Goal: Check status: Check status

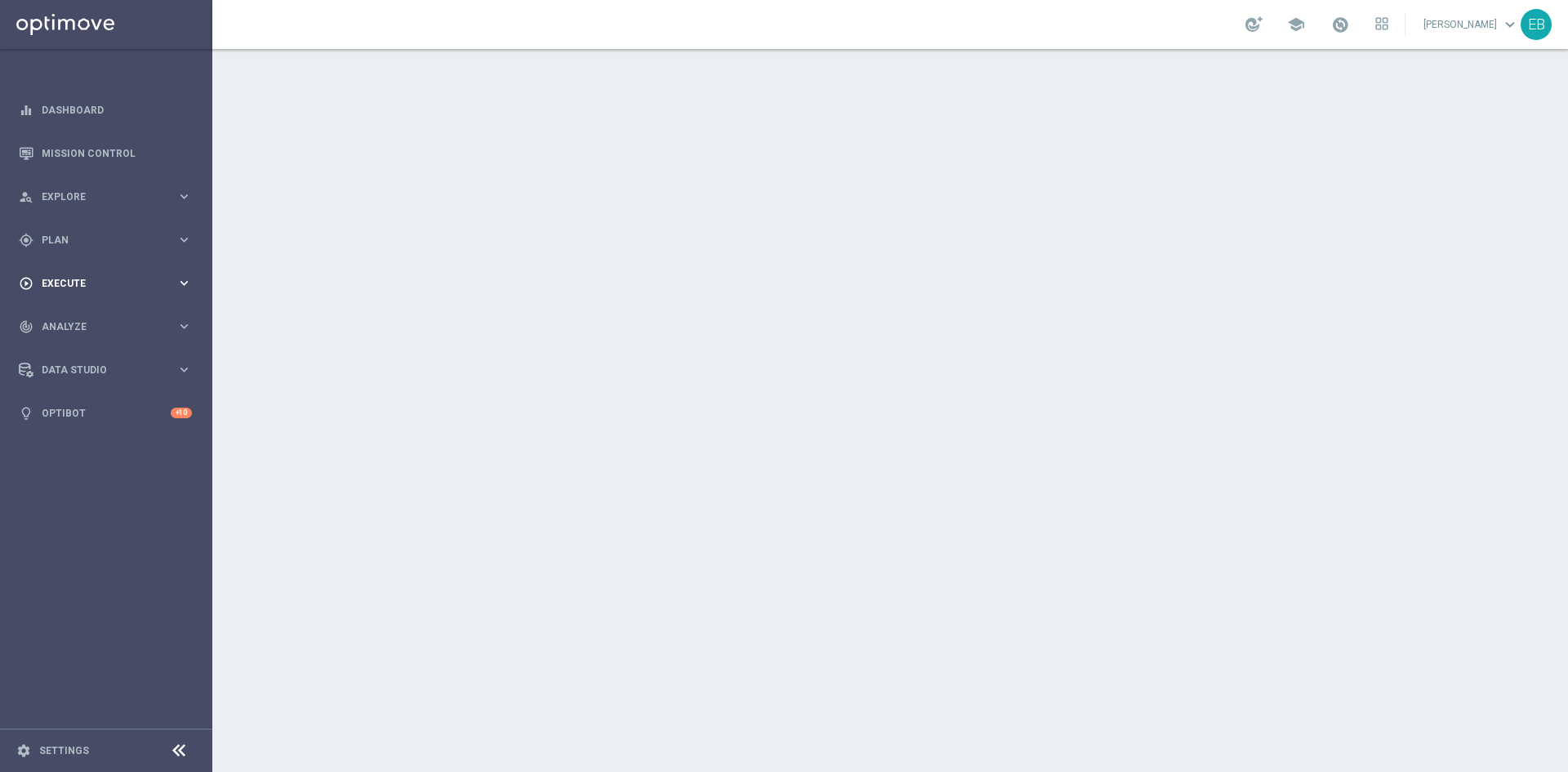
click at [163, 272] on div "play_circle_outline Execute keyboard_arrow_right" at bounding box center [105, 282] width 211 height 43
click at [111, 319] on link "Campaign Builder" at bounding box center [105, 316] width 127 height 13
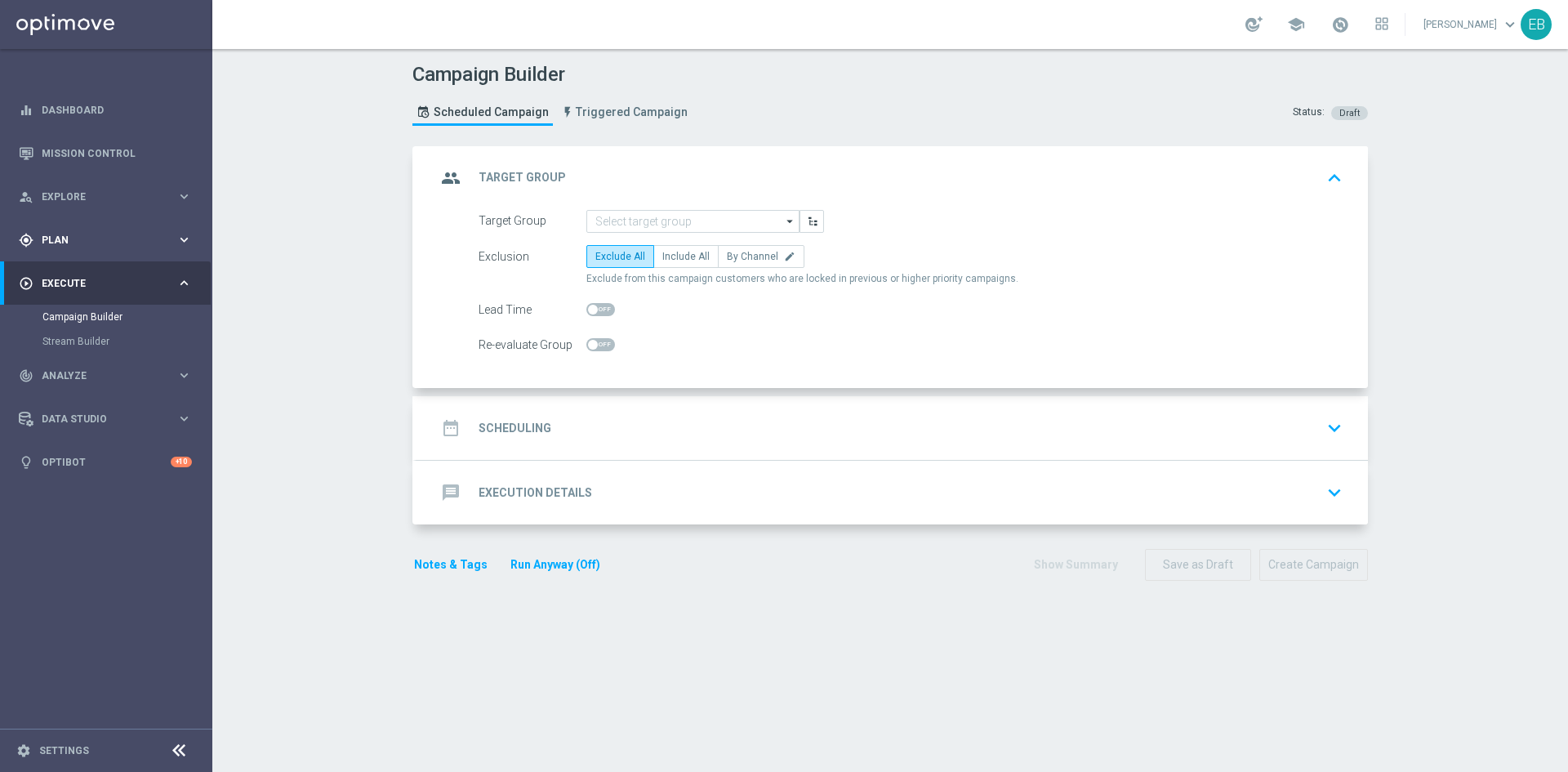
click at [110, 236] on span "Plan" at bounding box center [109, 240] width 135 height 10
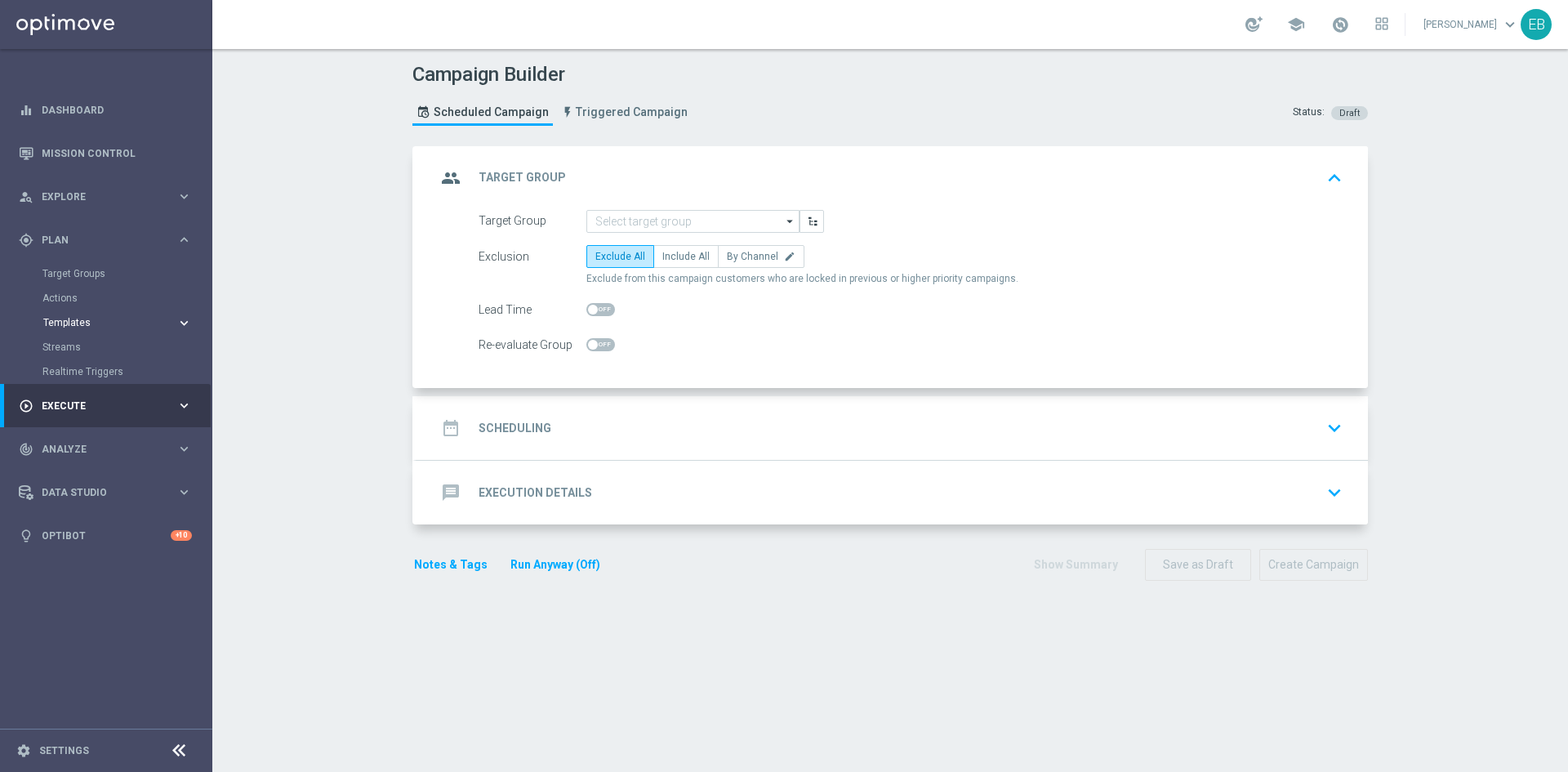
click at [91, 315] on accordion "Templates keyboard_arrow_right Optimail Web Push Notifications Webpage Pop-up" at bounding box center [126, 322] width 168 height 25
click at [83, 316] on button "Templates keyboard_arrow_right" at bounding box center [117, 322] width 150 height 13
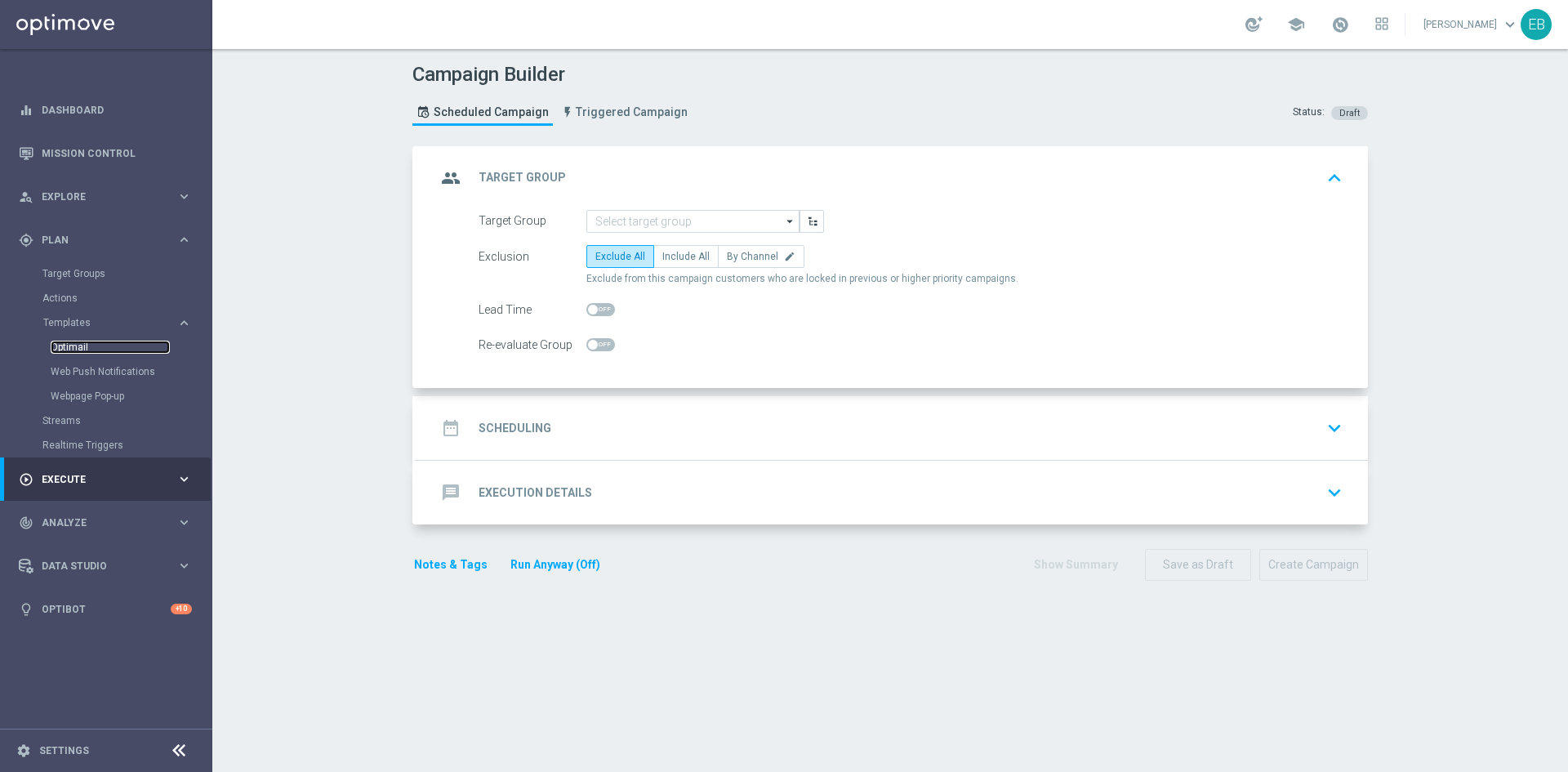
click at [85, 346] on link "Optimail" at bounding box center [110, 347] width 119 height 13
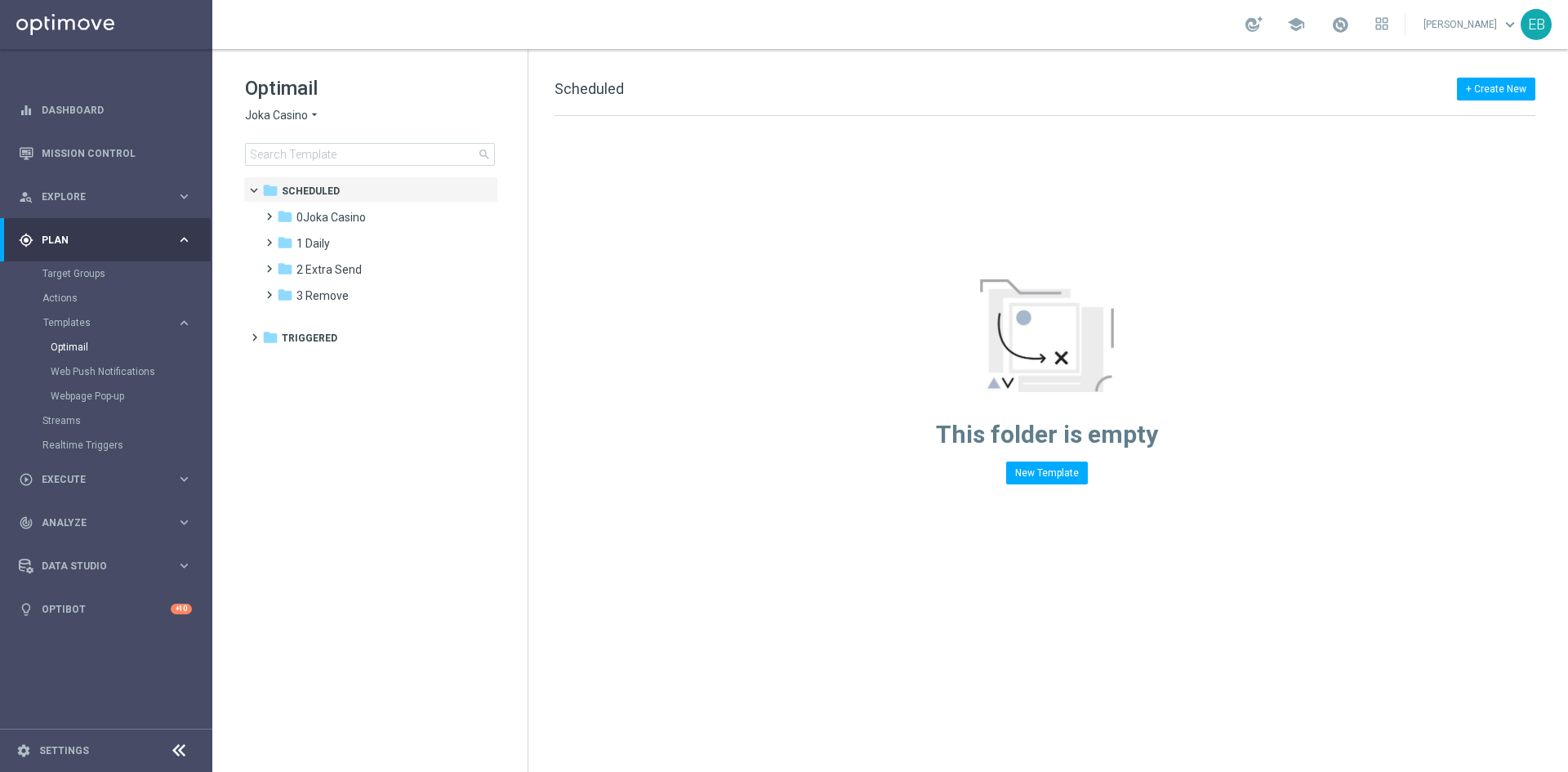
click at [296, 115] on span "Joka Casino" at bounding box center [276, 116] width 63 height 16
click at [311, 307] on div "IOM" at bounding box center [307, 311] width 123 height 20
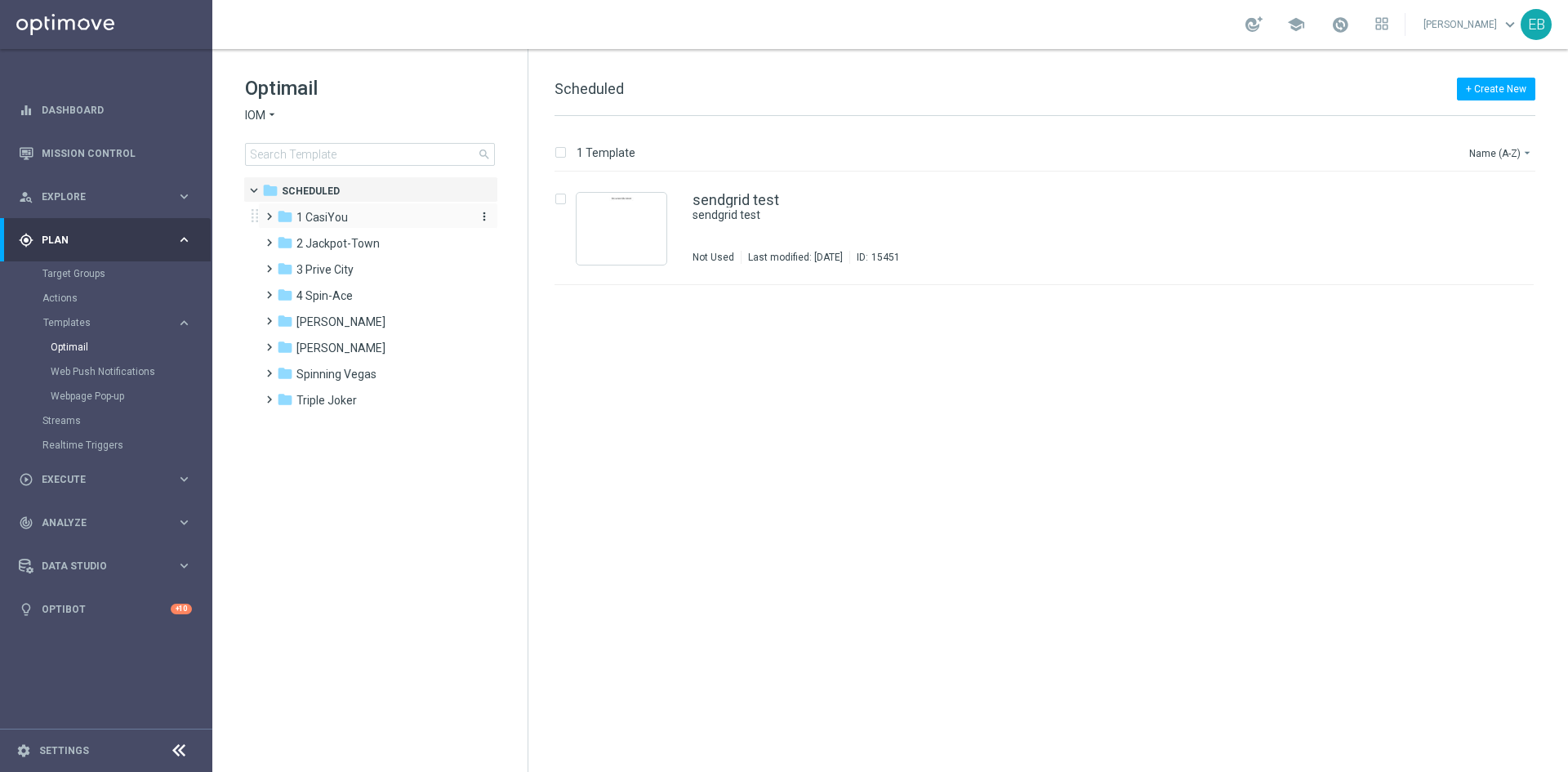
click at [352, 218] on div "folder 1 CasiYou" at bounding box center [371, 217] width 188 height 19
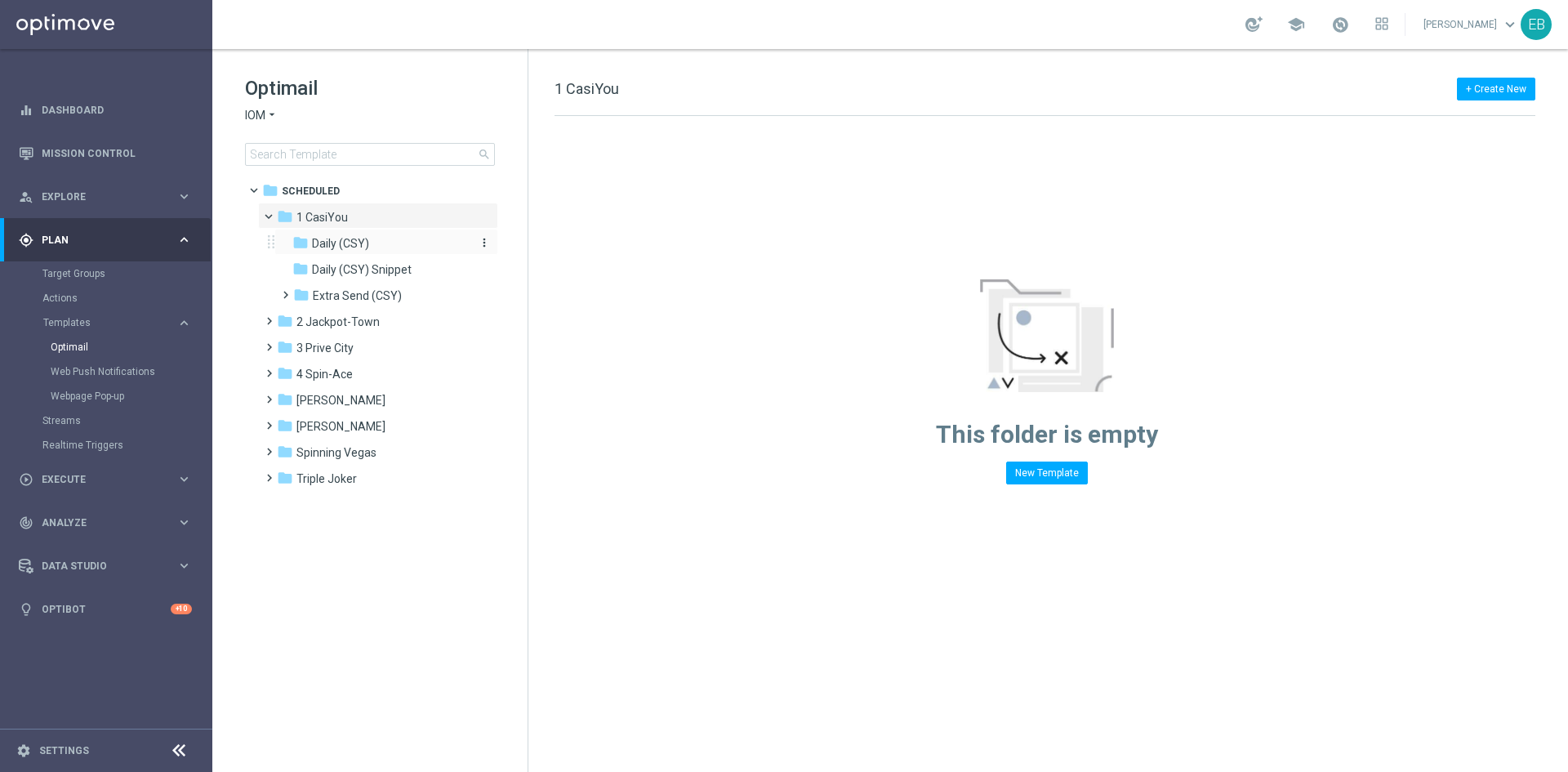
click at [400, 251] on div "folder Daily (CSY)" at bounding box center [379, 243] width 174 height 19
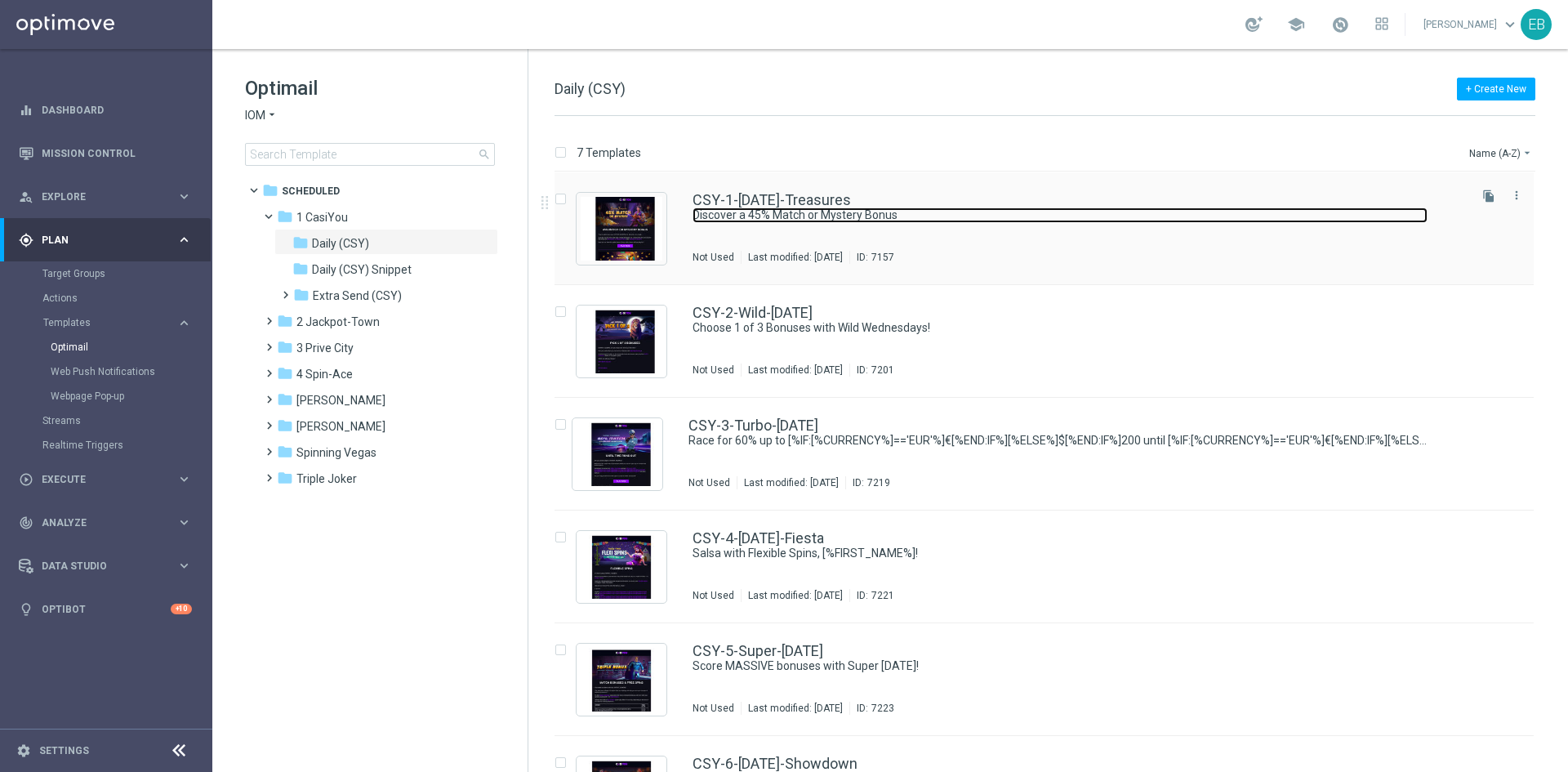
click at [1026, 213] on link "Discover a 45% Match or Mystery Bonus" at bounding box center [1059, 216] width 735 height 16
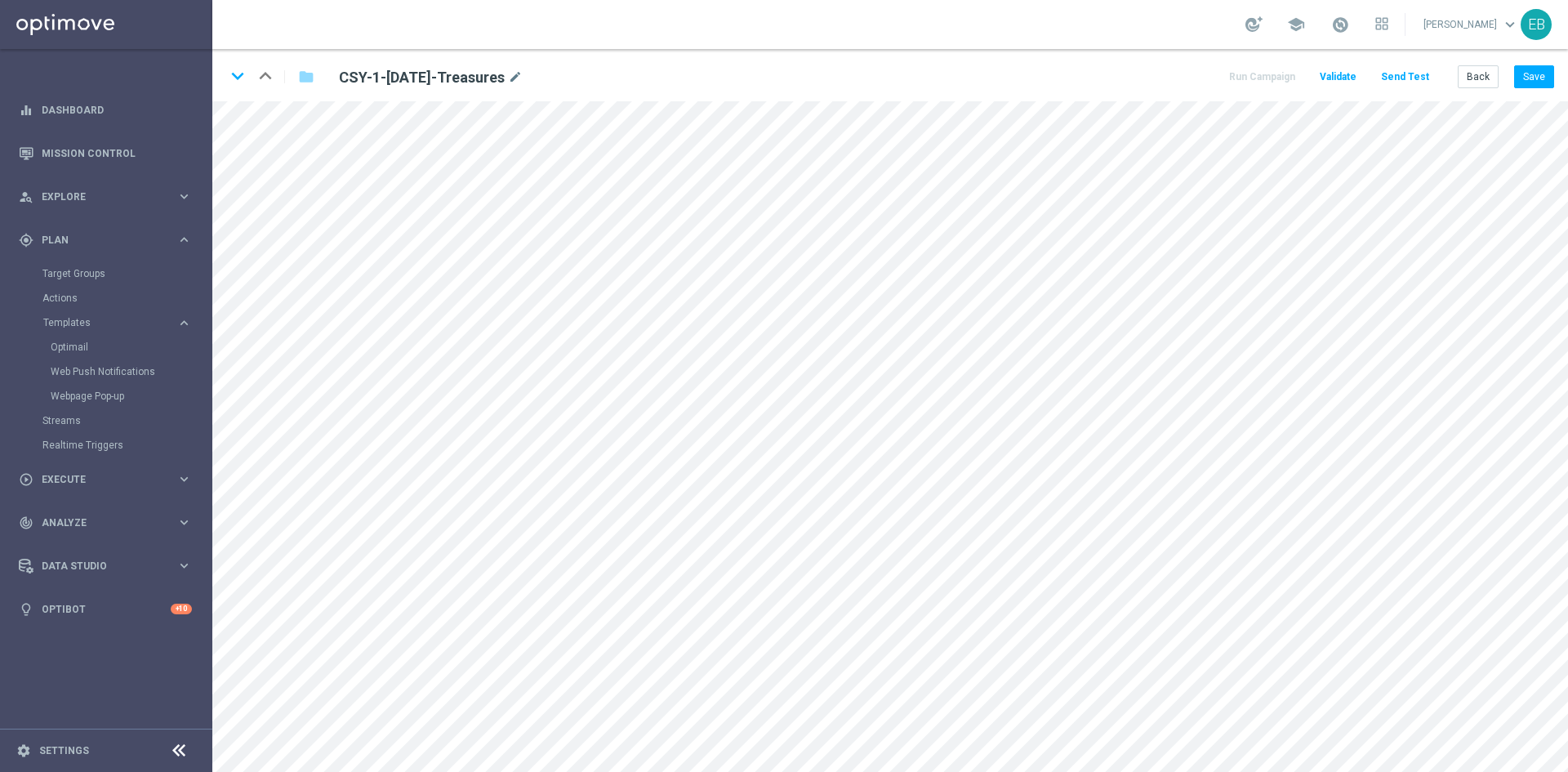
click at [297, 100] on div "keyboard_arrow_down keyboard_arrow_up folder CSY-1-[DATE]-Treasures mode_edit R…" at bounding box center [889, 75] width 1355 height 52
click at [1529, 78] on button "Save" at bounding box center [1534, 76] width 40 height 23
click at [1473, 81] on button "Back" at bounding box center [1477, 76] width 41 height 23
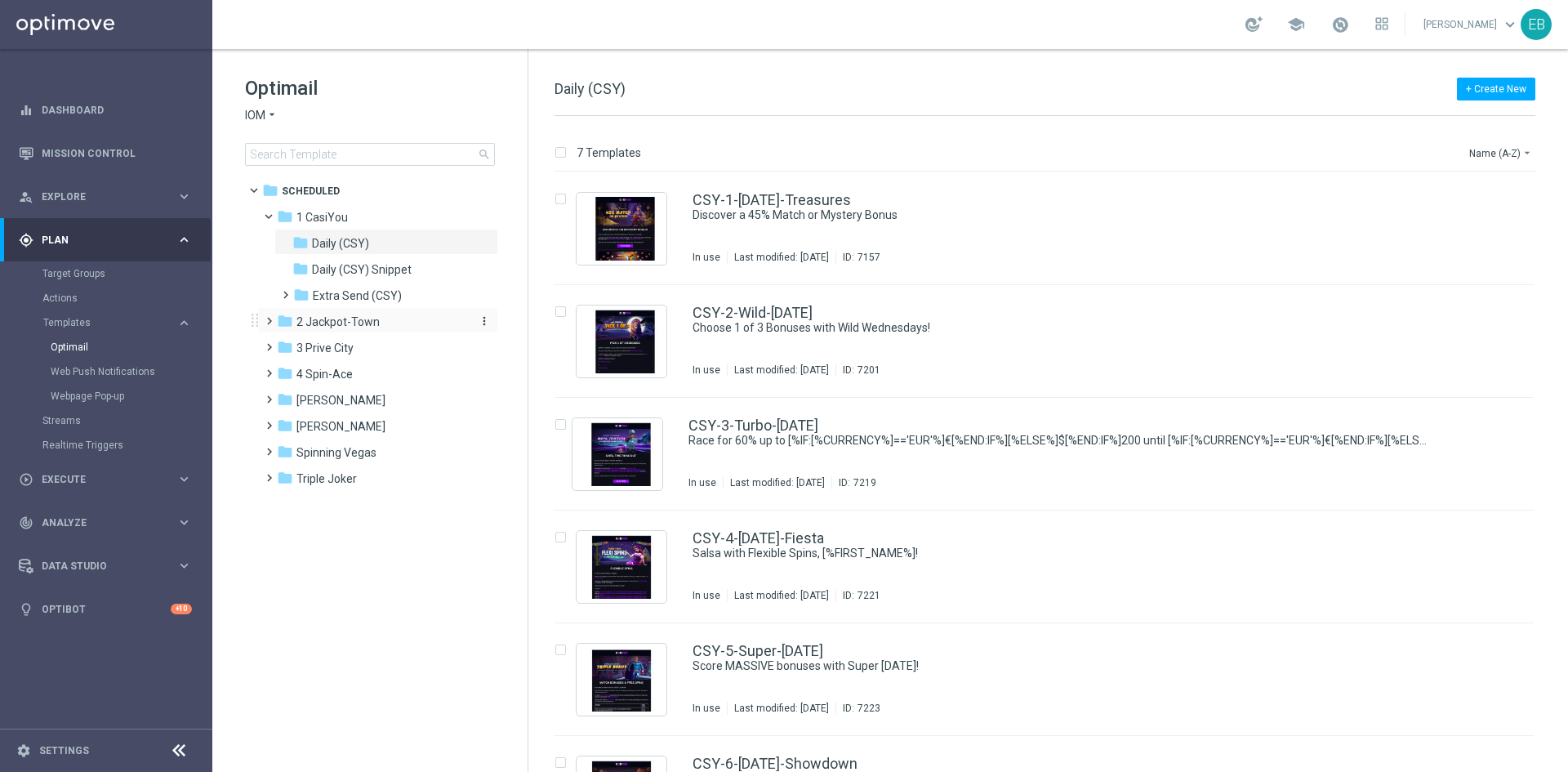
click at [371, 323] on span "2 Jackpot-Town" at bounding box center [338, 322] width 83 height 15
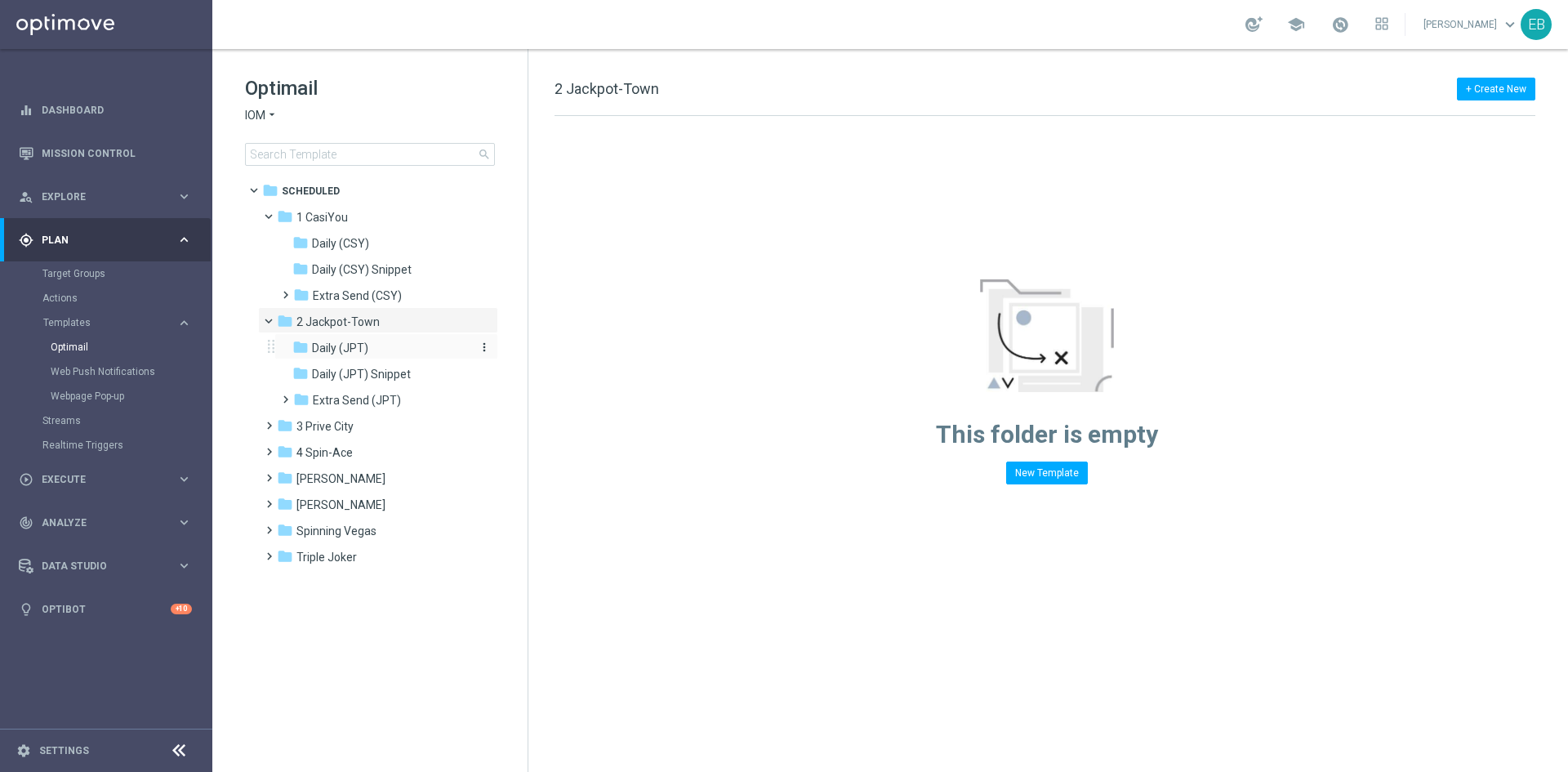
click at [404, 342] on div "folder Daily (JPT)" at bounding box center [379, 348] width 174 height 19
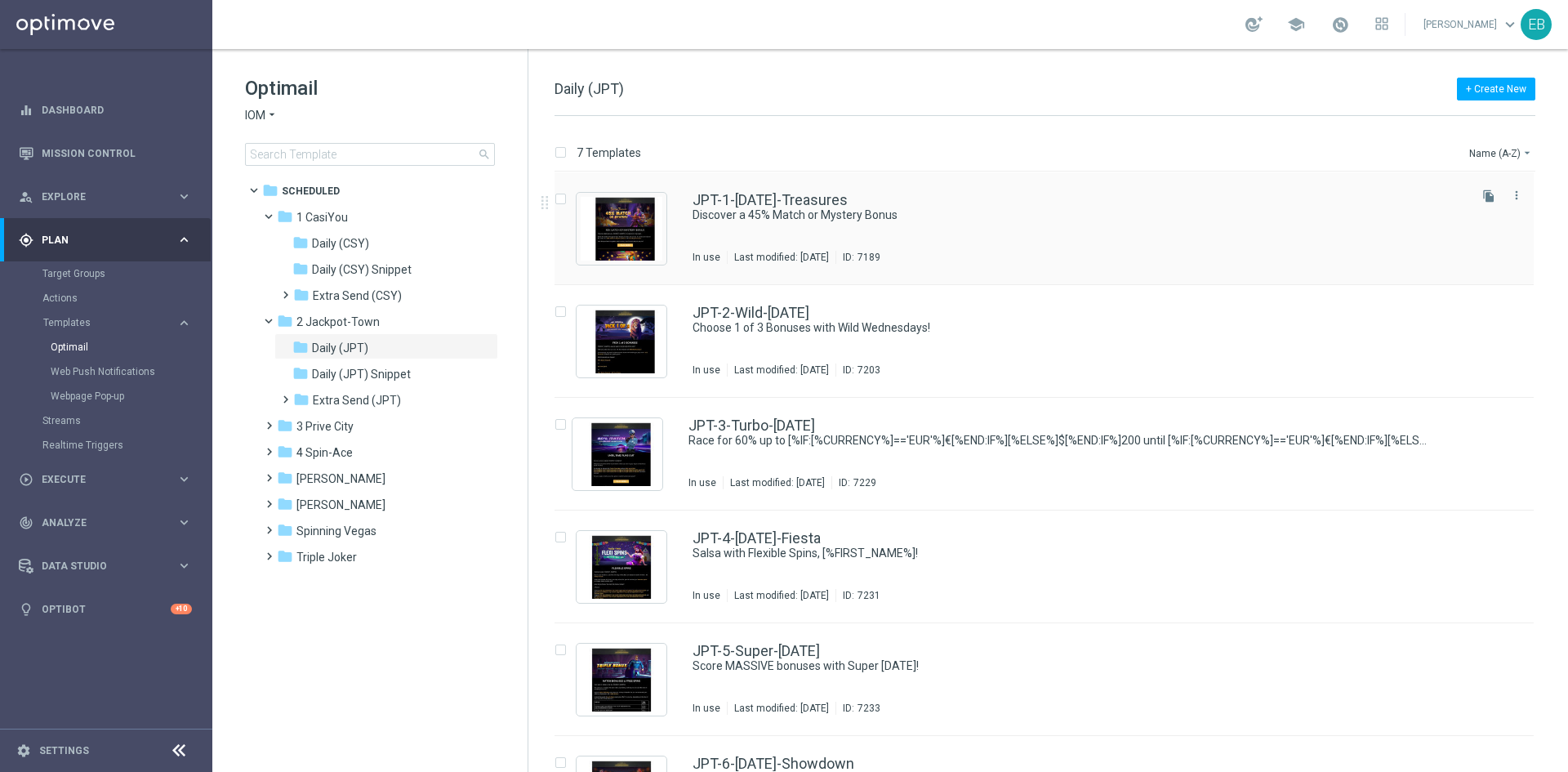
click at [990, 199] on div "JPT-1-[DATE]-Treasures" at bounding box center [1078, 200] width 773 height 15
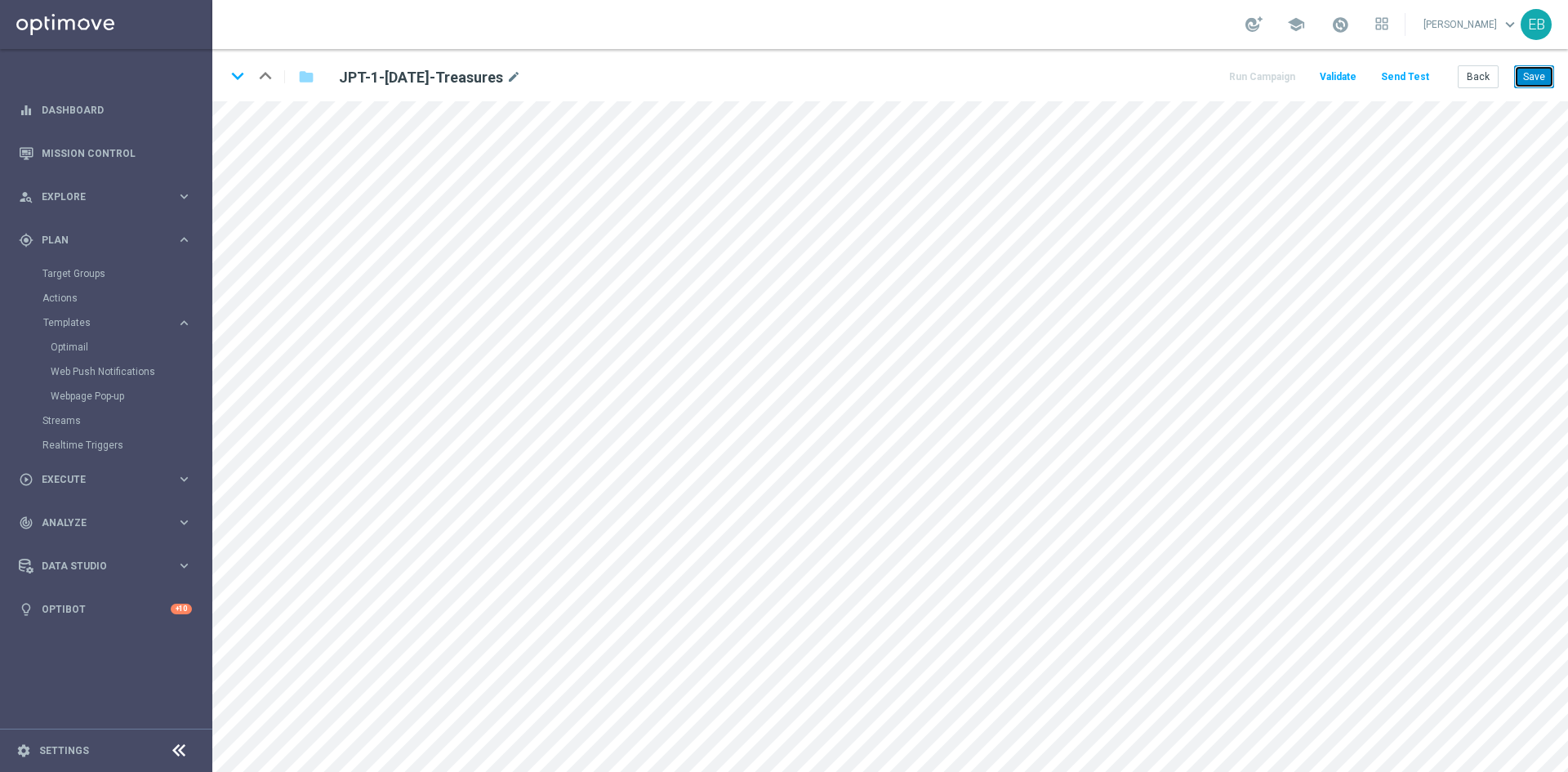
click at [1531, 65] on button "Save" at bounding box center [1534, 76] width 40 height 23
click at [1530, 74] on button "Save" at bounding box center [1534, 76] width 40 height 23
click at [1476, 82] on button "Back" at bounding box center [1477, 76] width 41 height 23
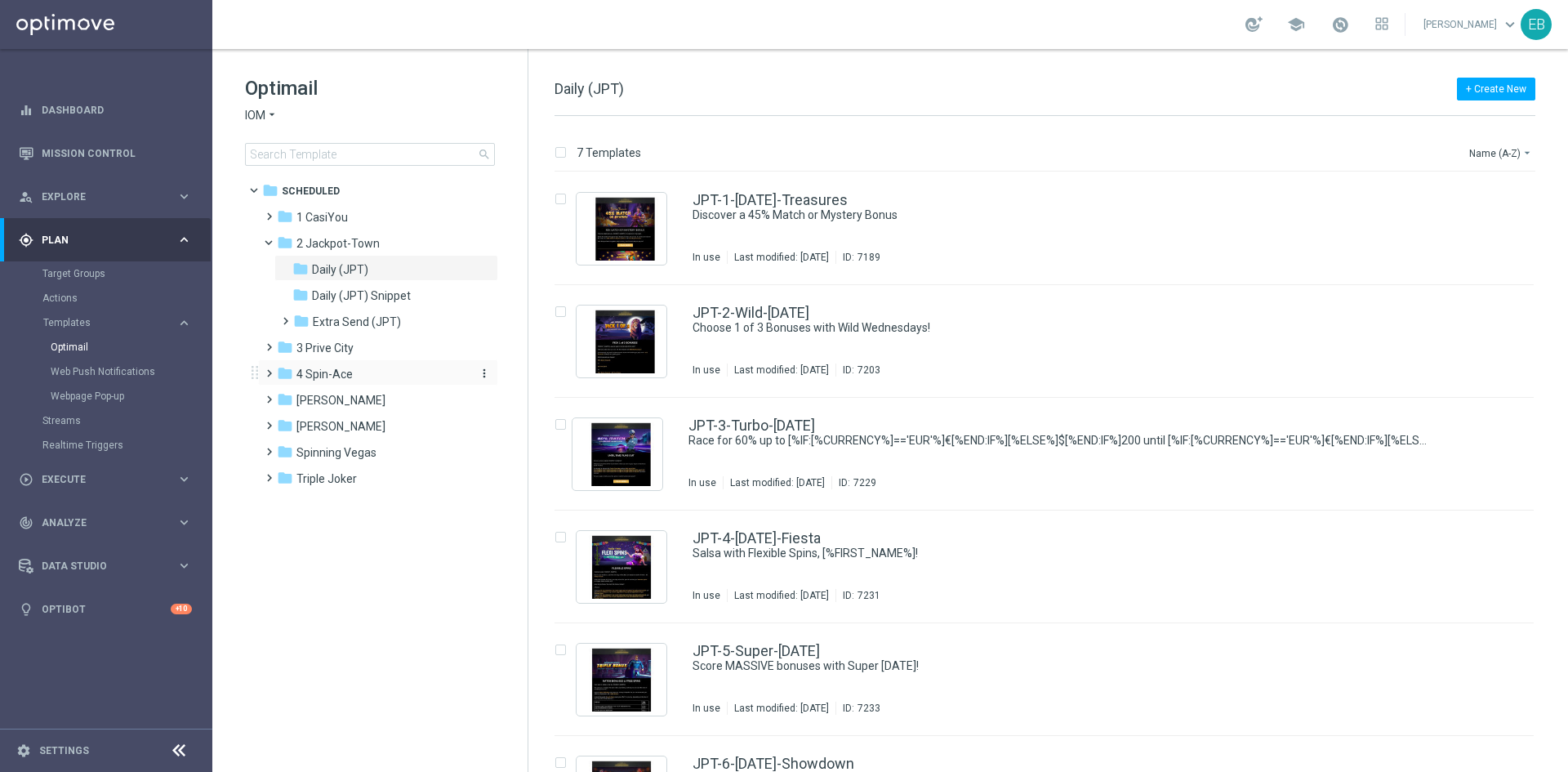
click at [351, 368] on div "folder 4 Spin-Ace" at bounding box center [371, 374] width 188 height 19
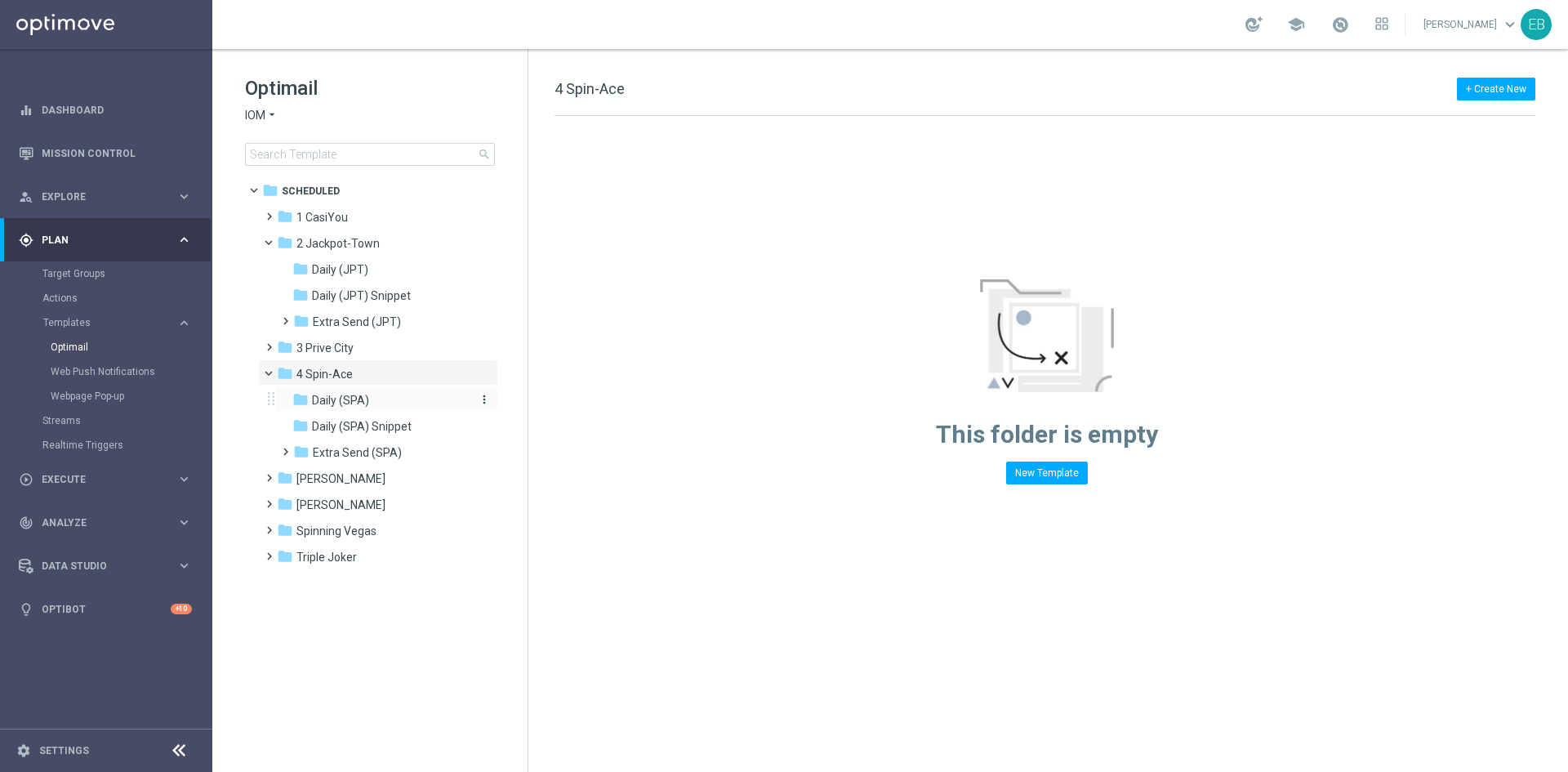
click at [398, 402] on div "folder Daily (SPA)" at bounding box center [379, 400] width 174 height 19
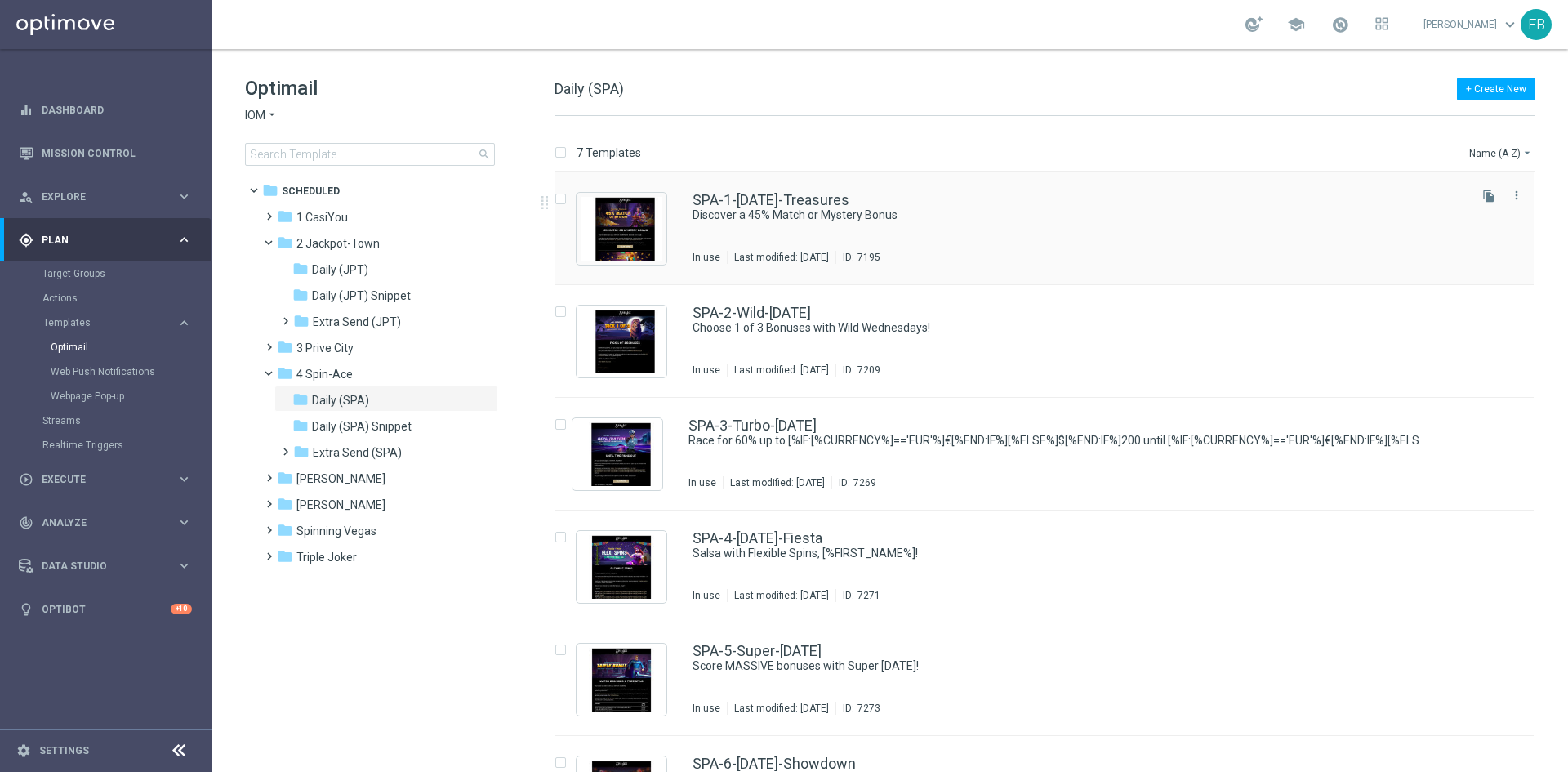
click at [1025, 190] on div "SPA-1-[DATE]-Treasures Discover a 45% Match or Mystery Bonus In use Last modifi…" at bounding box center [1044, 228] width 979 height 113
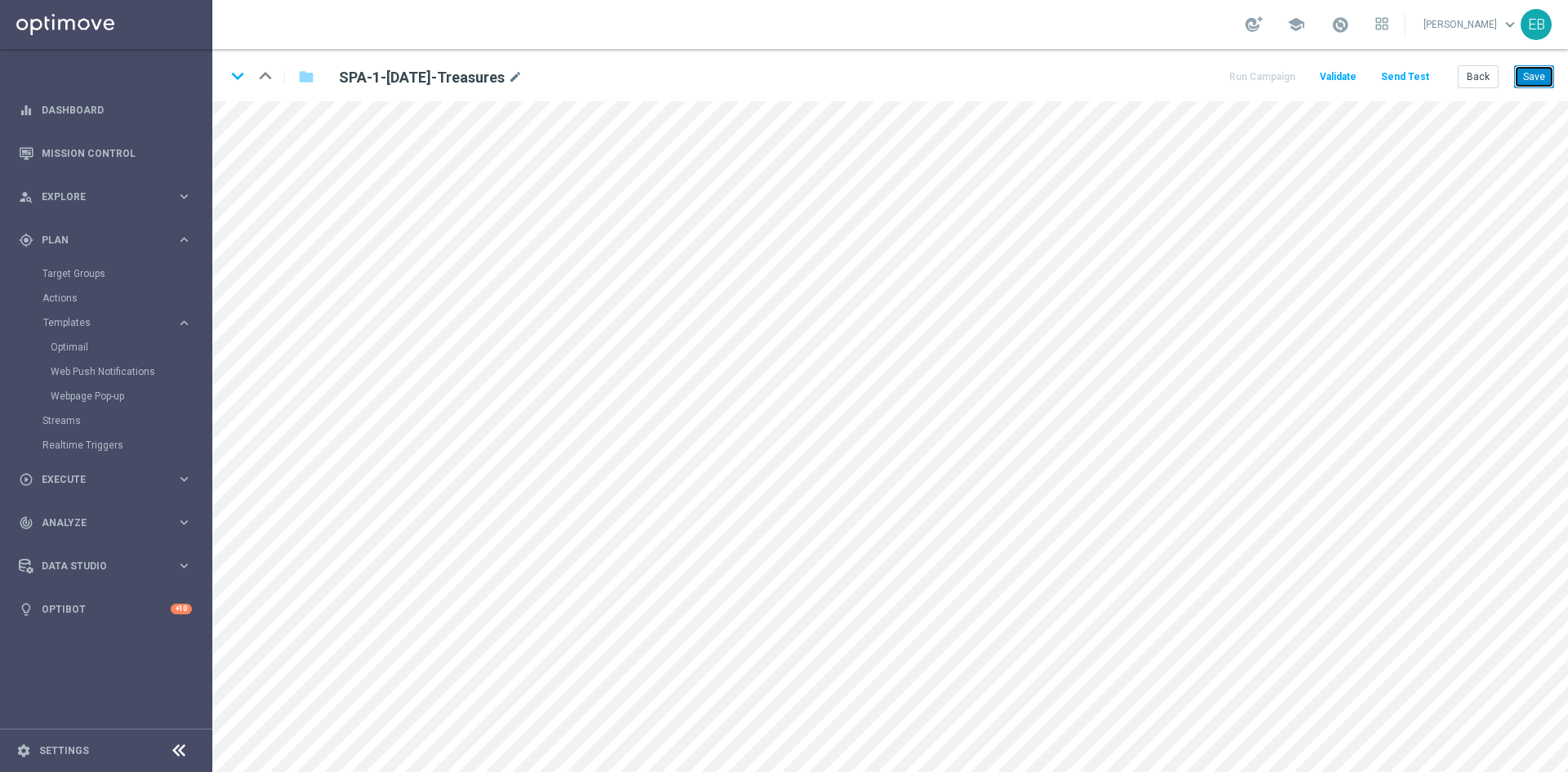
click at [1517, 79] on button "Save" at bounding box center [1534, 76] width 40 height 23
click at [1471, 71] on button "Back" at bounding box center [1477, 76] width 41 height 23
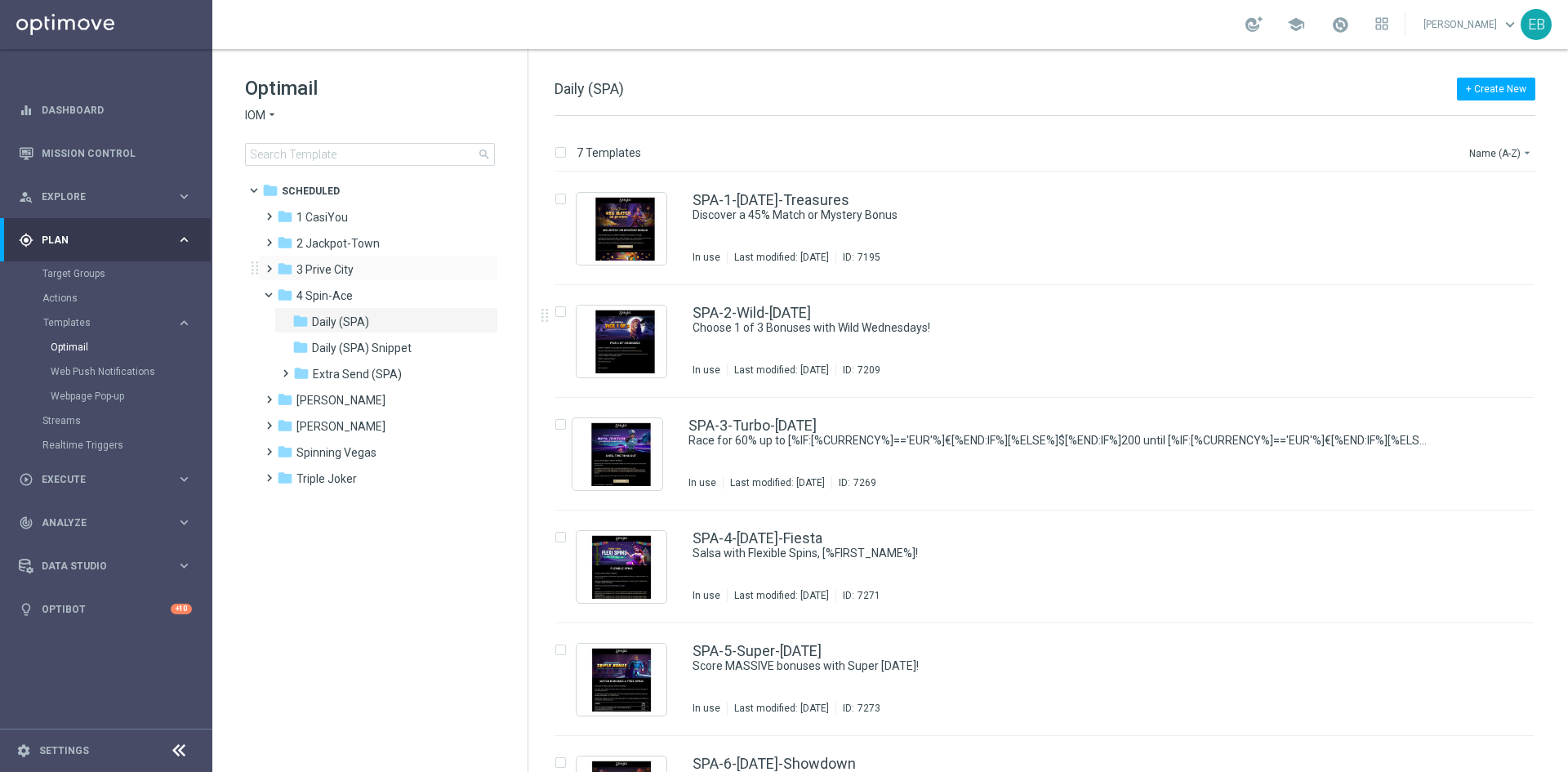
click at [325, 259] on div "folder 3 [GEOGRAPHIC_DATA] more_vert" at bounding box center [378, 268] width 240 height 26
click at [329, 268] on span "3 Prive City" at bounding box center [325, 269] width 57 height 15
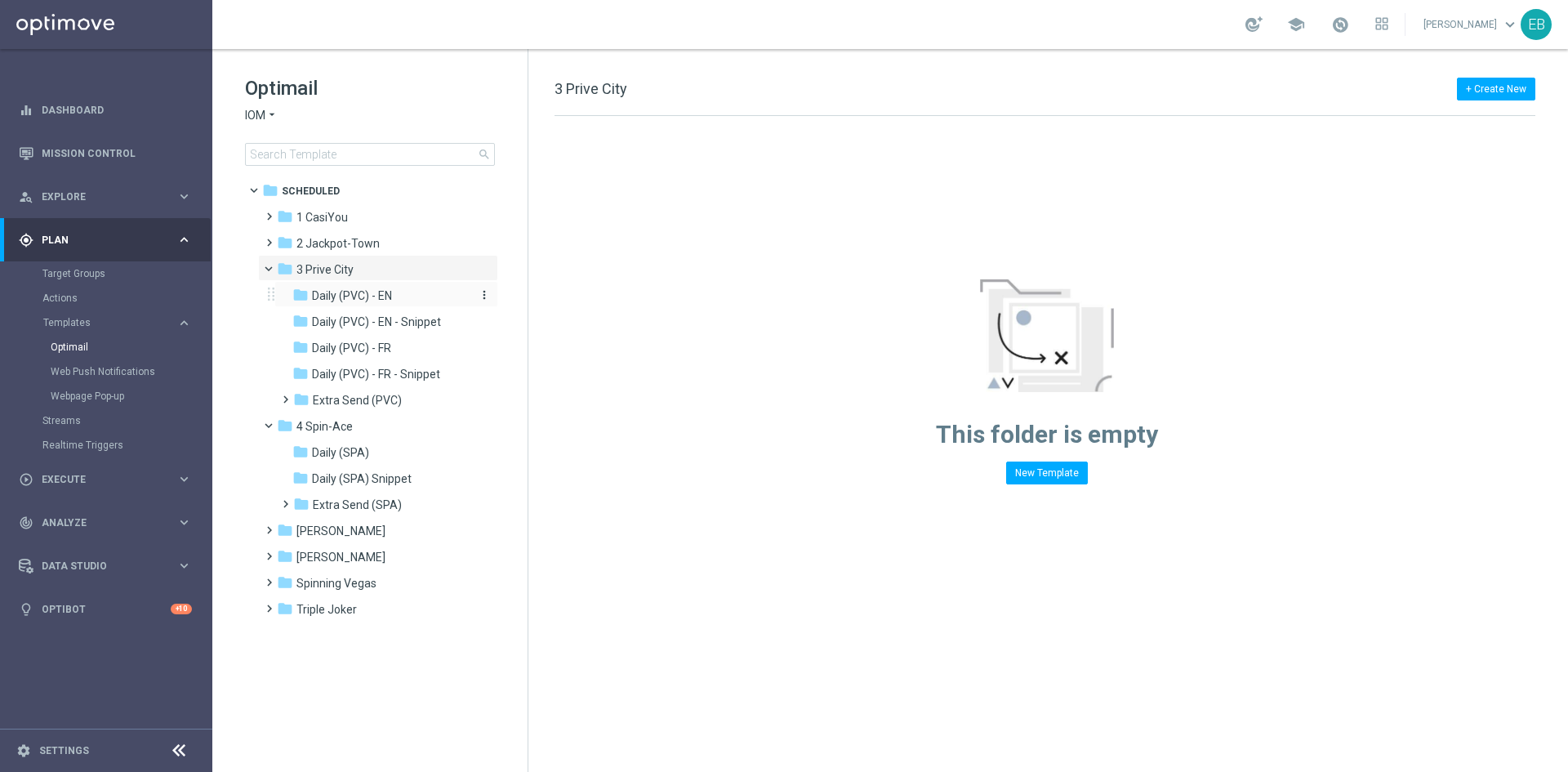
click at [387, 298] on span "Daily (PVC) - EN" at bounding box center [352, 295] width 80 height 15
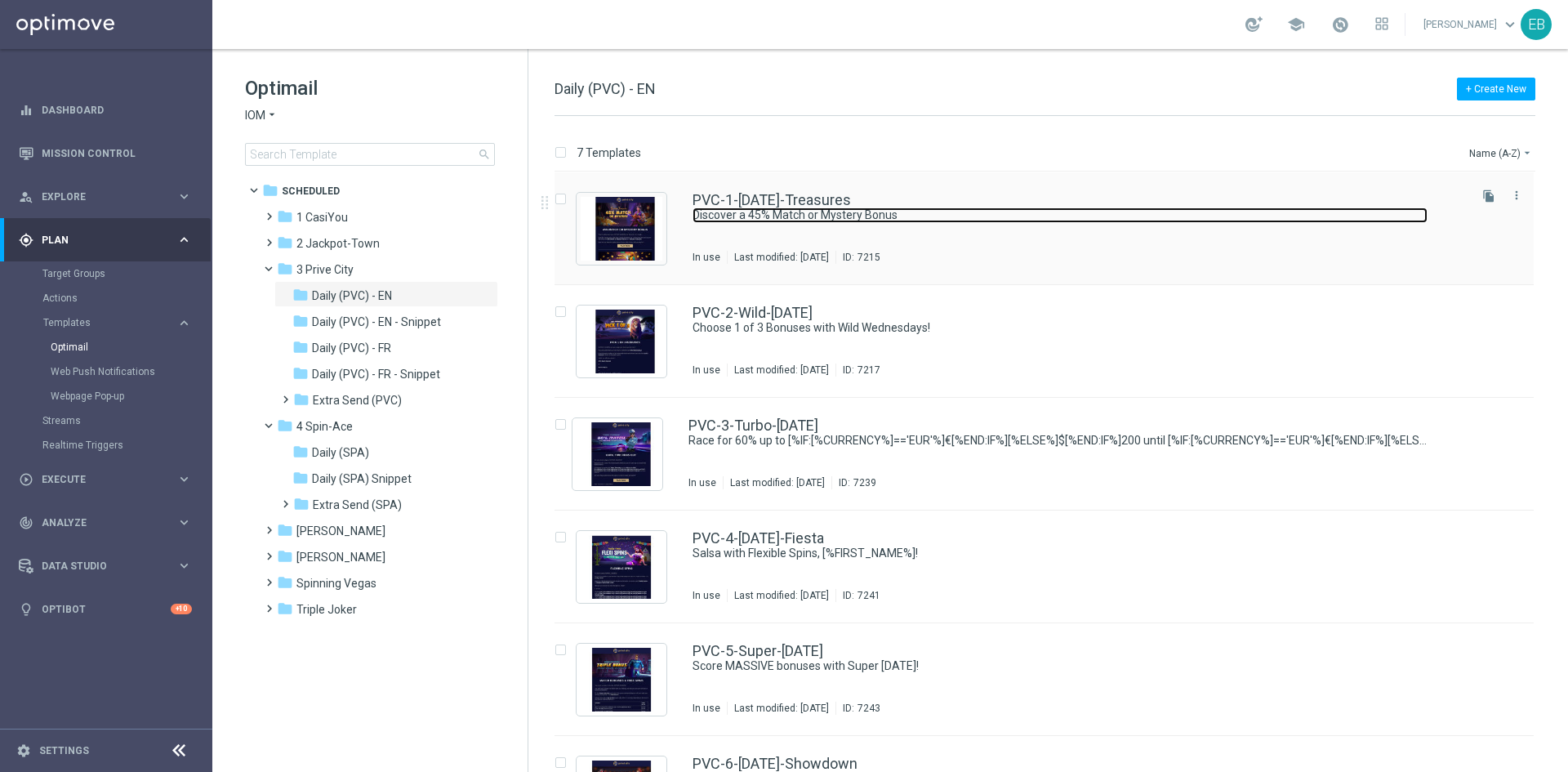
click at [989, 221] on link "Discover a 45% Match or Mystery Bonus" at bounding box center [1059, 216] width 735 height 16
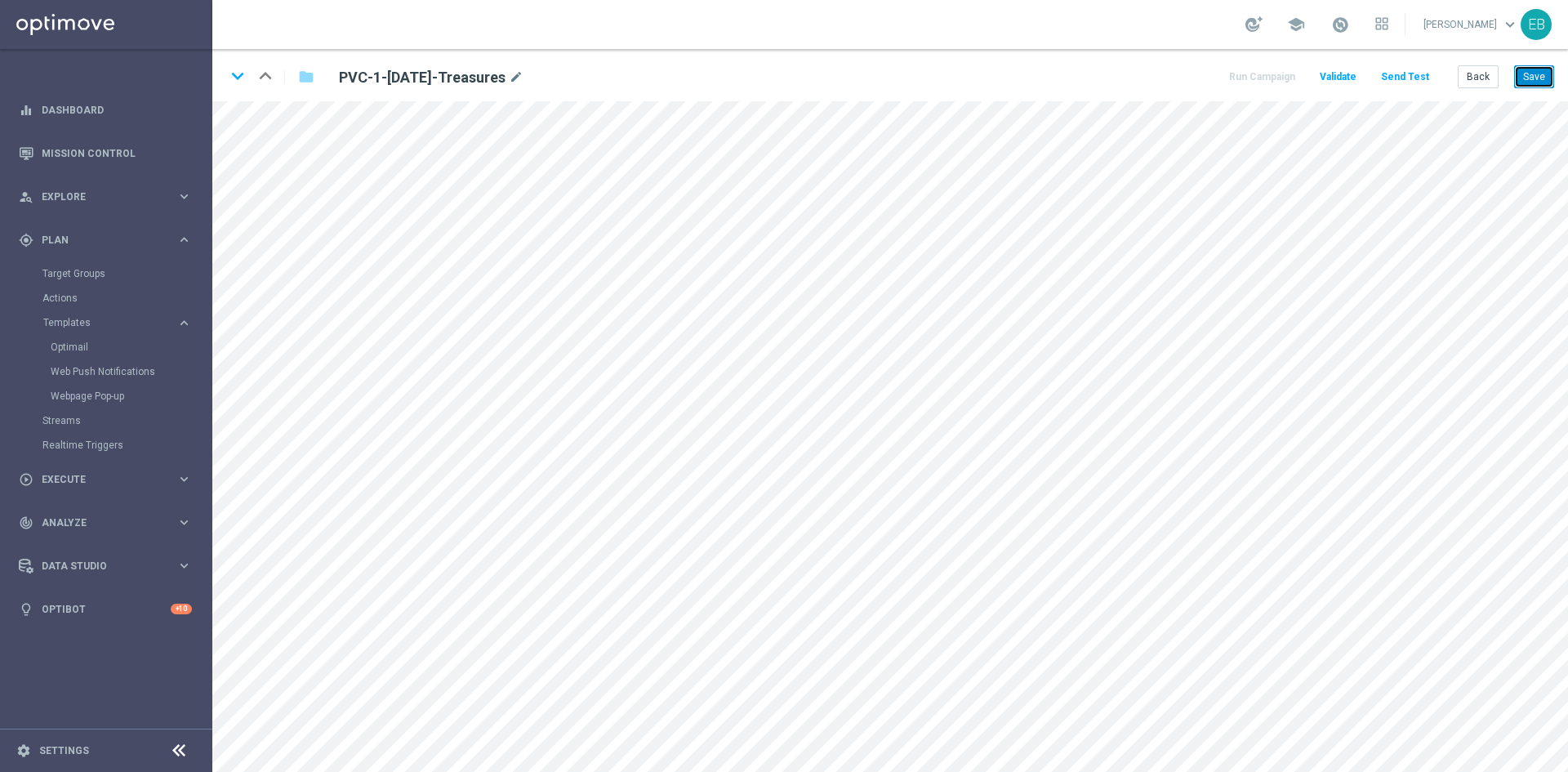
click at [1524, 74] on button "Save" at bounding box center [1534, 76] width 40 height 23
click at [1466, 68] on button "Back" at bounding box center [1477, 76] width 41 height 23
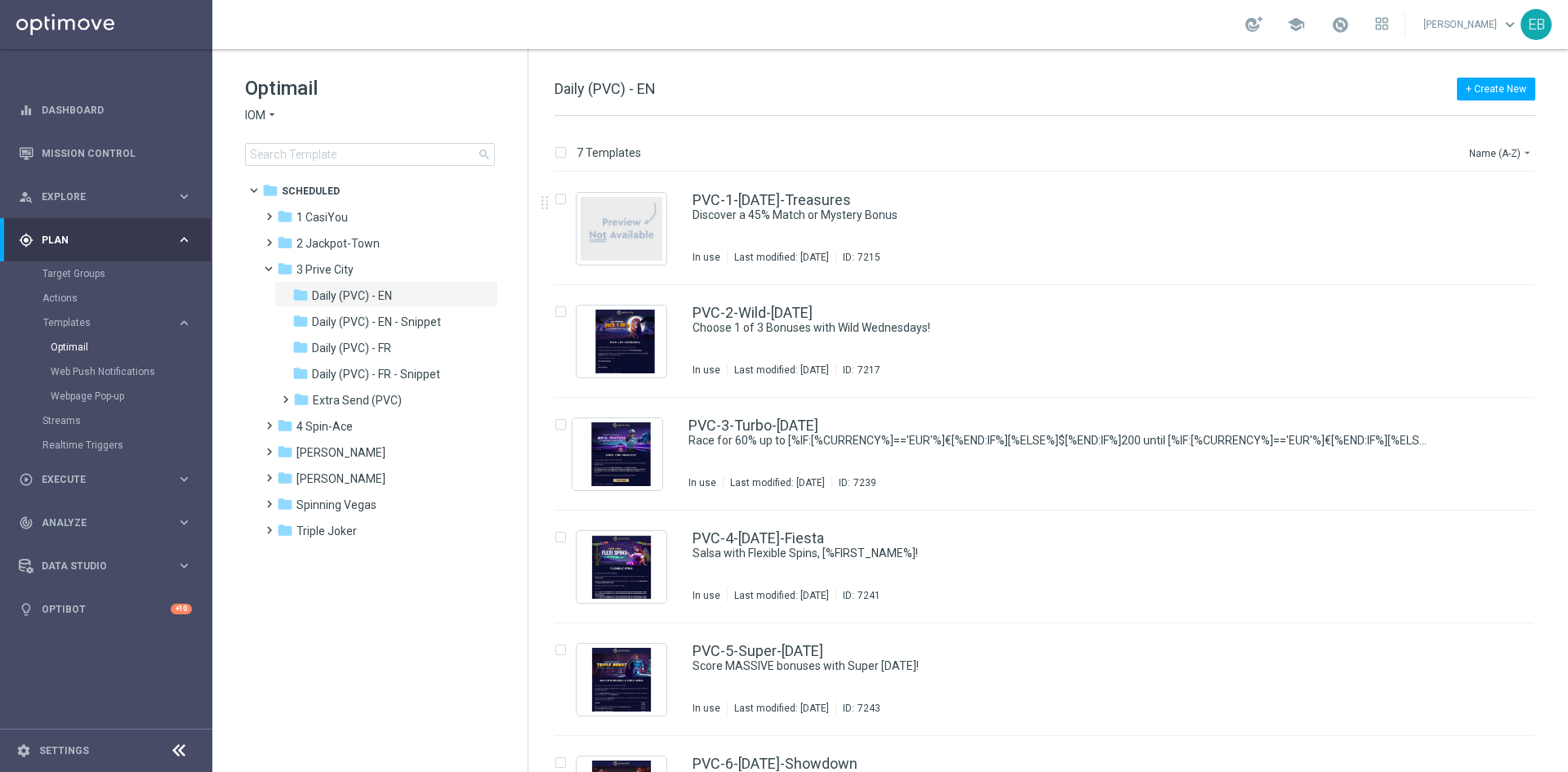
click at [259, 120] on span "IOM" at bounding box center [255, 116] width 20 height 16
click at [0, 0] on span "Casino-Mate" at bounding box center [0, 0] width 0 height 0
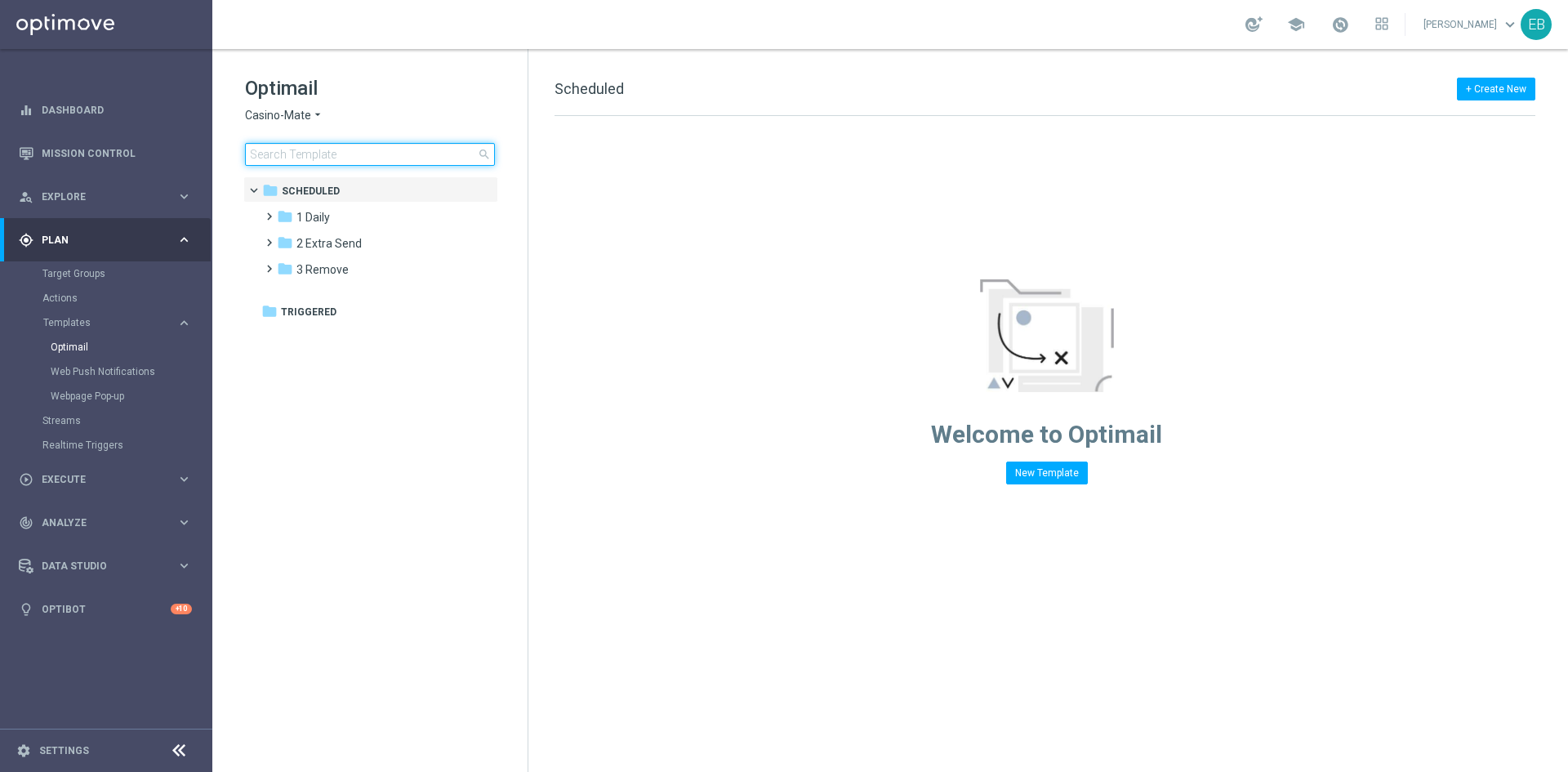
click at [320, 145] on input at bounding box center [370, 154] width 250 height 23
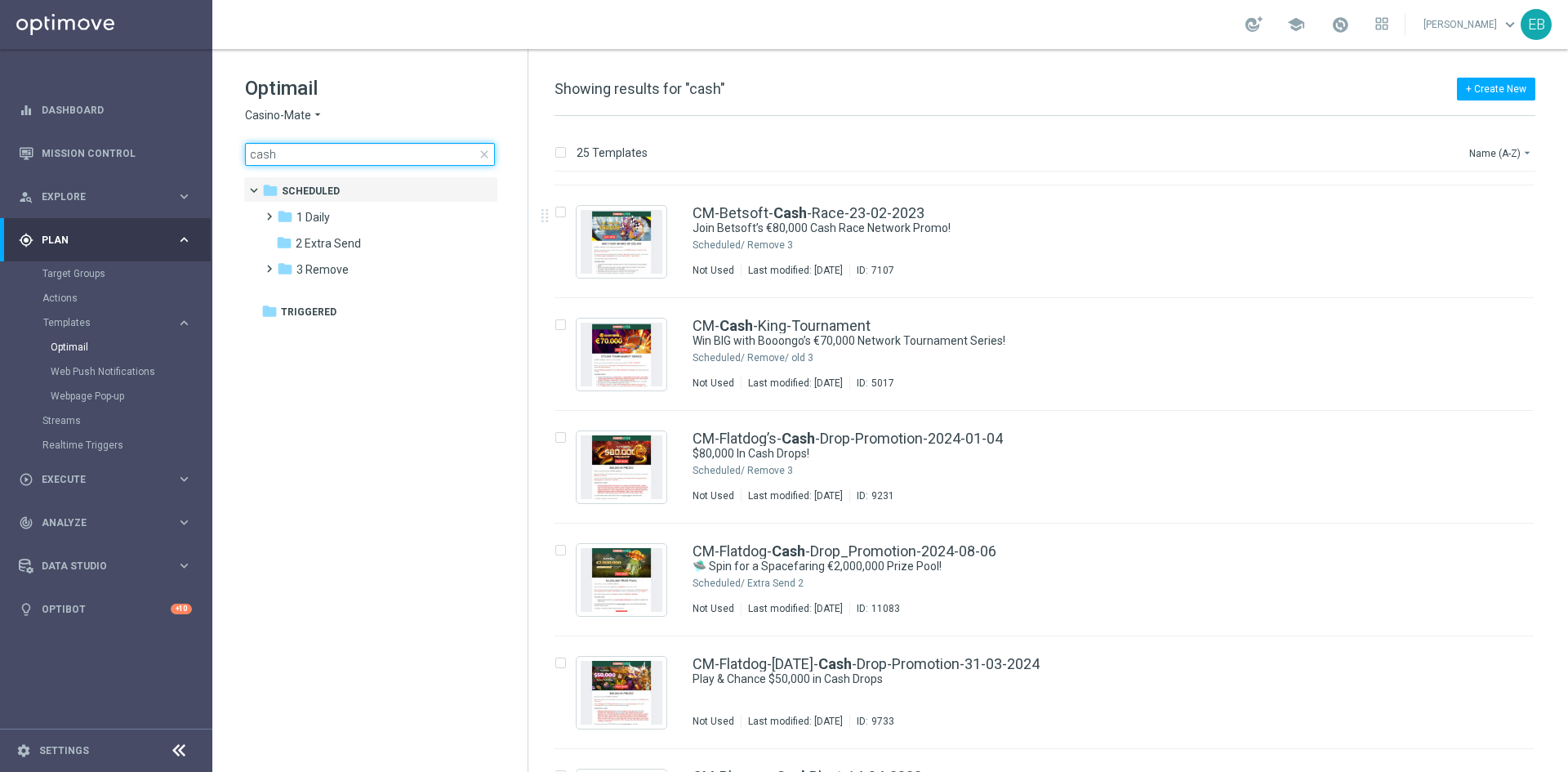
scroll to position [327, 0]
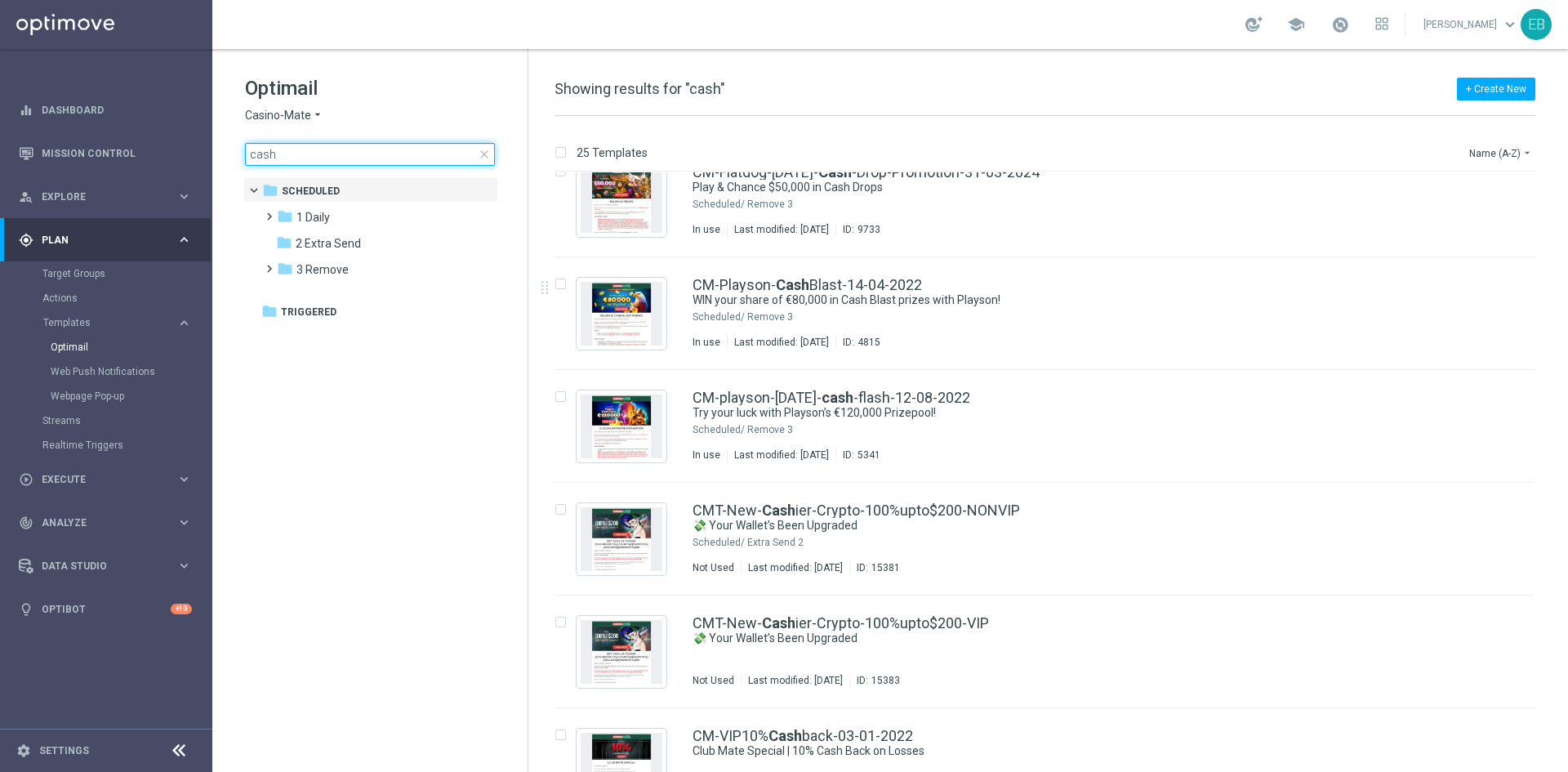
scroll to position [980, 0]
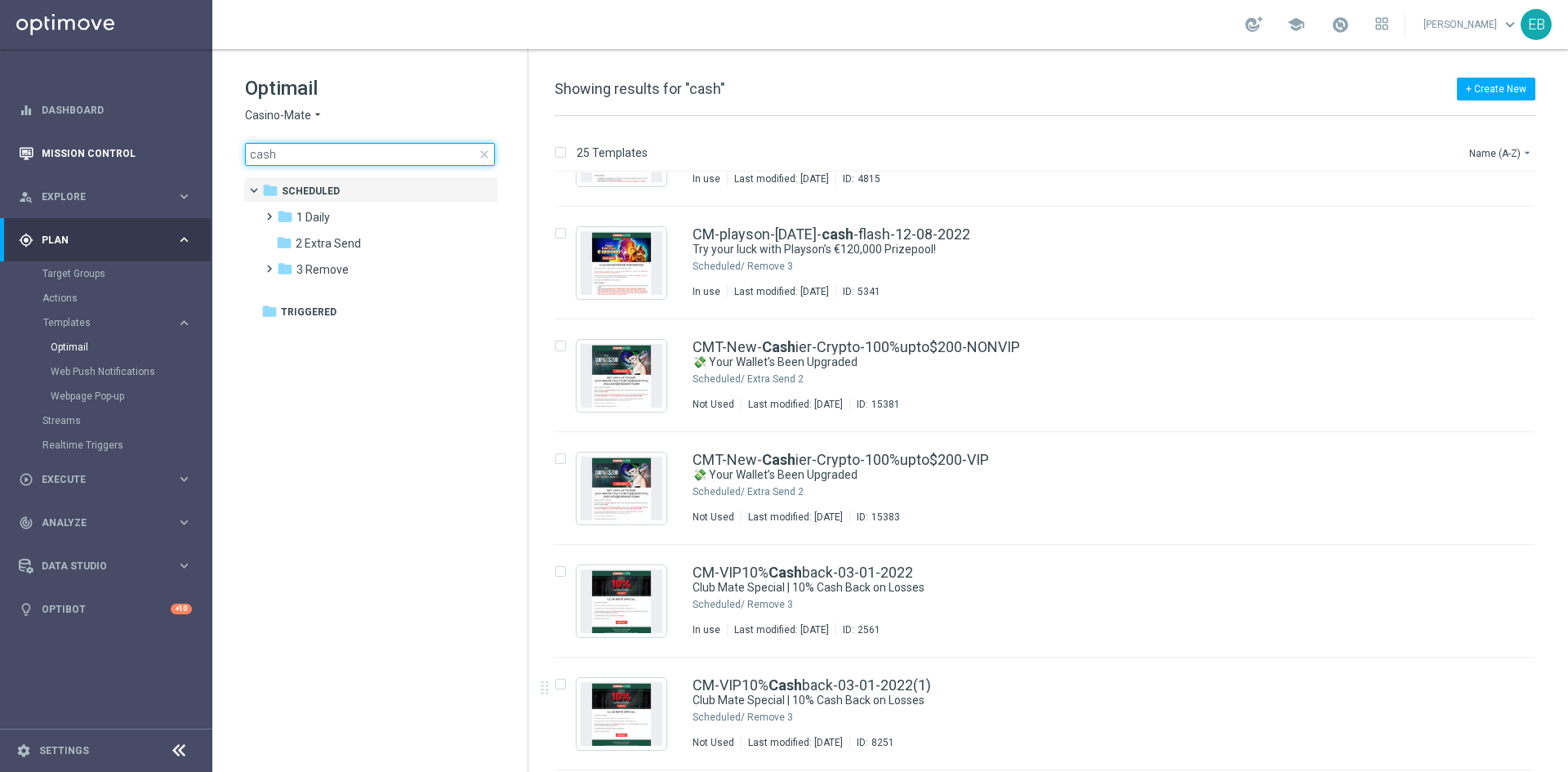
drag, startPoint x: 299, startPoint y: 163, endPoint x: 199, endPoint y: 142, distance: 102.2
click at [199, 142] on main "equalizer Dashboard Mission Control" at bounding box center [784, 386] width 1568 height 772
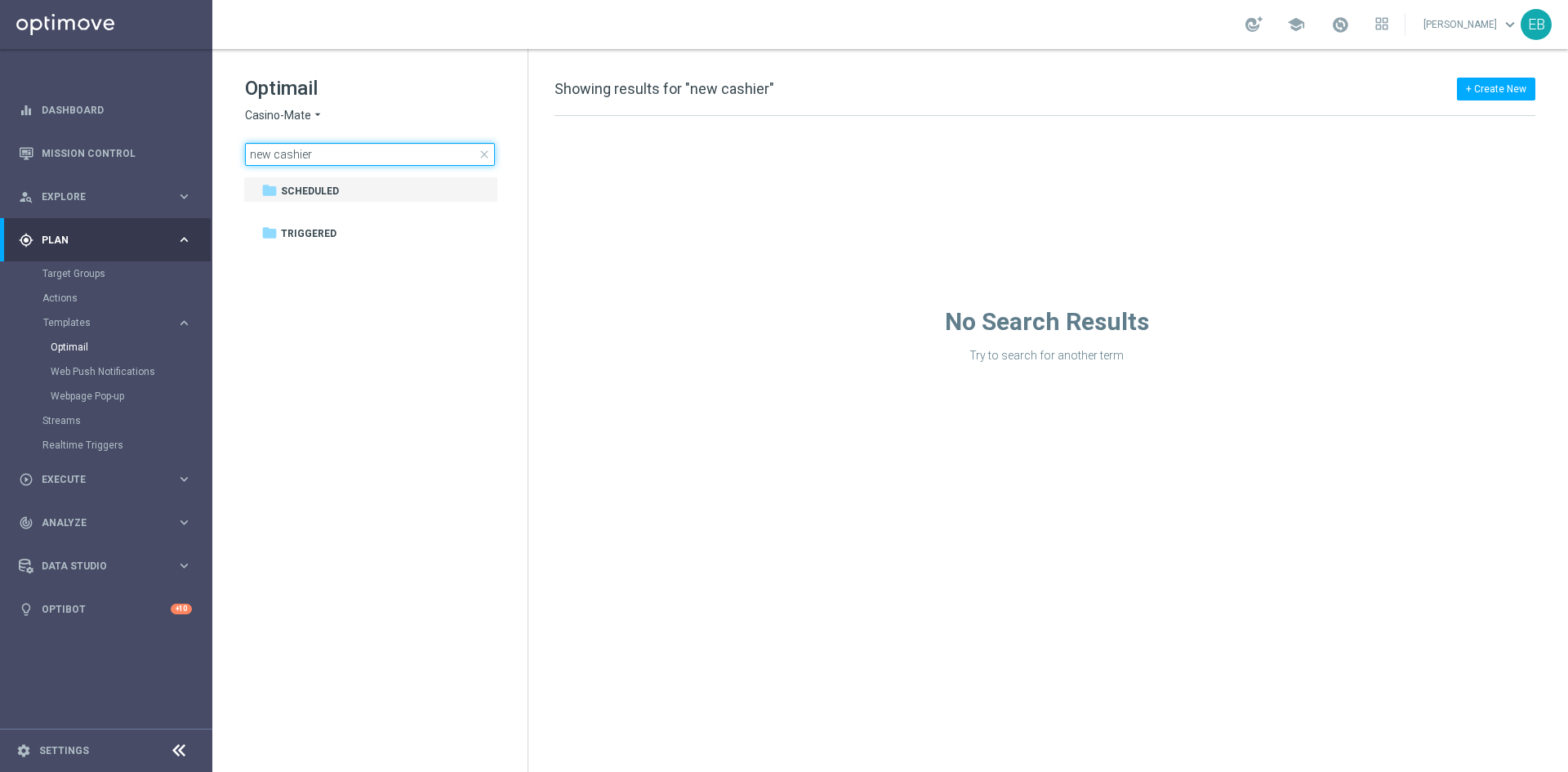
click at [269, 154] on input "new cashier" at bounding box center [370, 154] width 250 height 23
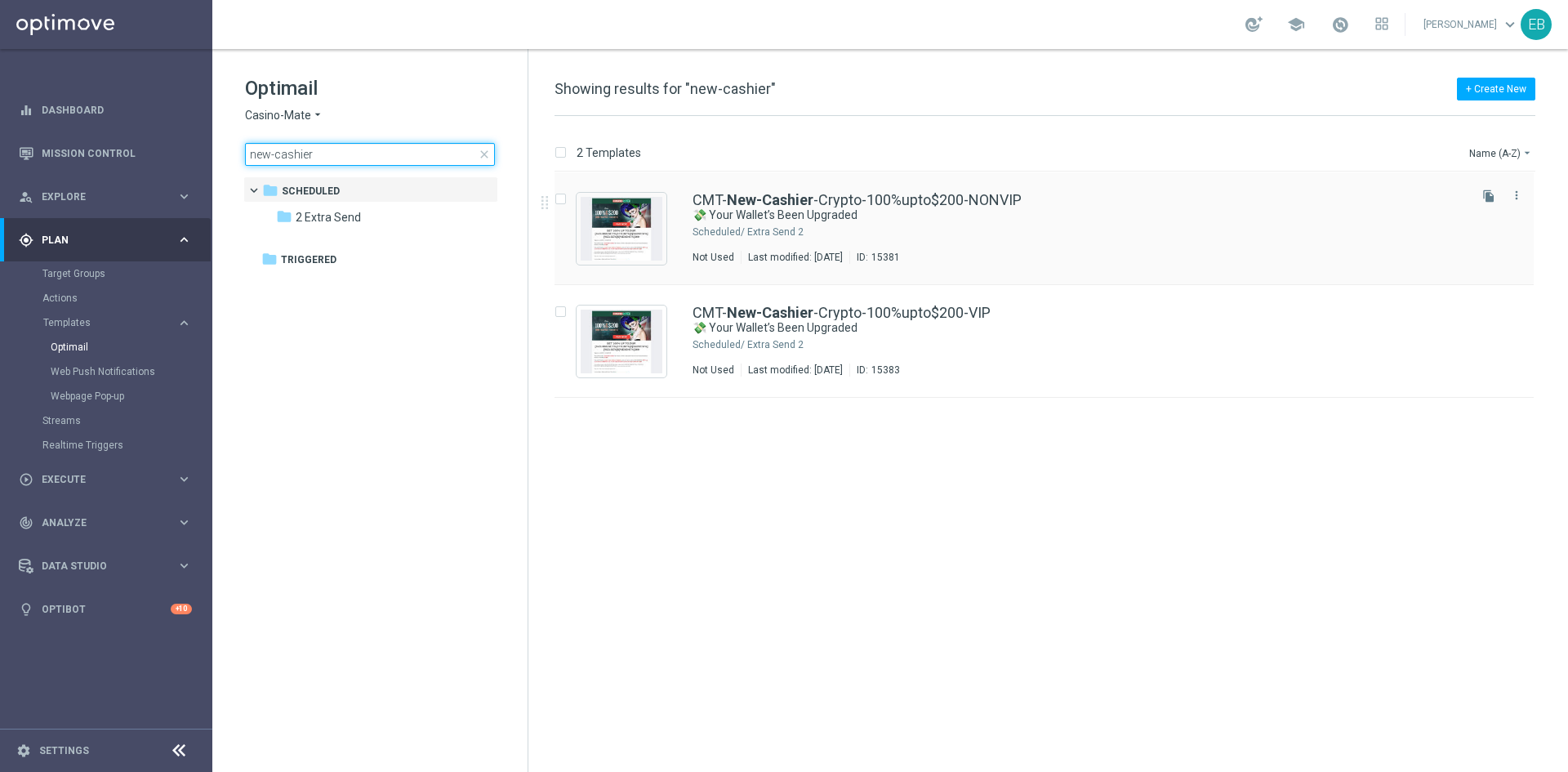
type input "new-cashier"
click at [1062, 261] on div "Not Used Last modified: [DATE] ID: 15381" at bounding box center [1078, 257] width 773 height 13
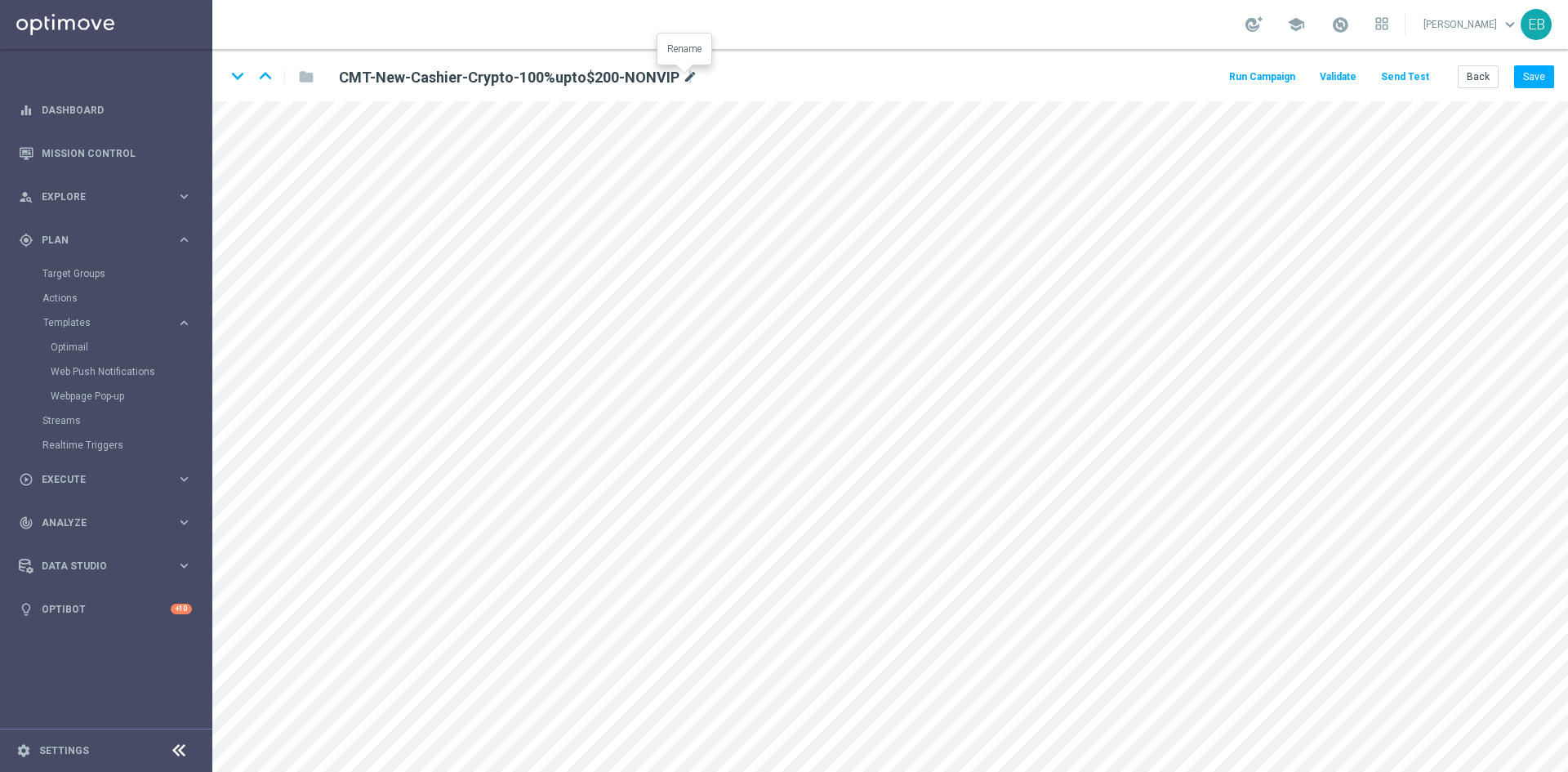
click at [686, 74] on icon "mode_edit" at bounding box center [690, 78] width 15 height 20
click at [1474, 69] on button "Back" at bounding box center [1477, 76] width 41 height 23
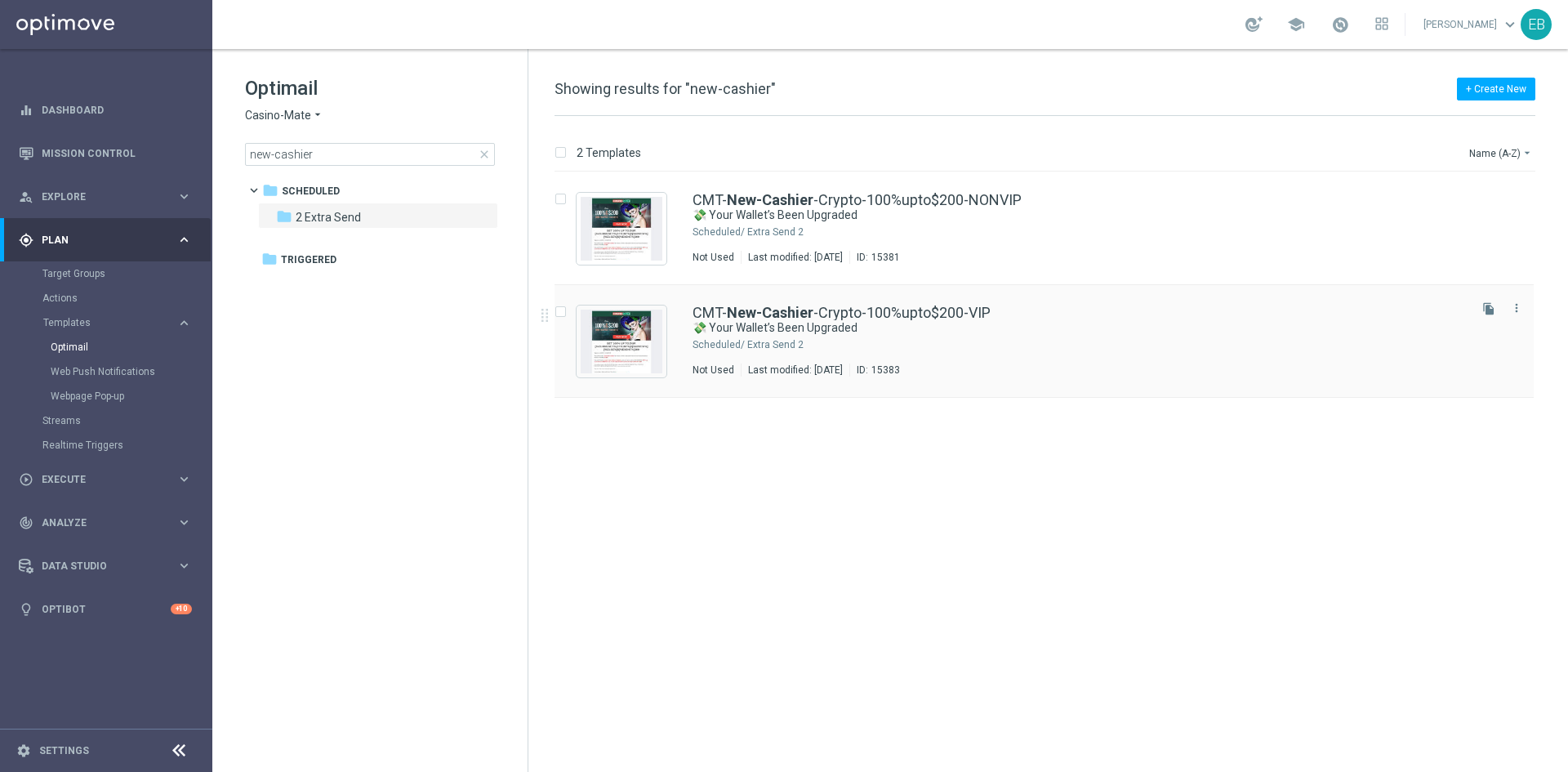
click at [1060, 338] on div "2 Extra Send" at bounding box center [1106, 344] width 718 height 13
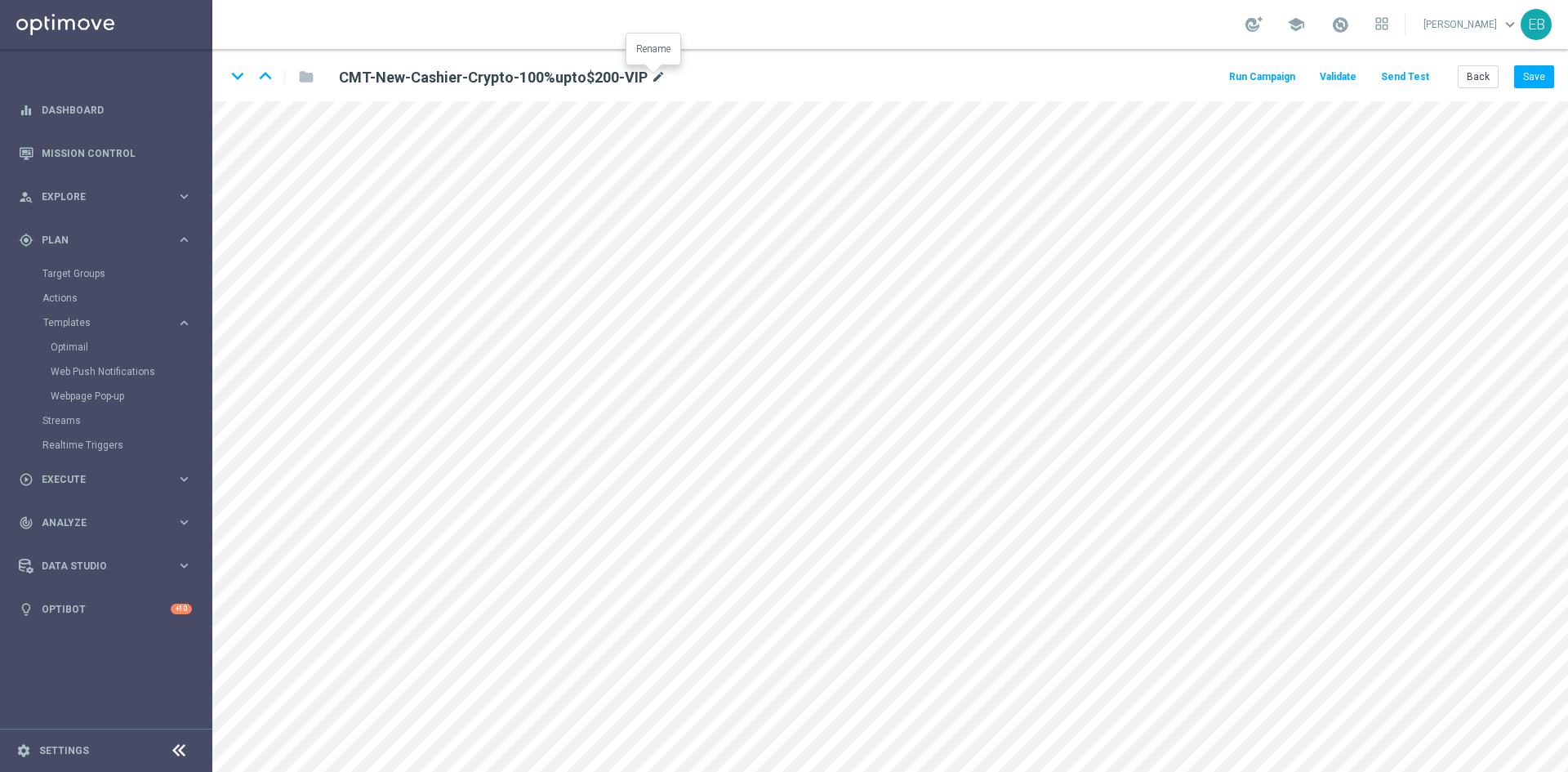
click at [654, 84] on icon "mode_edit" at bounding box center [658, 78] width 15 height 20
click at [1460, 80] on button "Back" at bounding box center [1477, 76] width 41 height 23
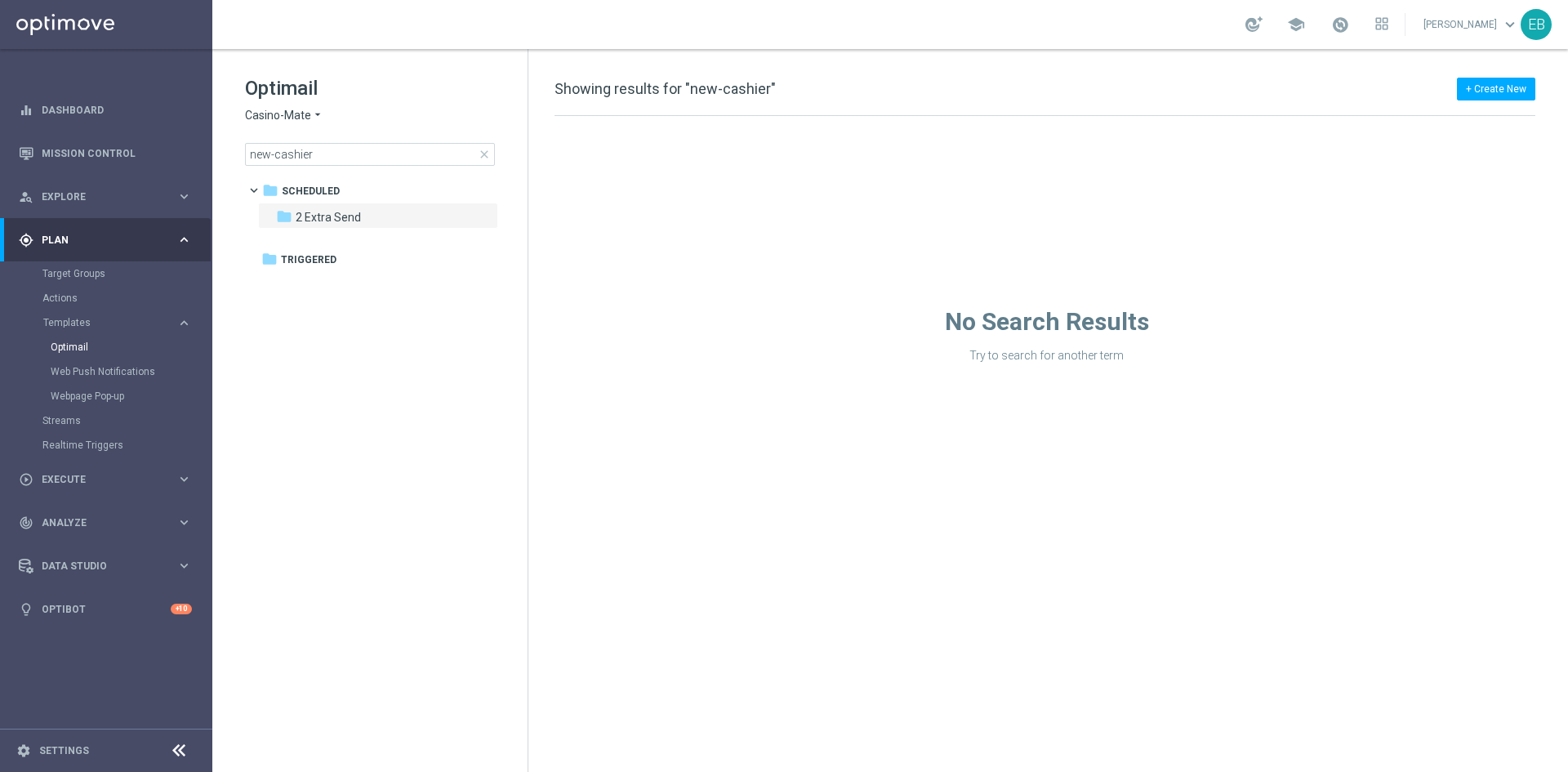
click at [284, 120] on span "Casino-Mate" at bounding box center [278, 116] width 66 height 16
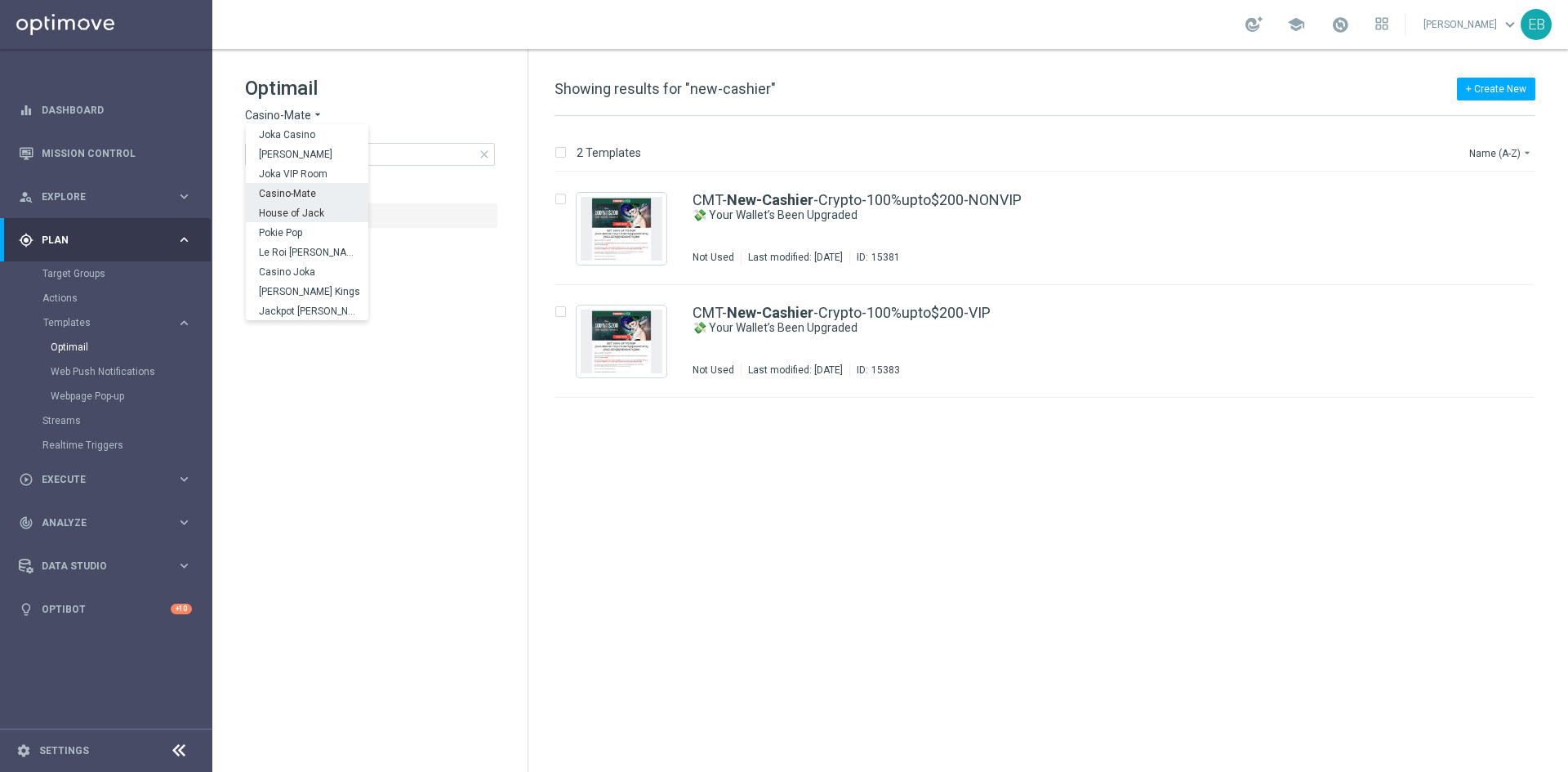
click at [0, 0] on span "House of Jack" at bounding box center [0, 0] width 0 height 0
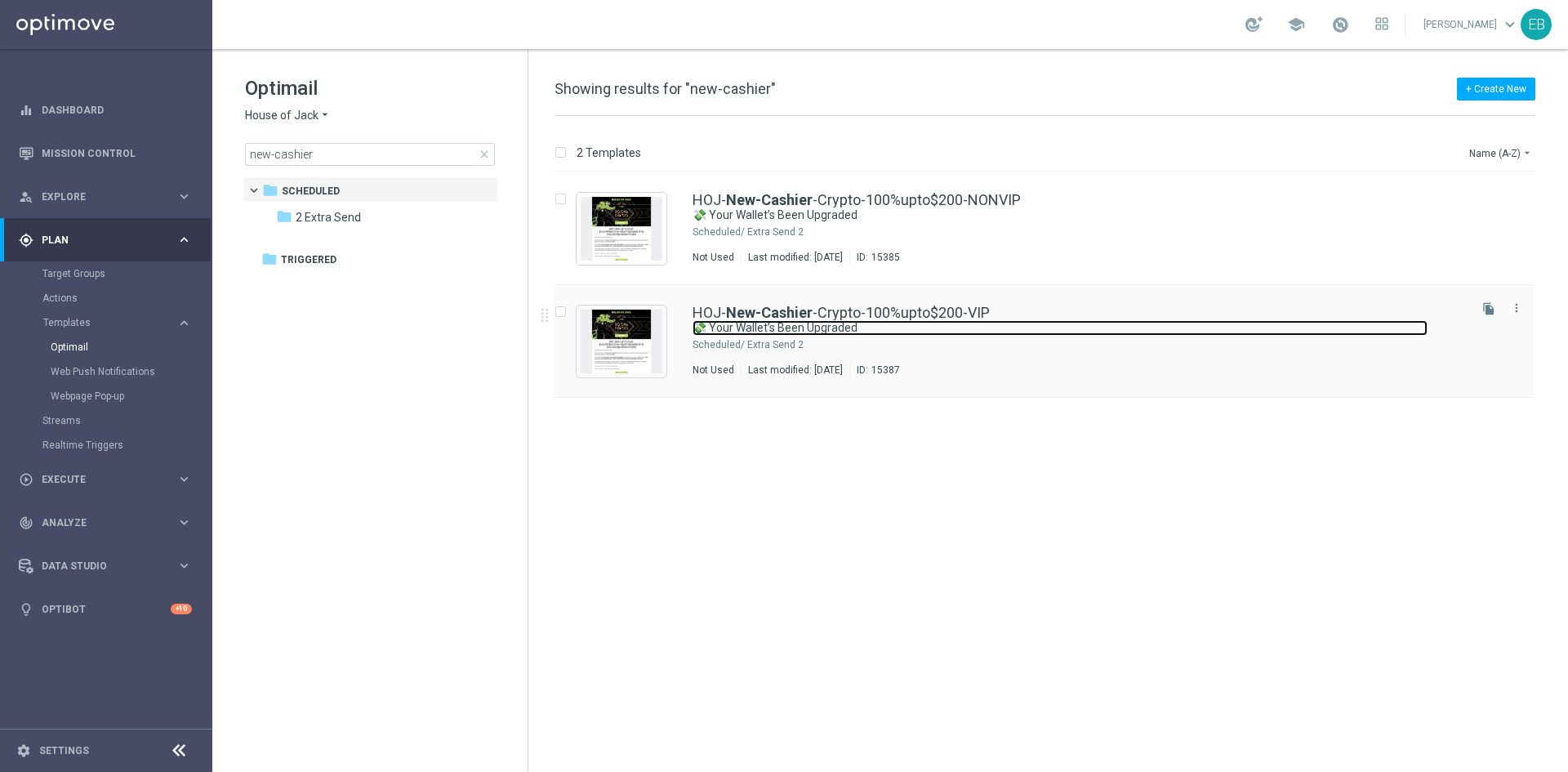
click at [1005, 333] on link "💸 Your Wallet’s Been Upgraded" at bounding box center [1059, 328] width 735 height 16
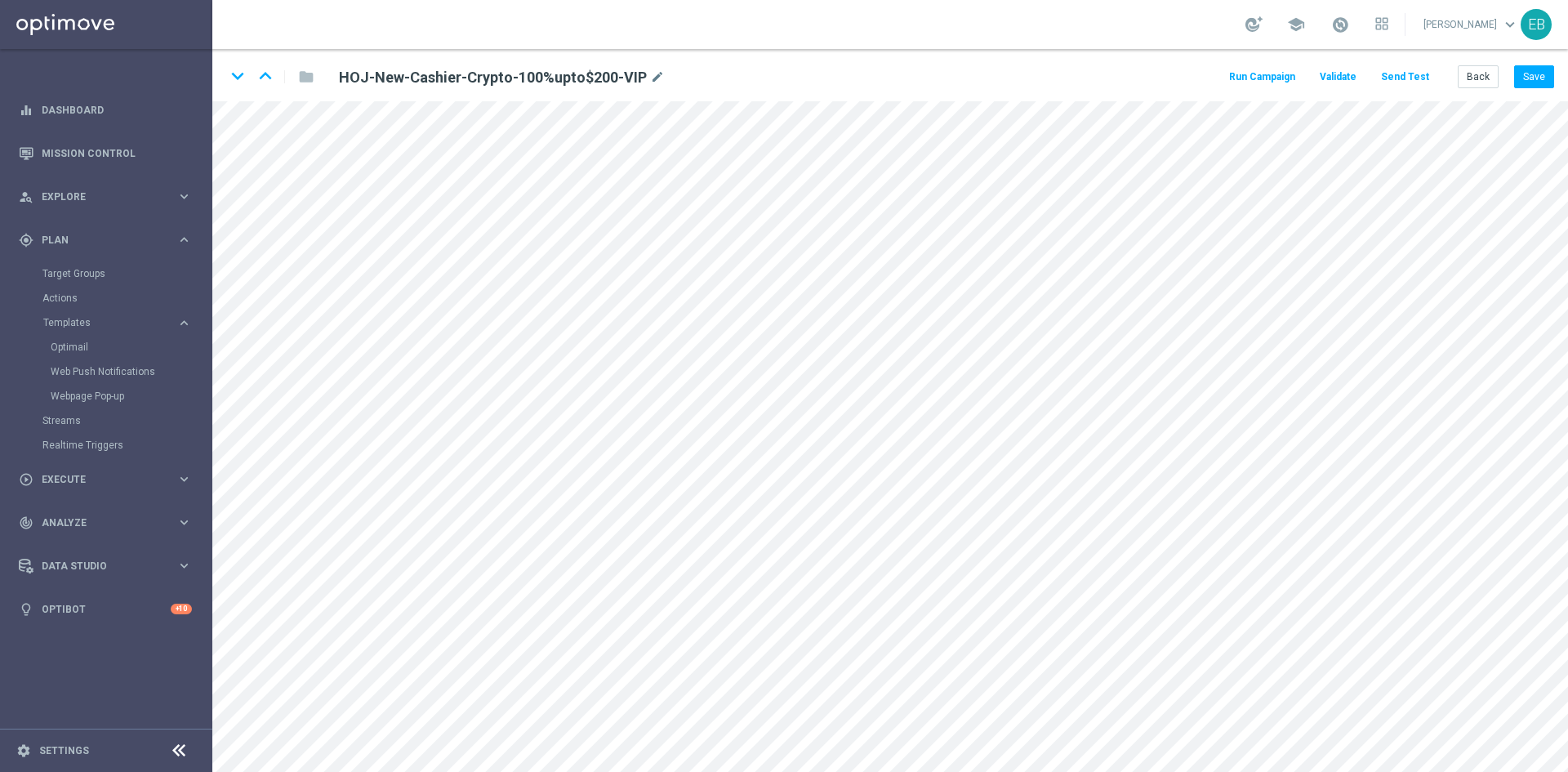
click at [662, 74] on div "HOJ-New-Cashier-Crypto-100%upto$200-VIP mode_edit" at bounding box center [529, 76] width 405 height 22
click at [657, 77] on icon "mode_edit" at bounding box center [657, 78] width 15 height 20
click at [1461, 86] on button "Back" at bounding box center [1477, 76] width 41 height 23
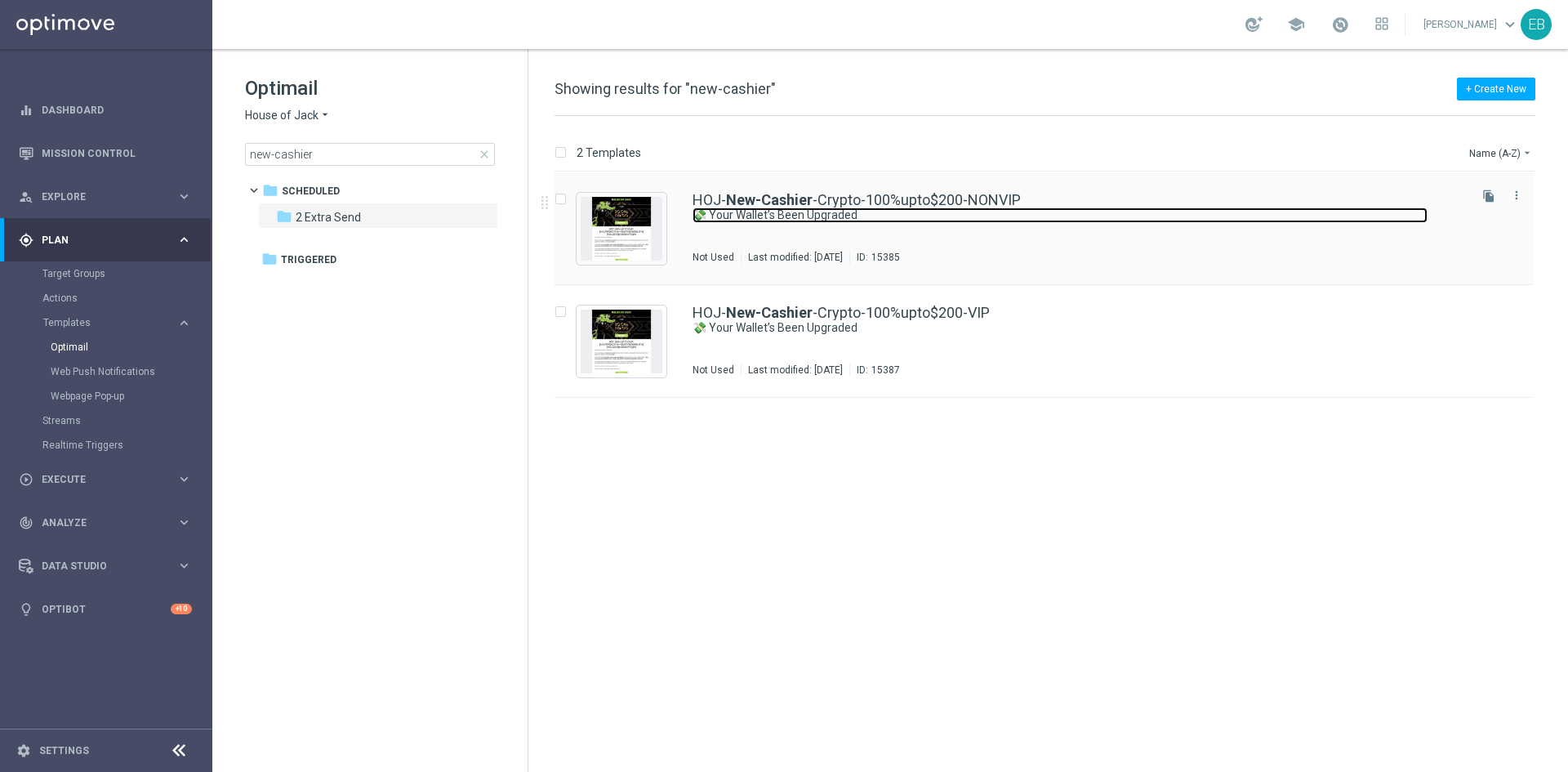
click at [1060, 215] on link "💸 Your Wallet’s Been Upgraded" at bounding box center [1059, 216] width 735 height 16
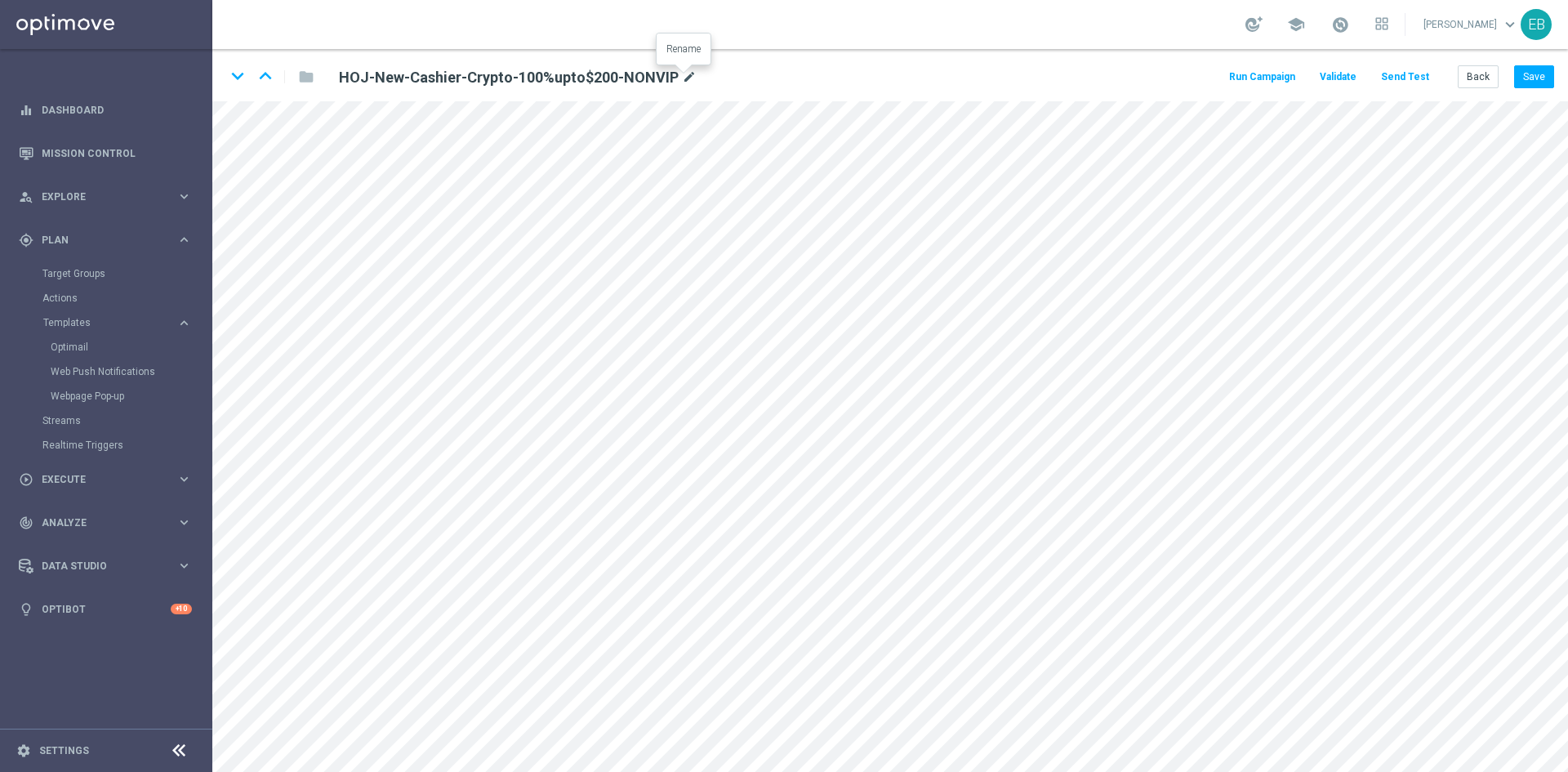
click at [691, 77] on icon "mode_edit" at bounding box center [689, 78] width 15 height 20
click at [1477, 74] on button "Back" at bounding box center [1477, 76] width 41 height 23
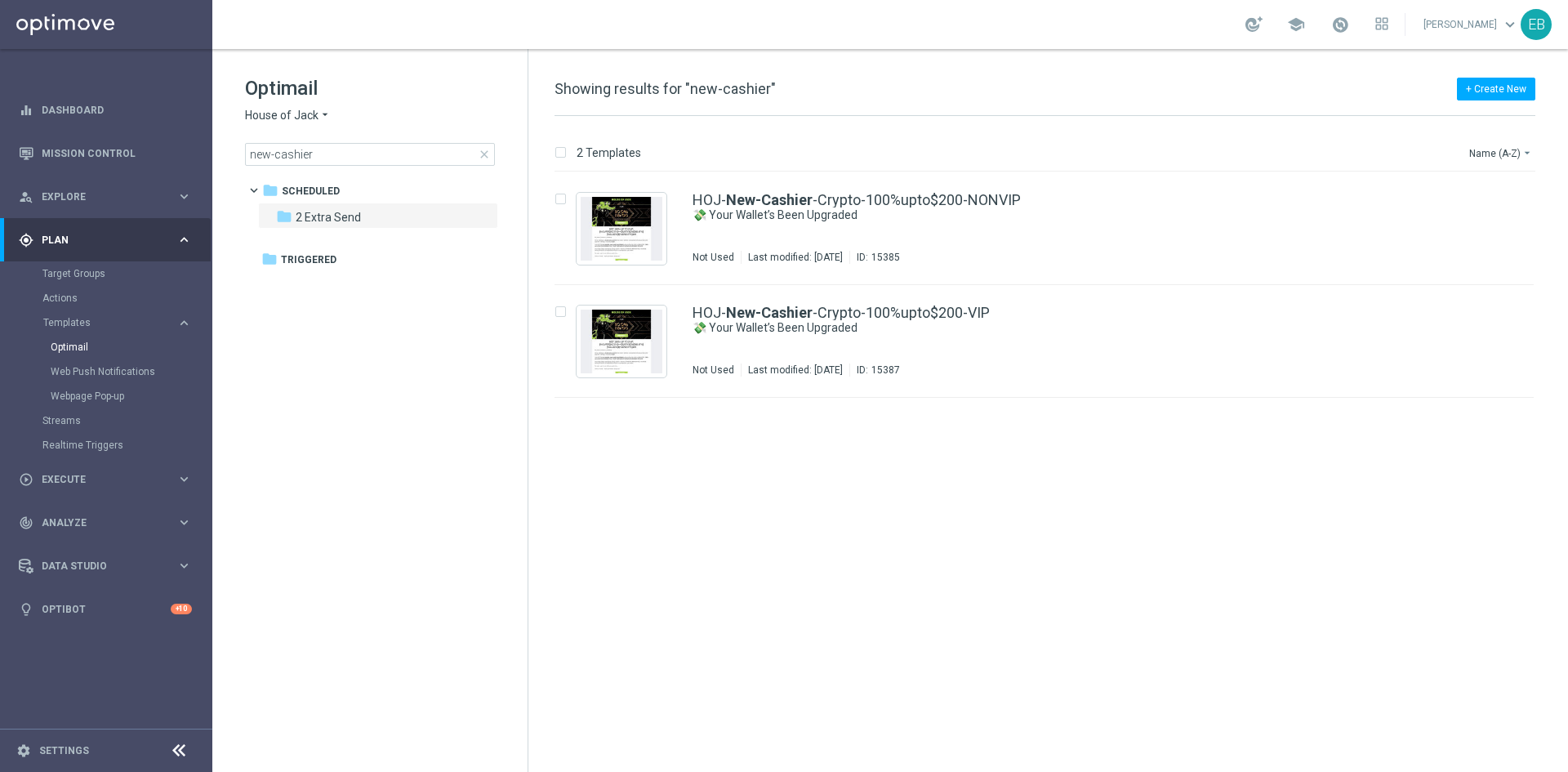
click at [307, 114] on span "House of Jack" at bounding box center [282, 116] width 74 height 16
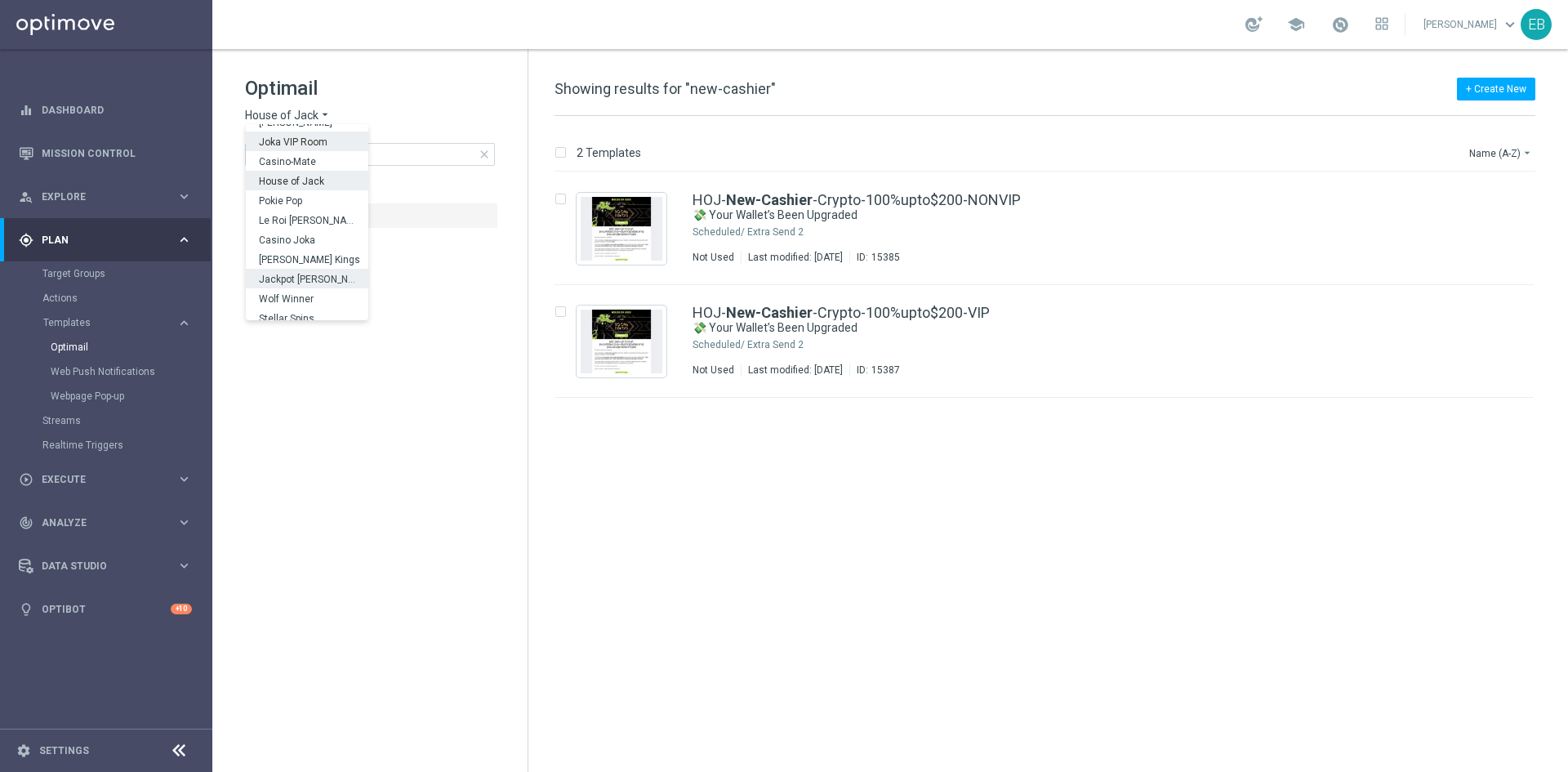
scroll to position [59, 0]
click at [310, 309] on div "IOM" at bounding box center [307, 311] width 123 height 20
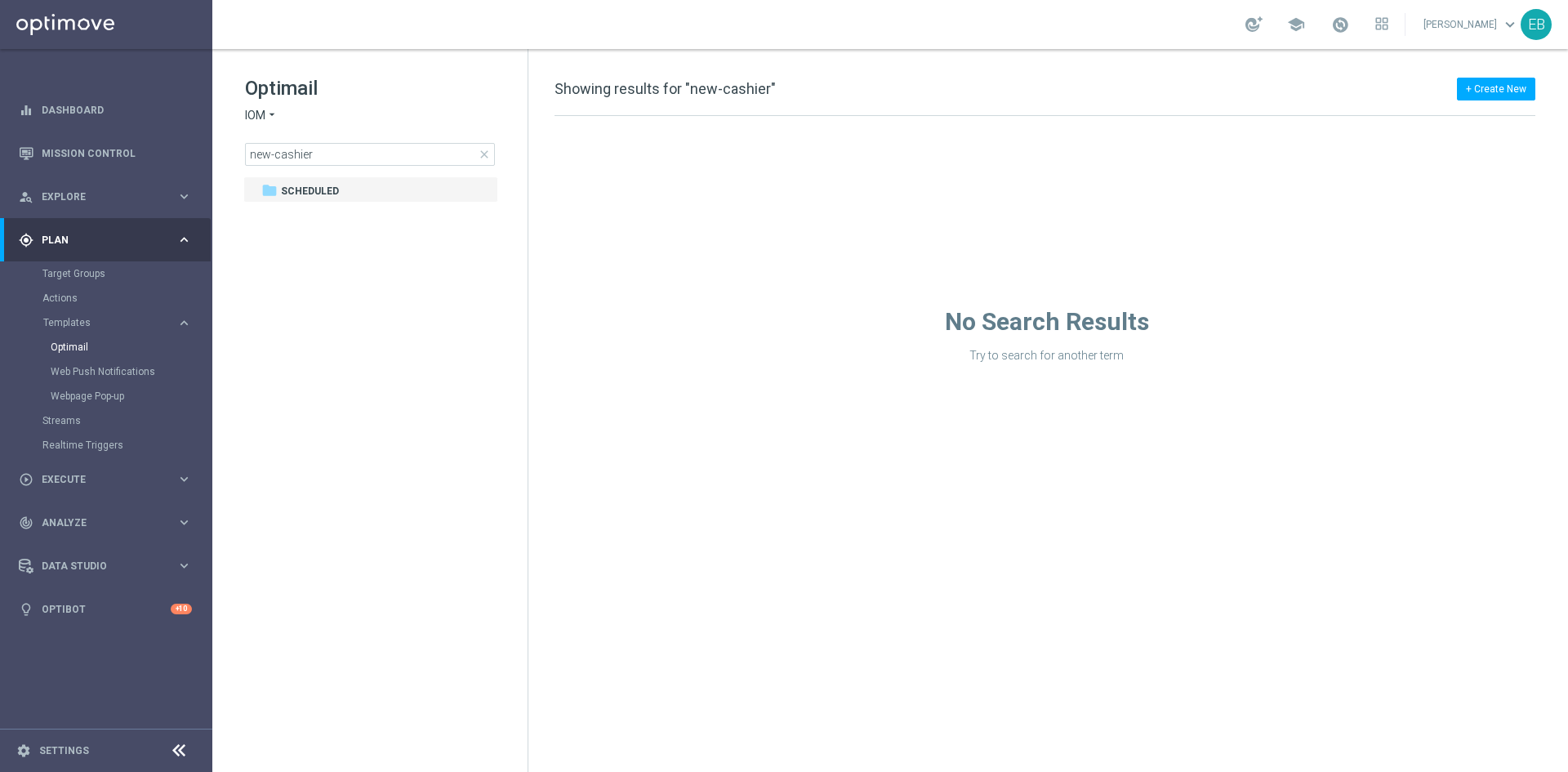
click at [489, 158] on span "close" at bounding box center [484, 154] width 13 height 13
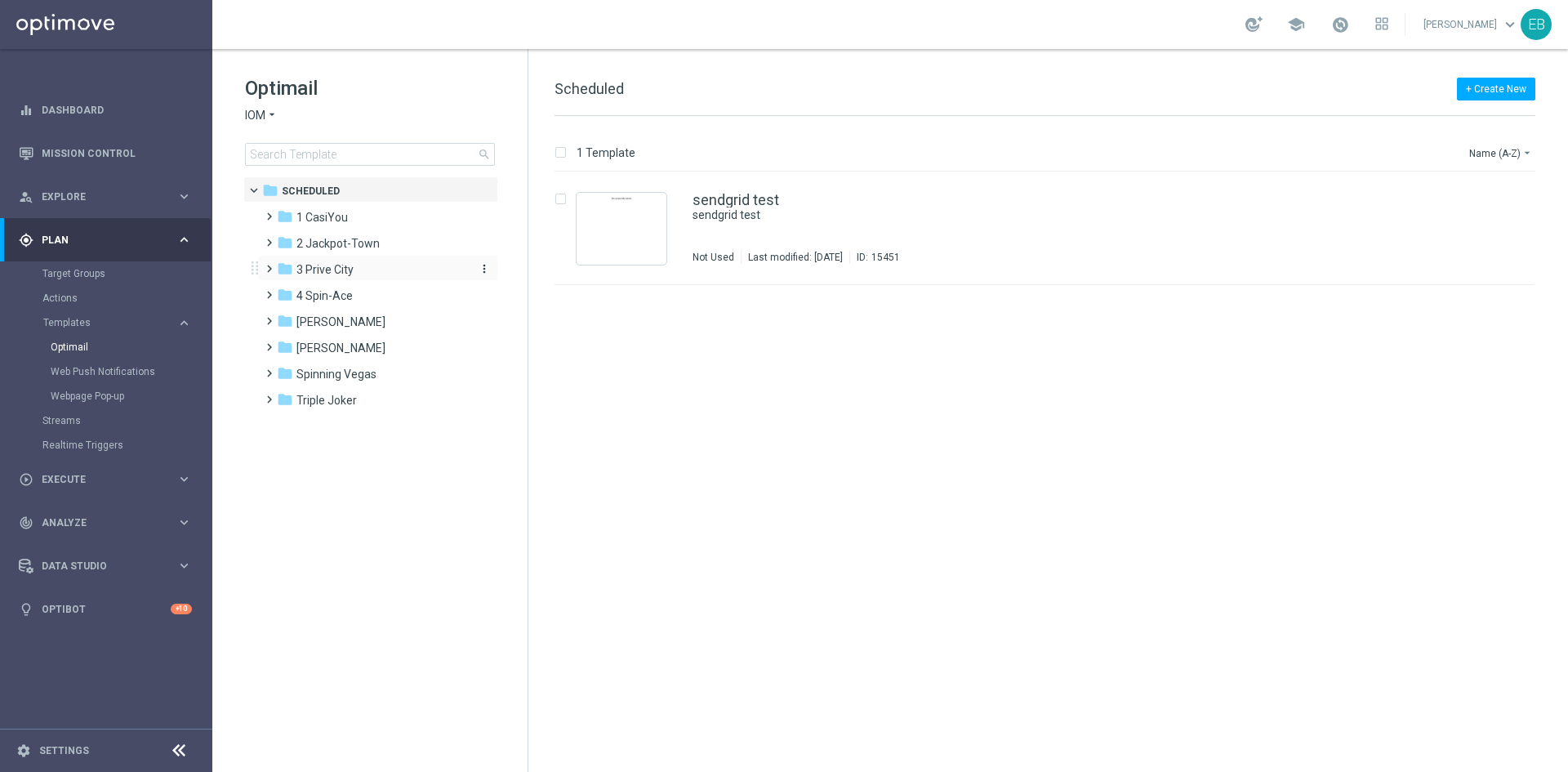
click at [364, 264] on div "folder 3 [GEOGRAPHIC_DATA]" at bounding box center [371, 270] width 188 height 19
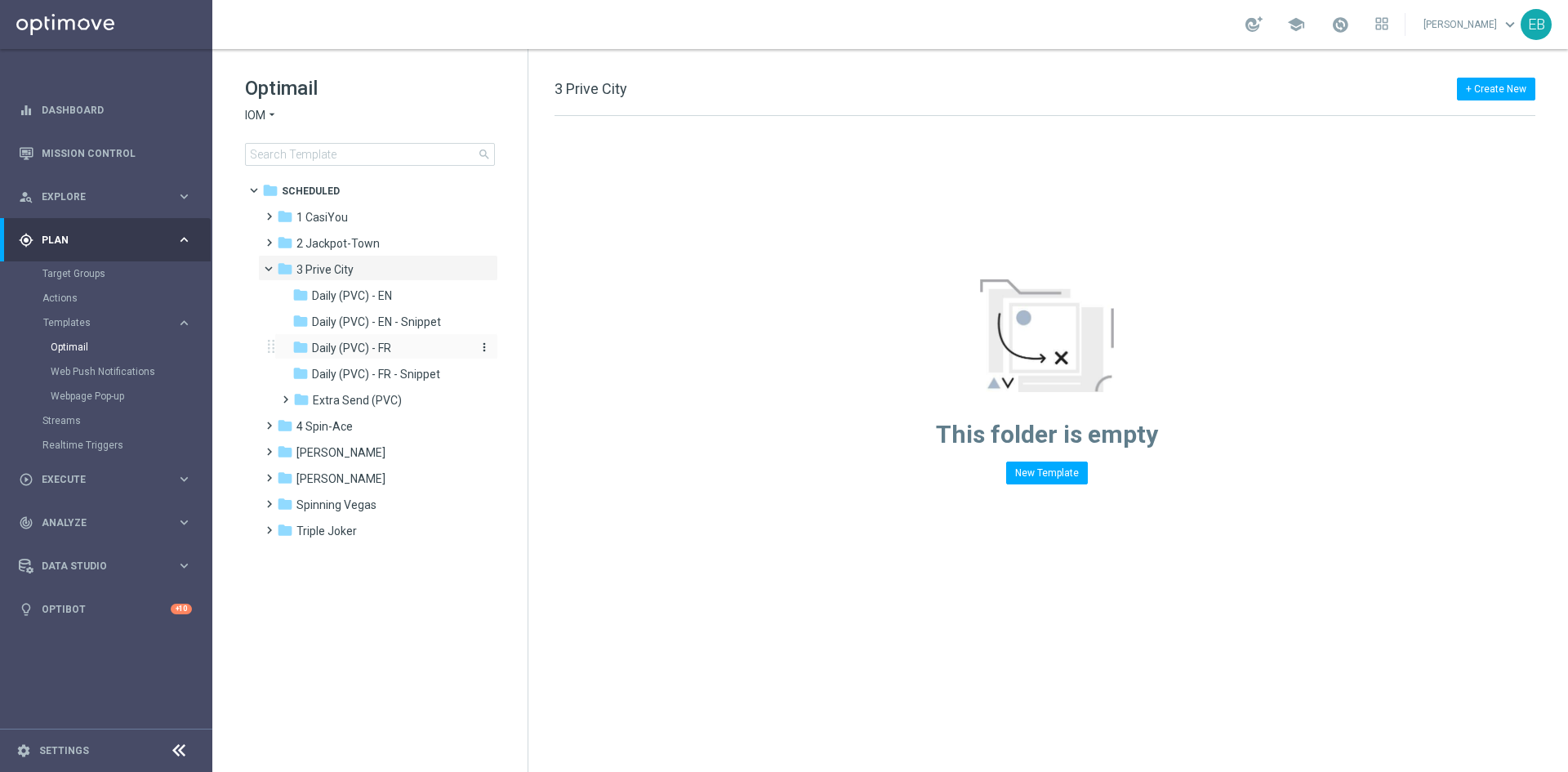
click at [431, 345] on div "folder Daily (PVC) - FR" at bounding box center [379, 348] width 174 height 19
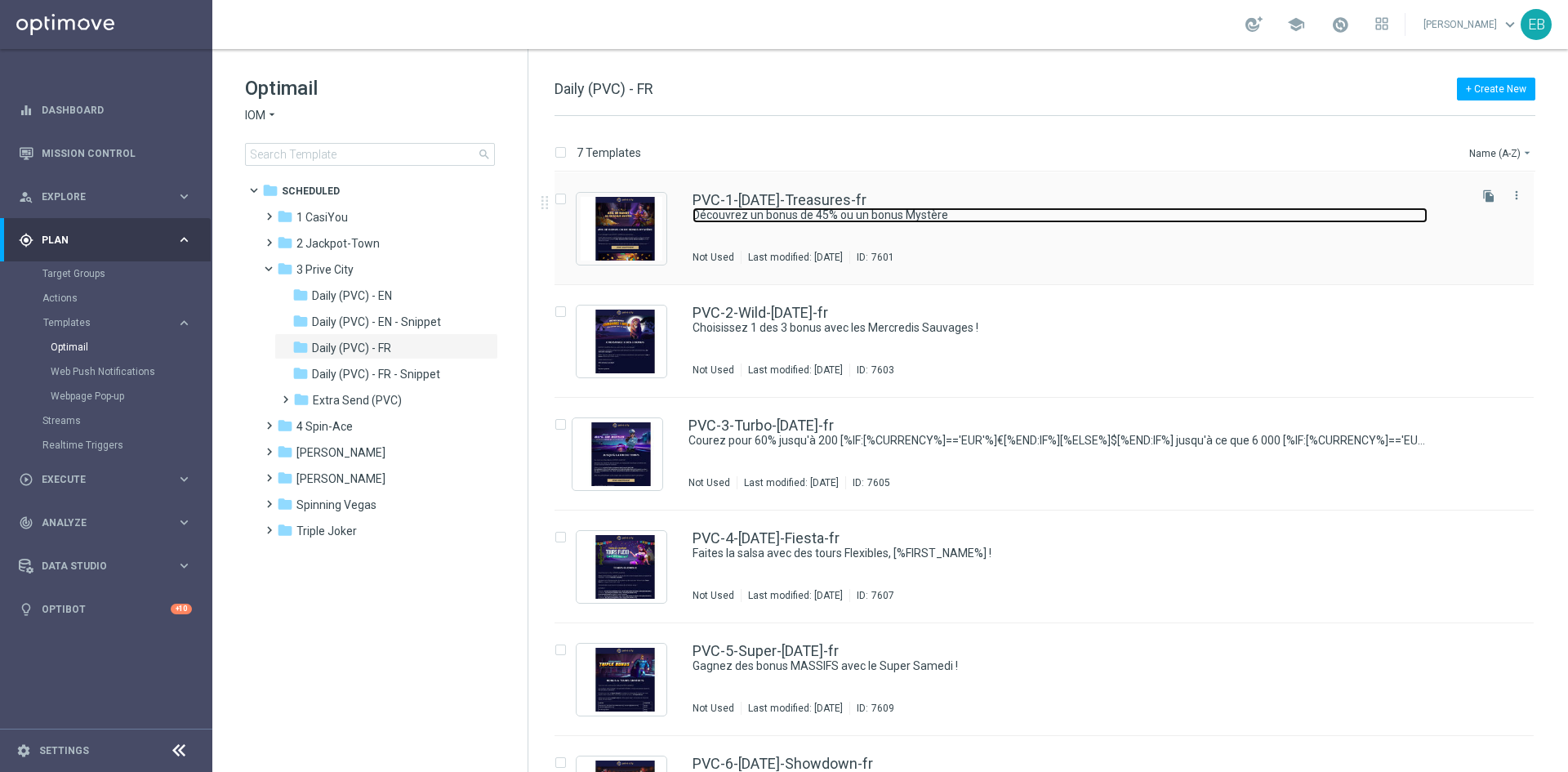
click at [1068, 215] on link "Découvrez un bonus de 45% ou un bonus Mystère" at bounding box center [1059, 216] width 735 height 16
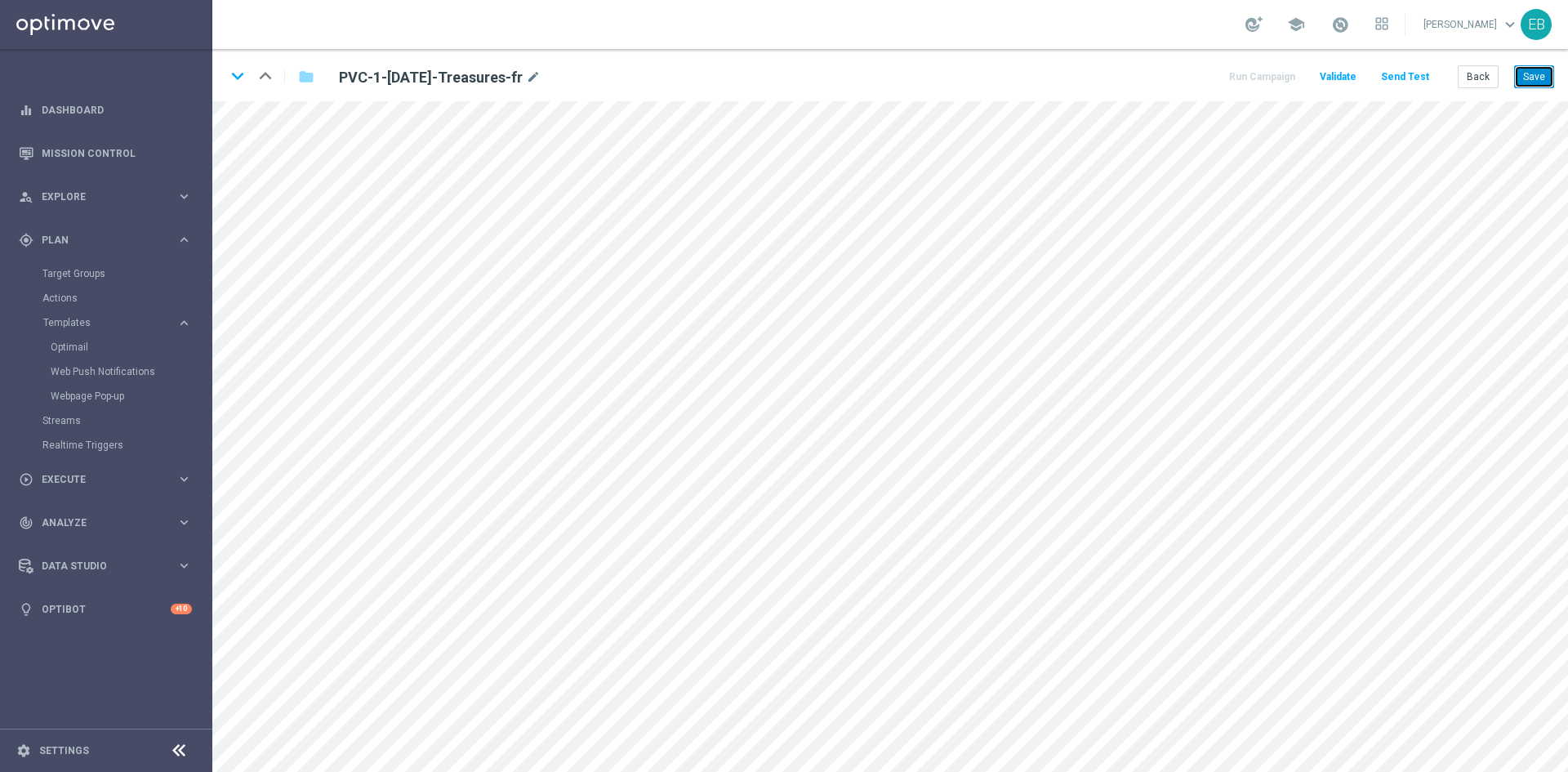
click at [1519, 77] on button "Save" at bounding box center [1534, 76] width 40 height 23
click at [1523, 65] on div "keyboard_arrow_down keyboard_arrow_up folder PVC-1-[DATE]-Treasures-fr mode_edi…" at bounding box center [889, 75] width 1355 height 52
click at [1523, 65] on button "Save" at bounding box center [1534, 76] width 40 height 23
click at [1463, 77] on button "Back" at bounding box center [1477, 76] width 41 height 23
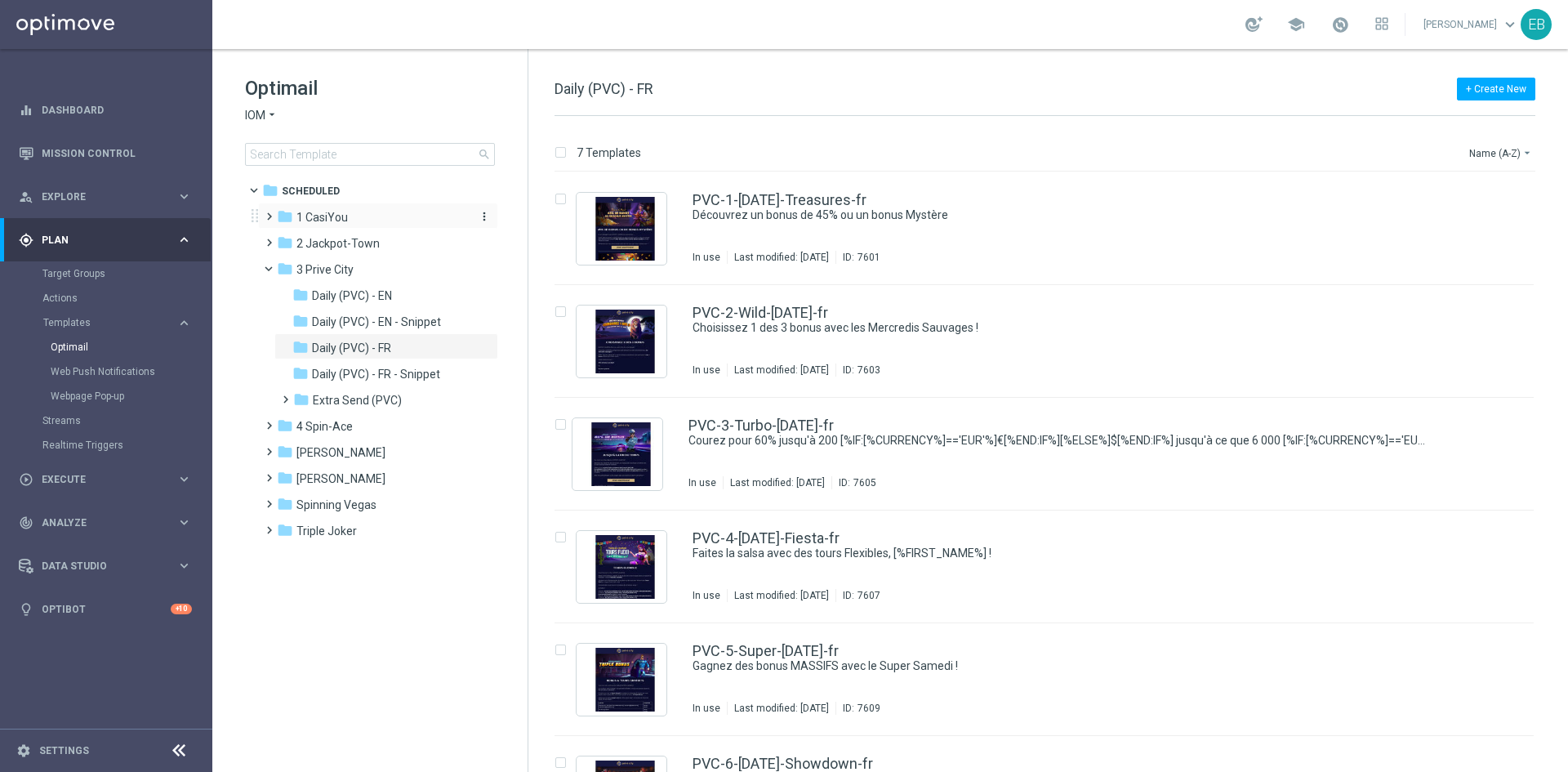
click at [337, 222] on span "1 CasiYou" at bounding box center [322, 217] width 51 height 15
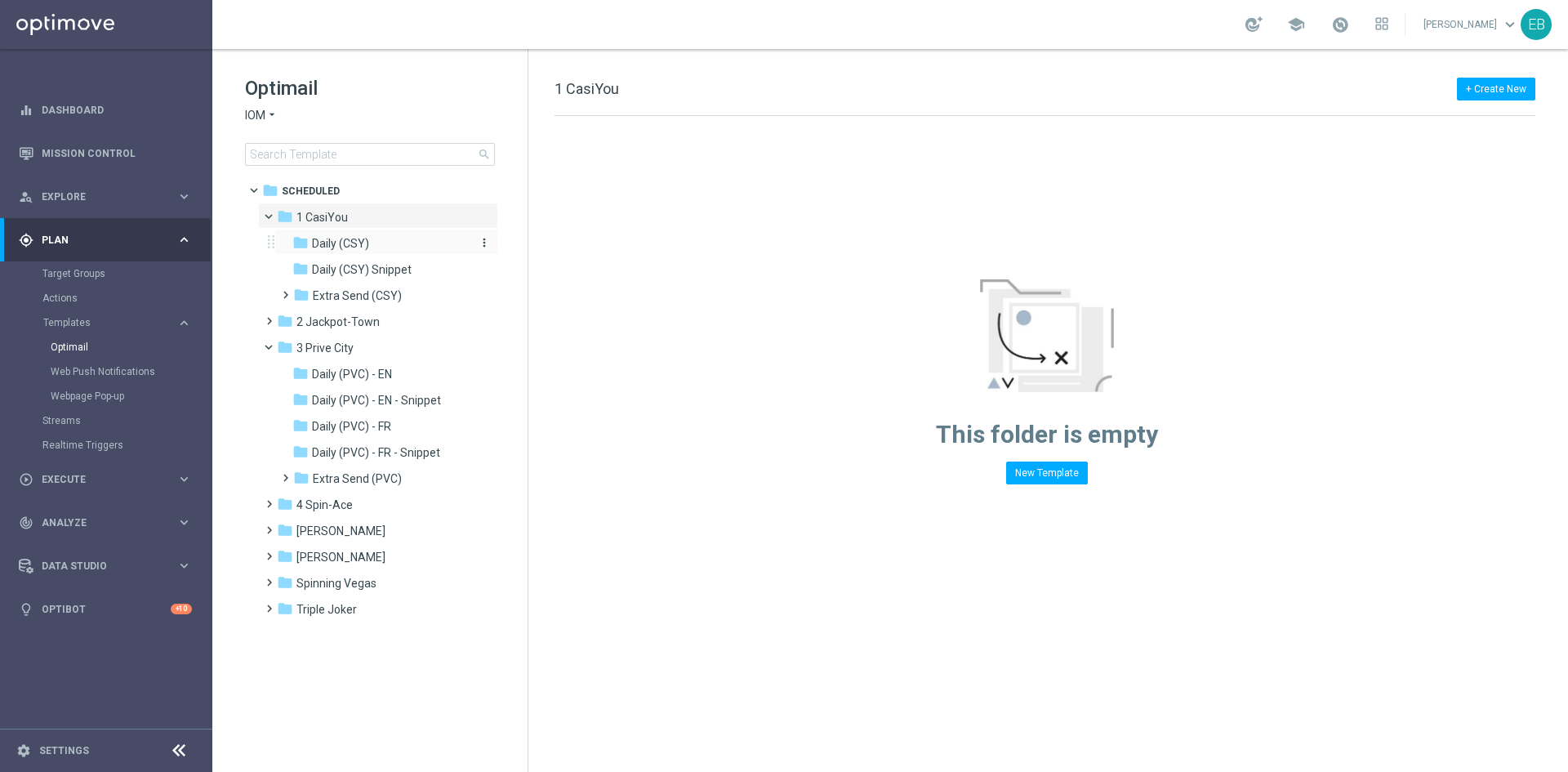
click at [382, 246] on div "folder Daily (CSY)" at bounding box center [379, 243] width 174 height 19
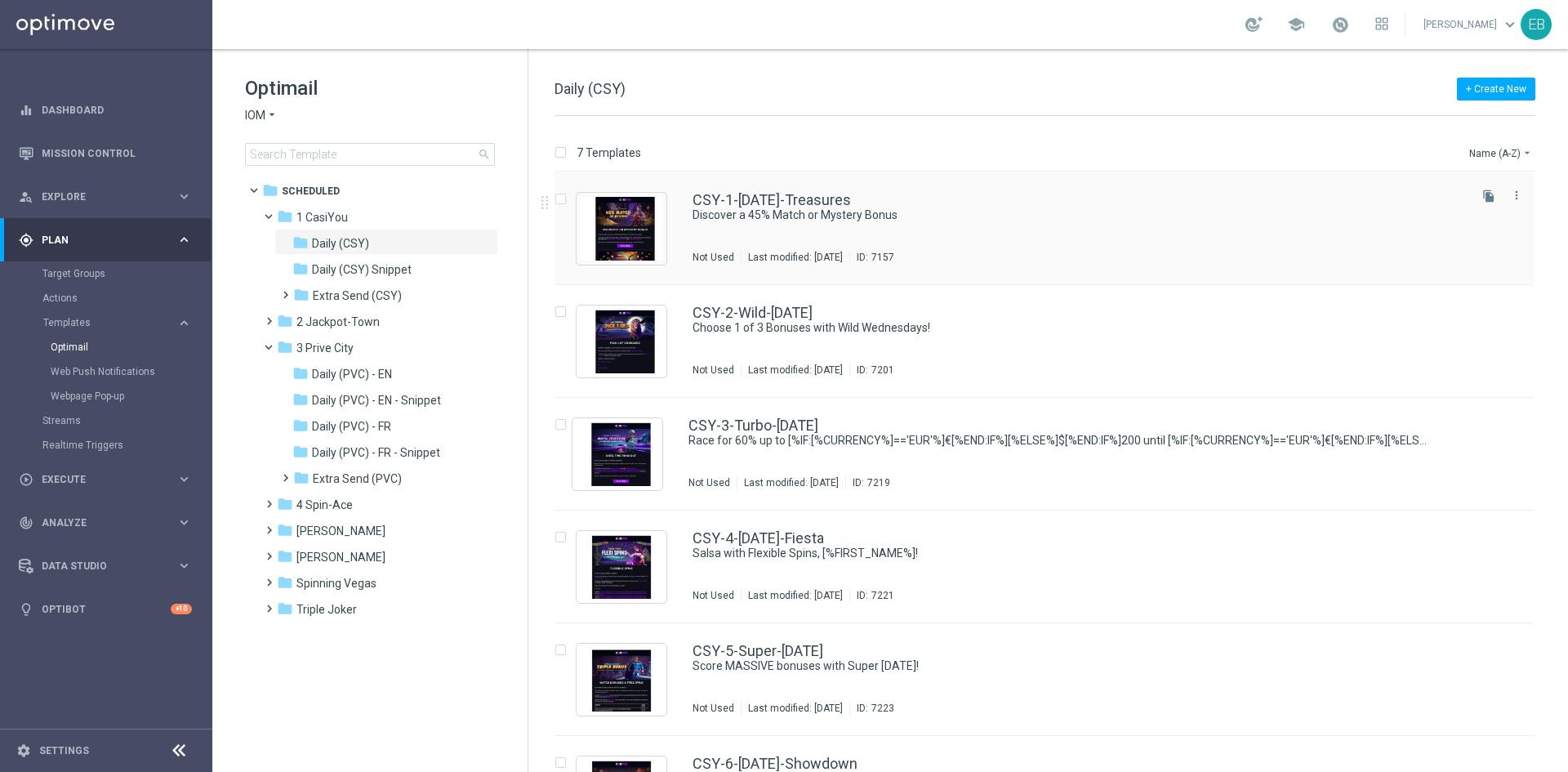
click at [948, 188] on div "CSY-1-[DATE]-Treasures Discover a 45% Match or Mystery Bonus Not Used Last modi…" at bounding box center [1044, 228] width 979 height 113
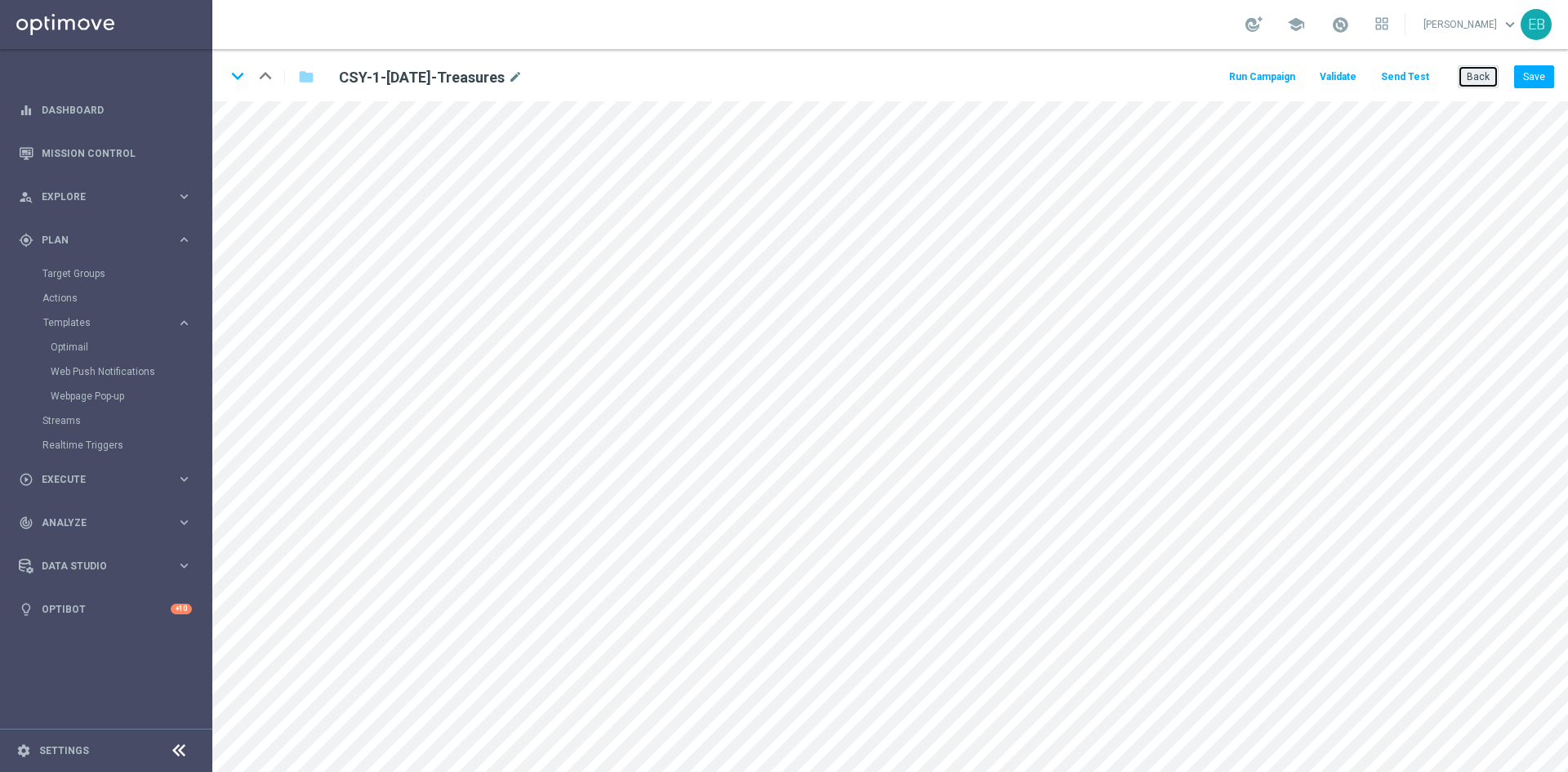
click at [1479, 69] on button "Back" at bounding box center [1477, 76] width 41 height 23
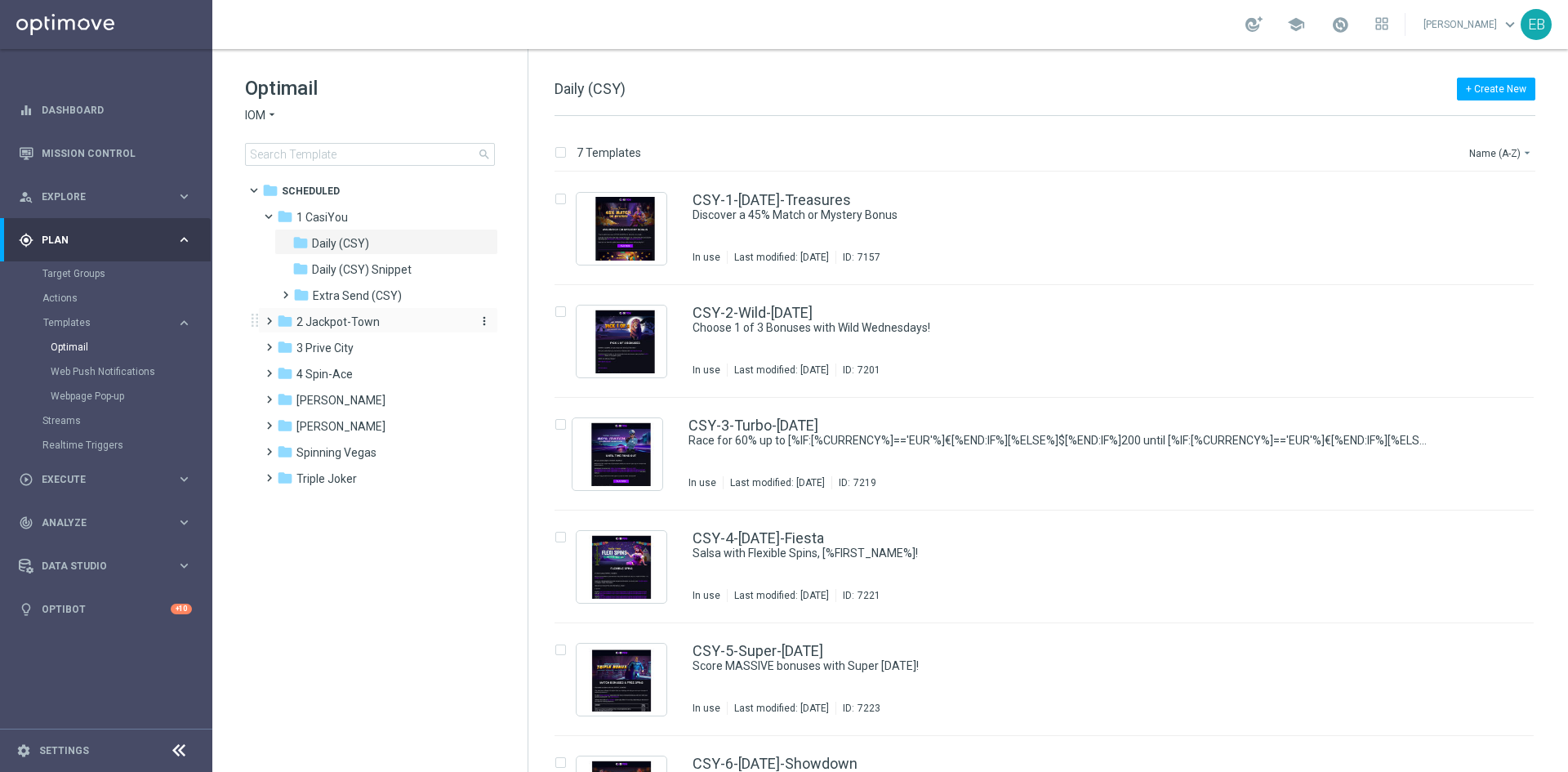
click at [404, 328] on div "folder 2 Jackpot-Town" at bounding box center [371, 322] width 188 height 19
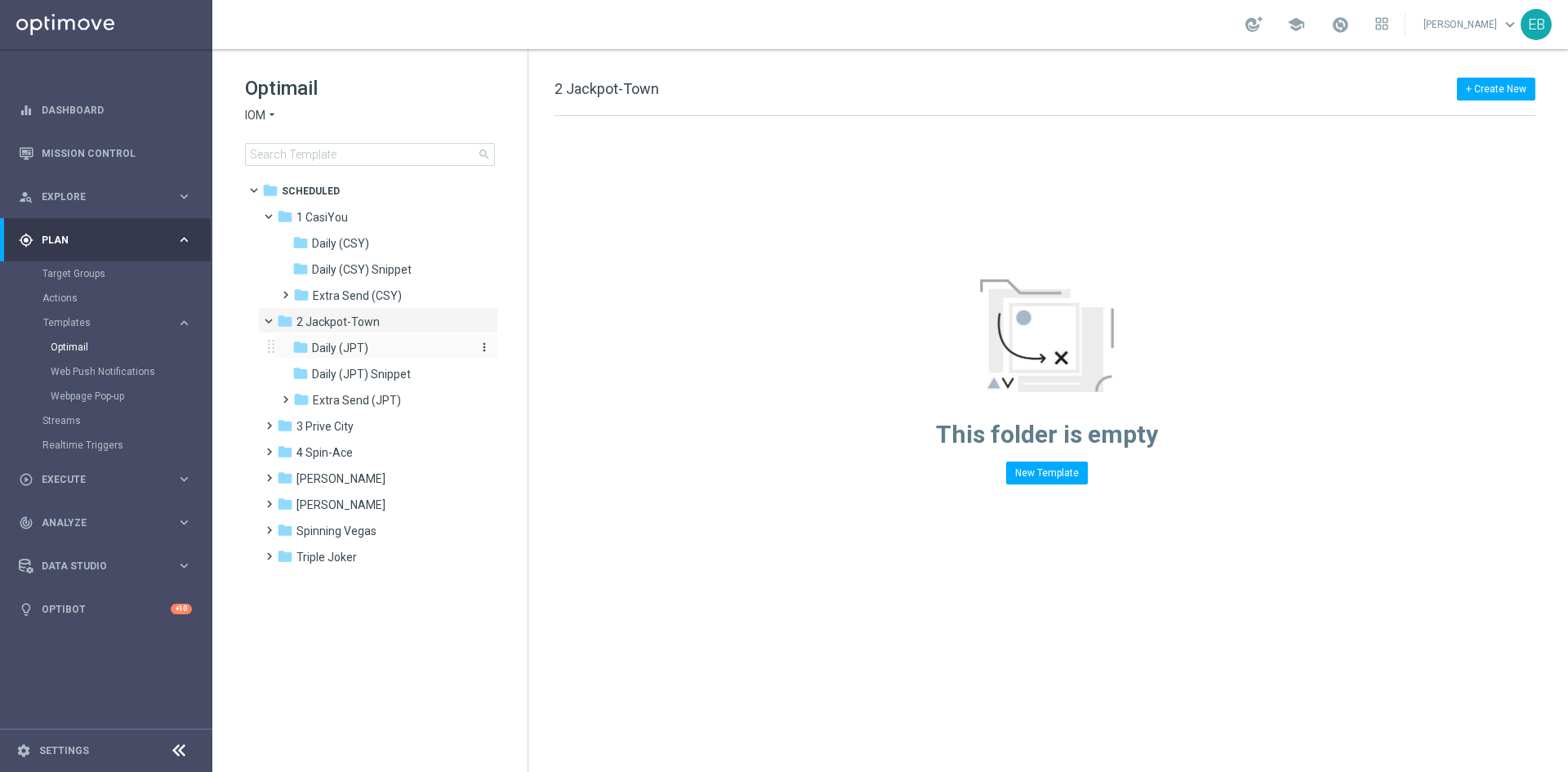
click at [376, 357] on div "folder Daily (JPT) more_vert" at bounding box center [387, 346] width 224 height 26
click at [376, 357] on div "folder Daily (JPT)" at bounding box center [379, 348] width 174 height 19
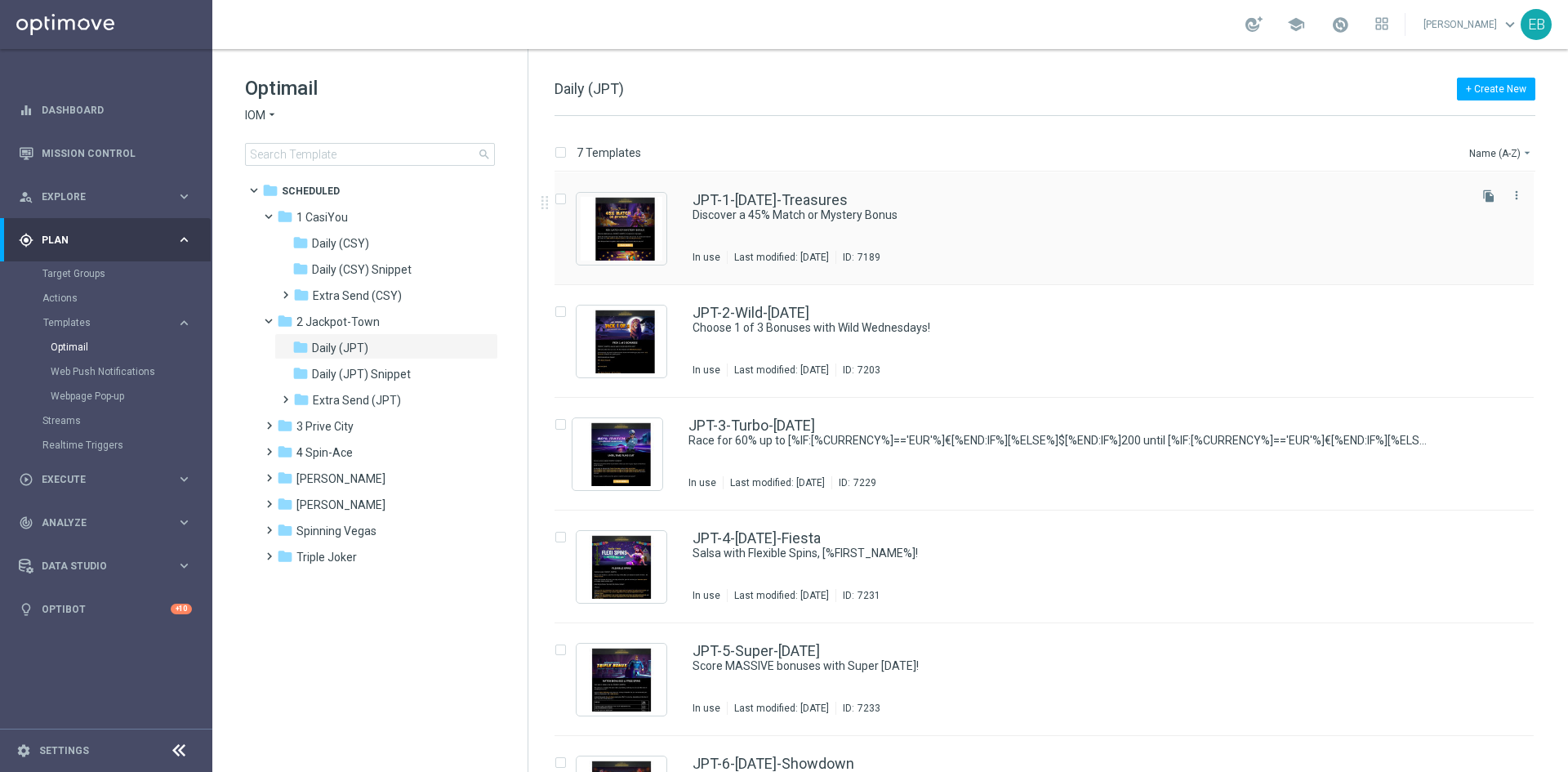
click at [1061, 225] on div "JPT-1-[DATE]-Treasures Discover a 45% Match or Mystery Bonus In use Last modifi…" at bounding box center [1078, 228] width 773 height 71
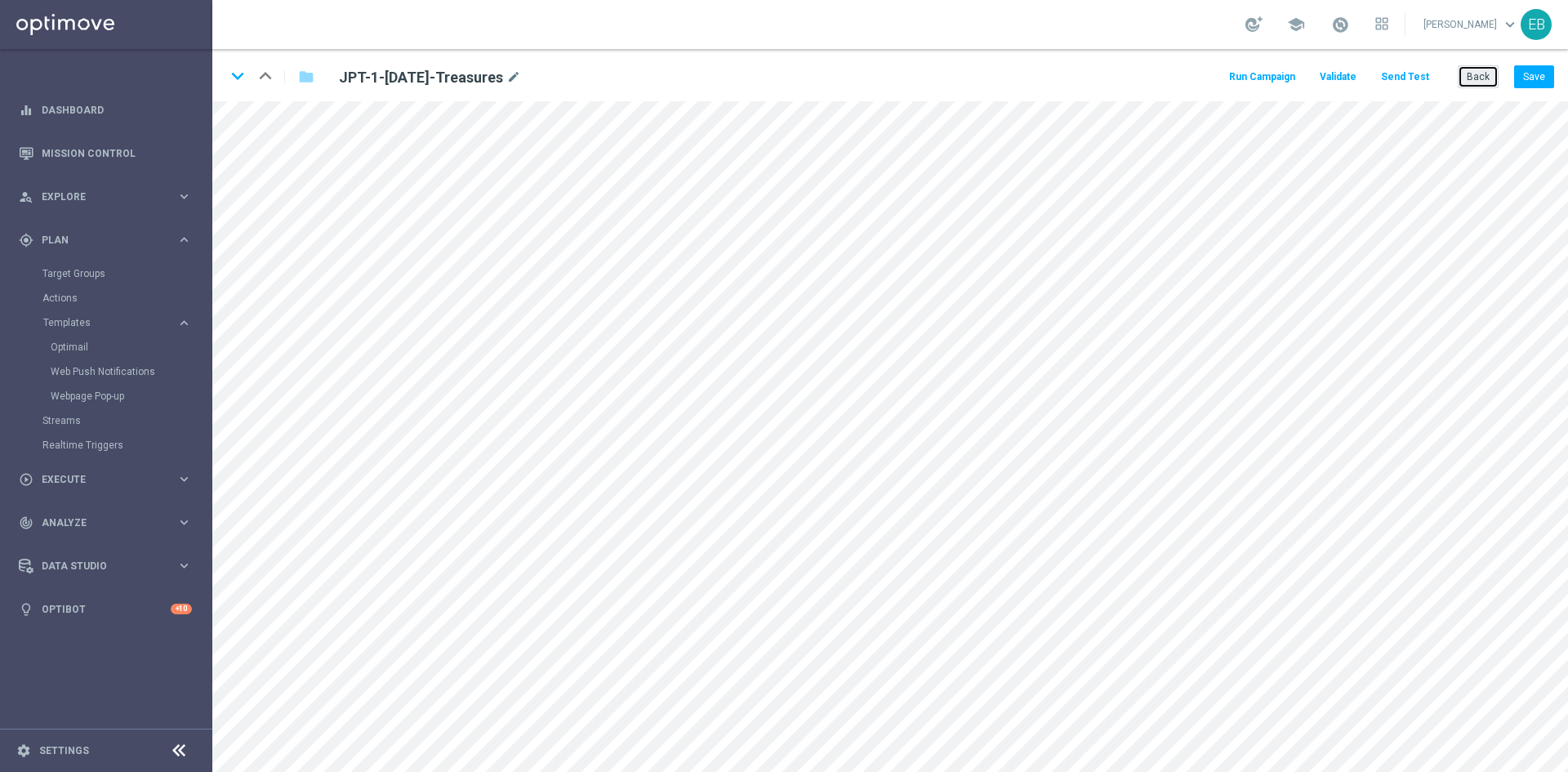
click at [1487, 82] on button "Back" at bounding box center [1477, 76] width 41 height 23
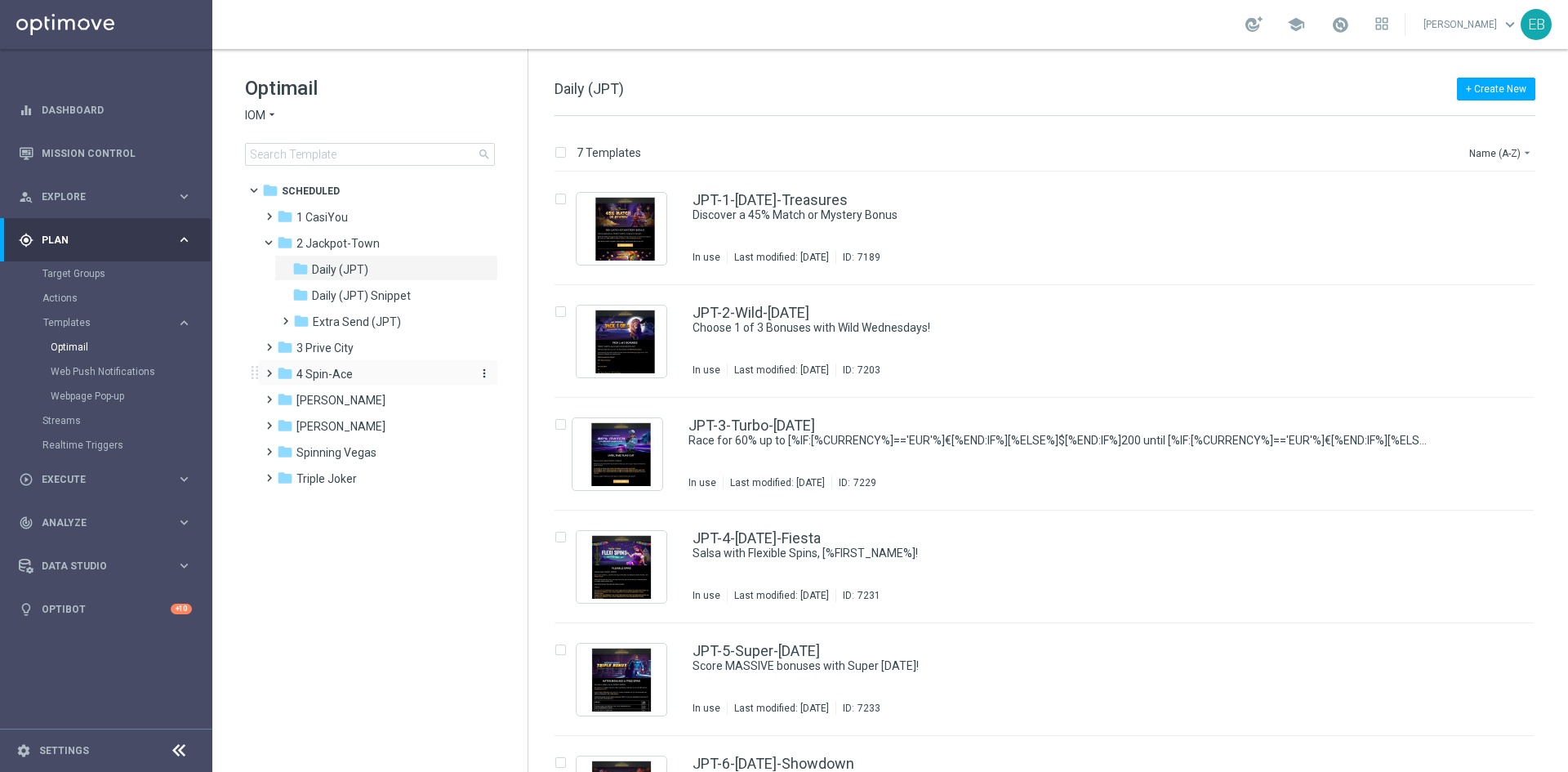
click at [396, 365] on div "folder 4 Spin-Ace" at bounding box center [371, 374] width 188 height 19
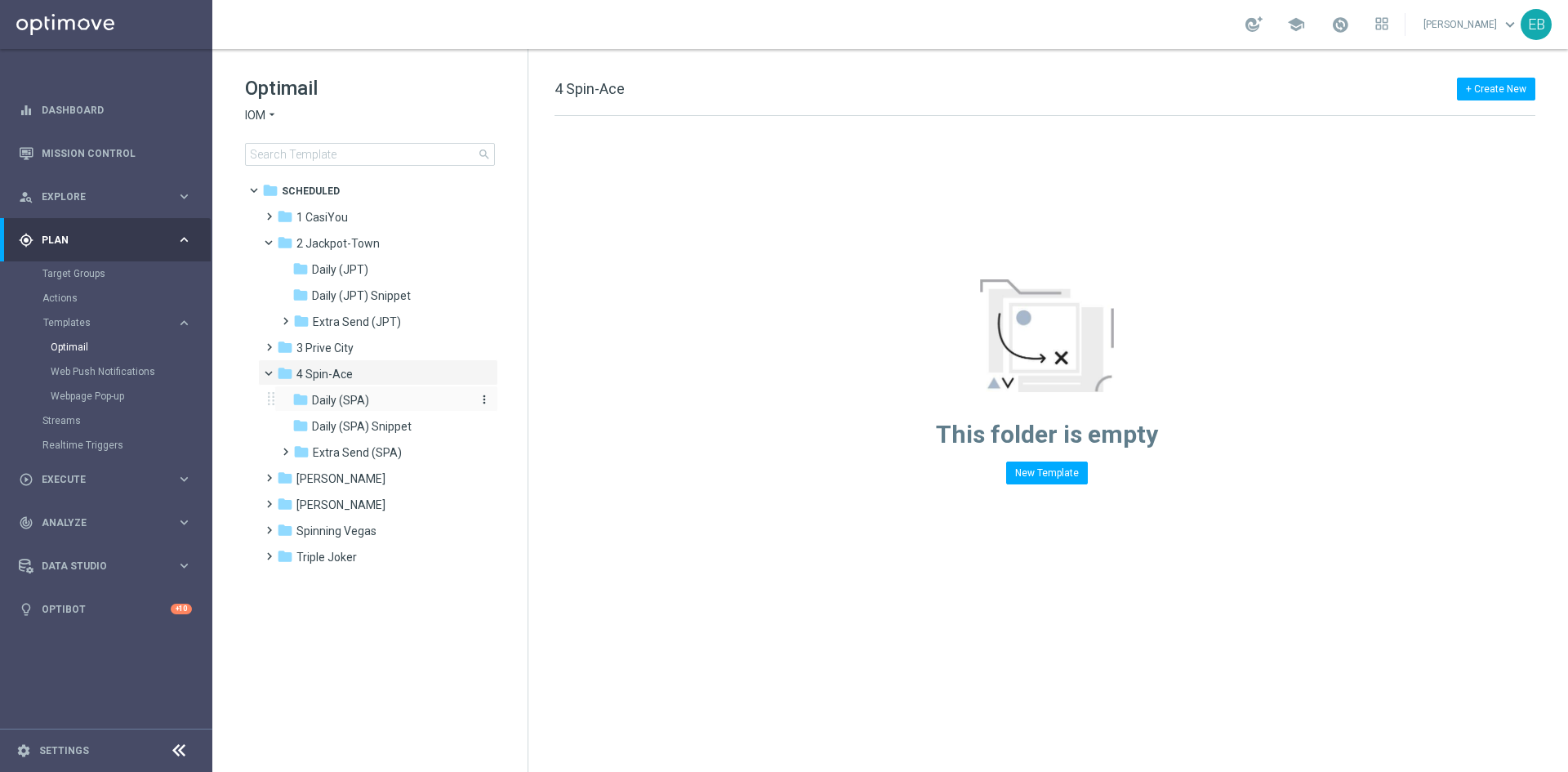
click at [382, 401] on div "folder Daily (SPA)" at bounding box center [379, 400] width 174 height 19
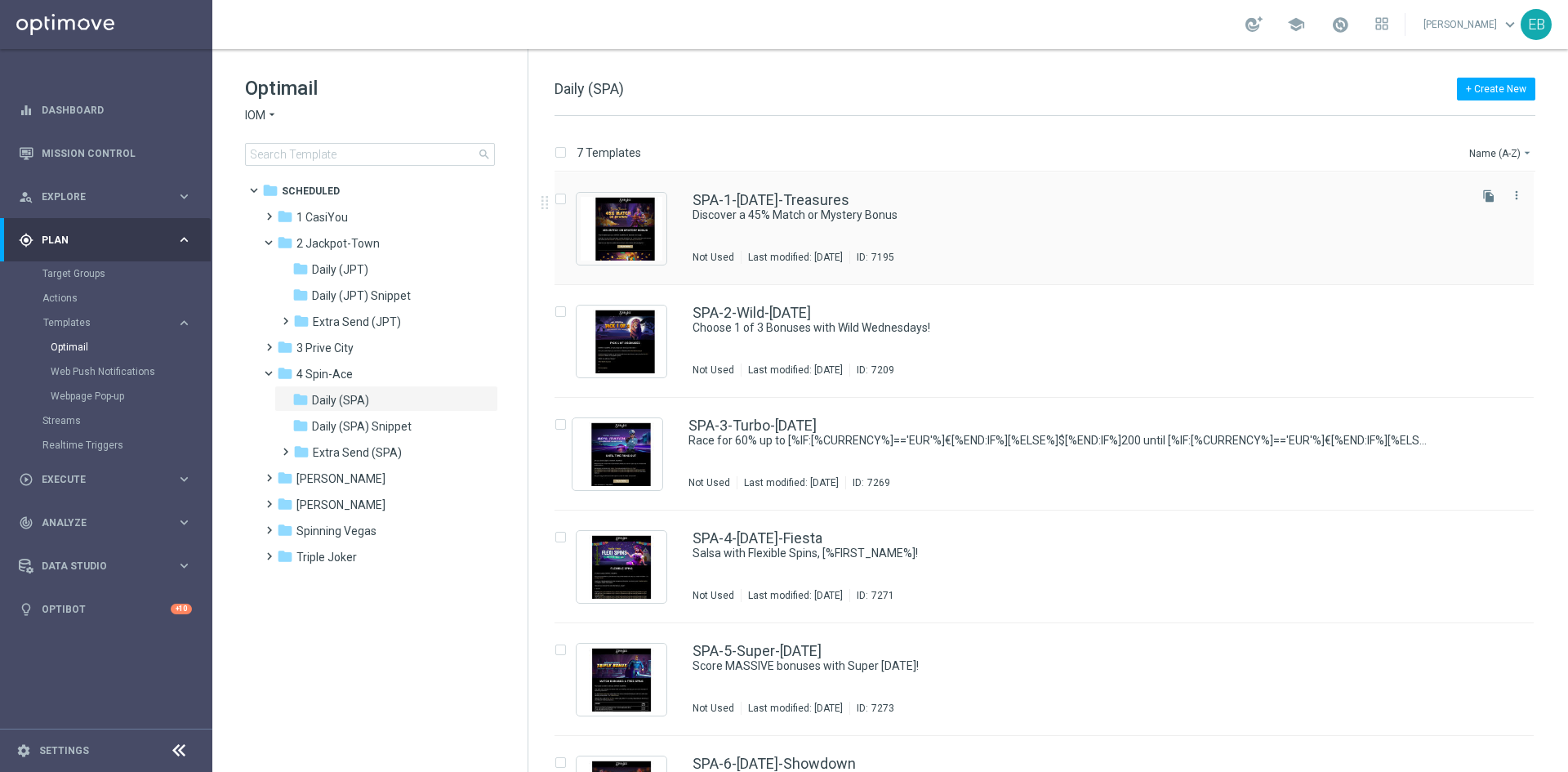
click at [977, 193] on div "SPA-1-[DATE]-Treasures" at bounding box center [1078, 200] width 773 height 15
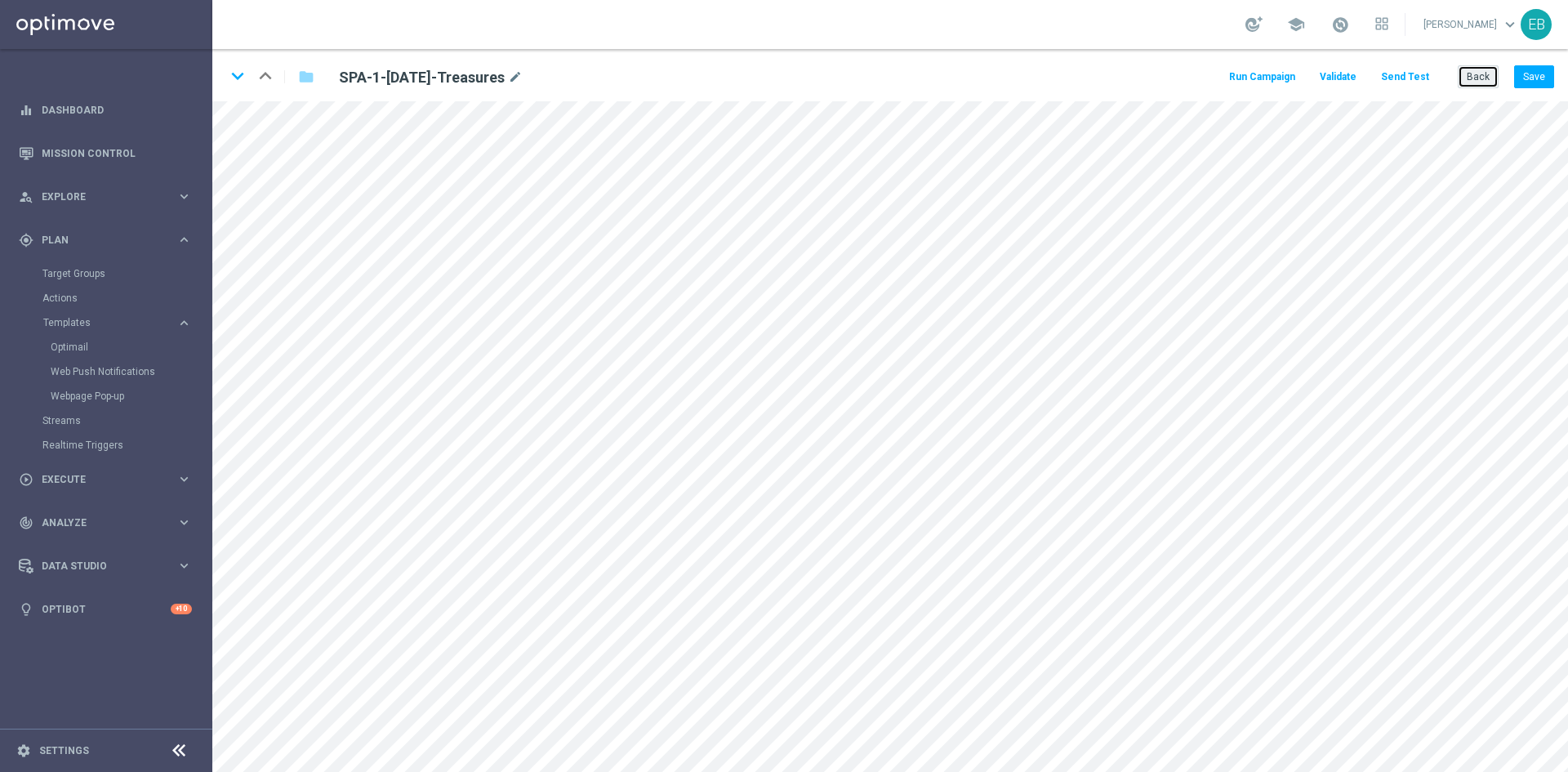
click at [1480, 80] on button "Back" at bounding box center [1477, 76] width 41 height 23
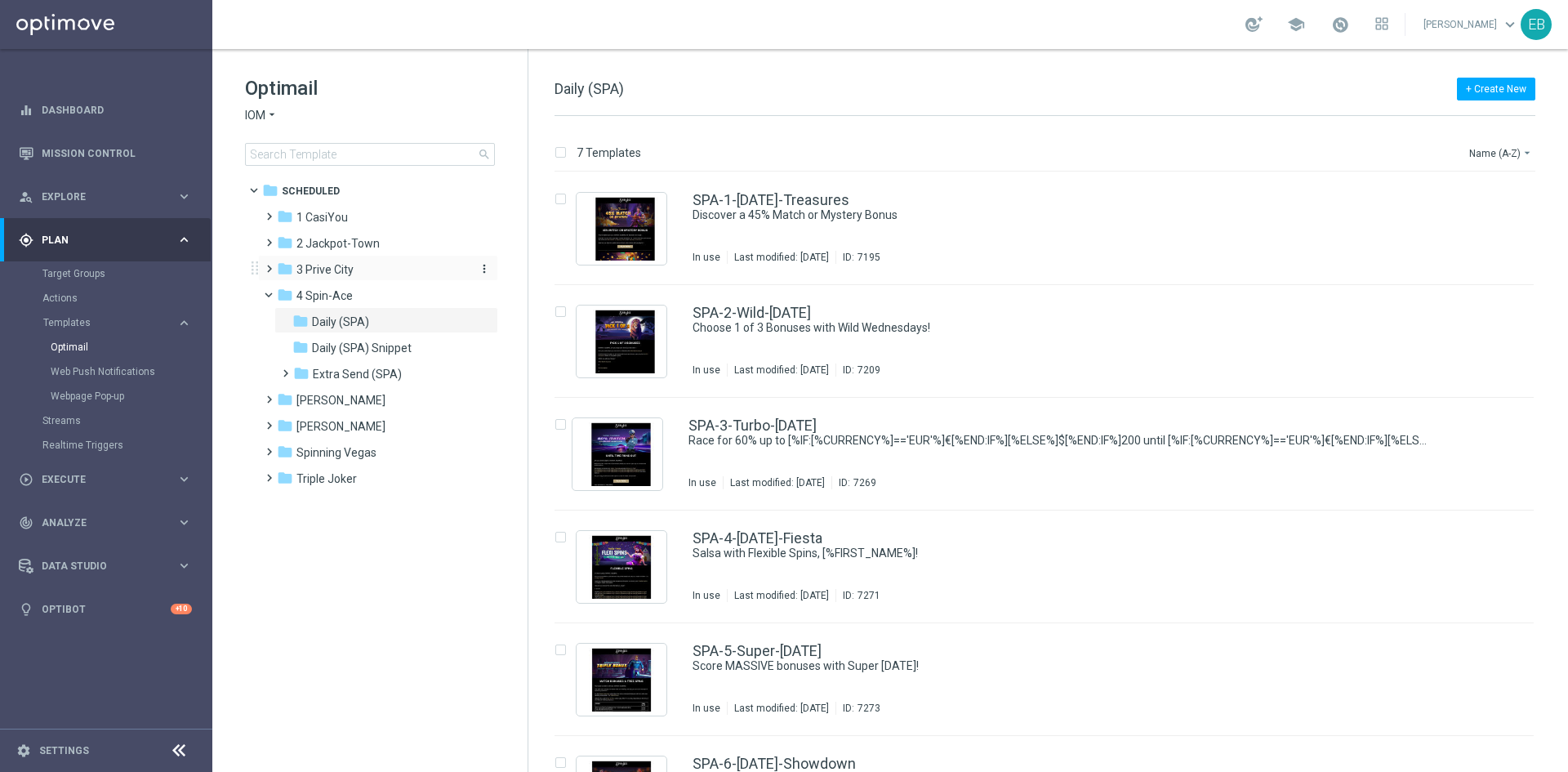
click at [328, 265] on span "3 Prive City" at bounding box center [325, 269] width 57 height 15
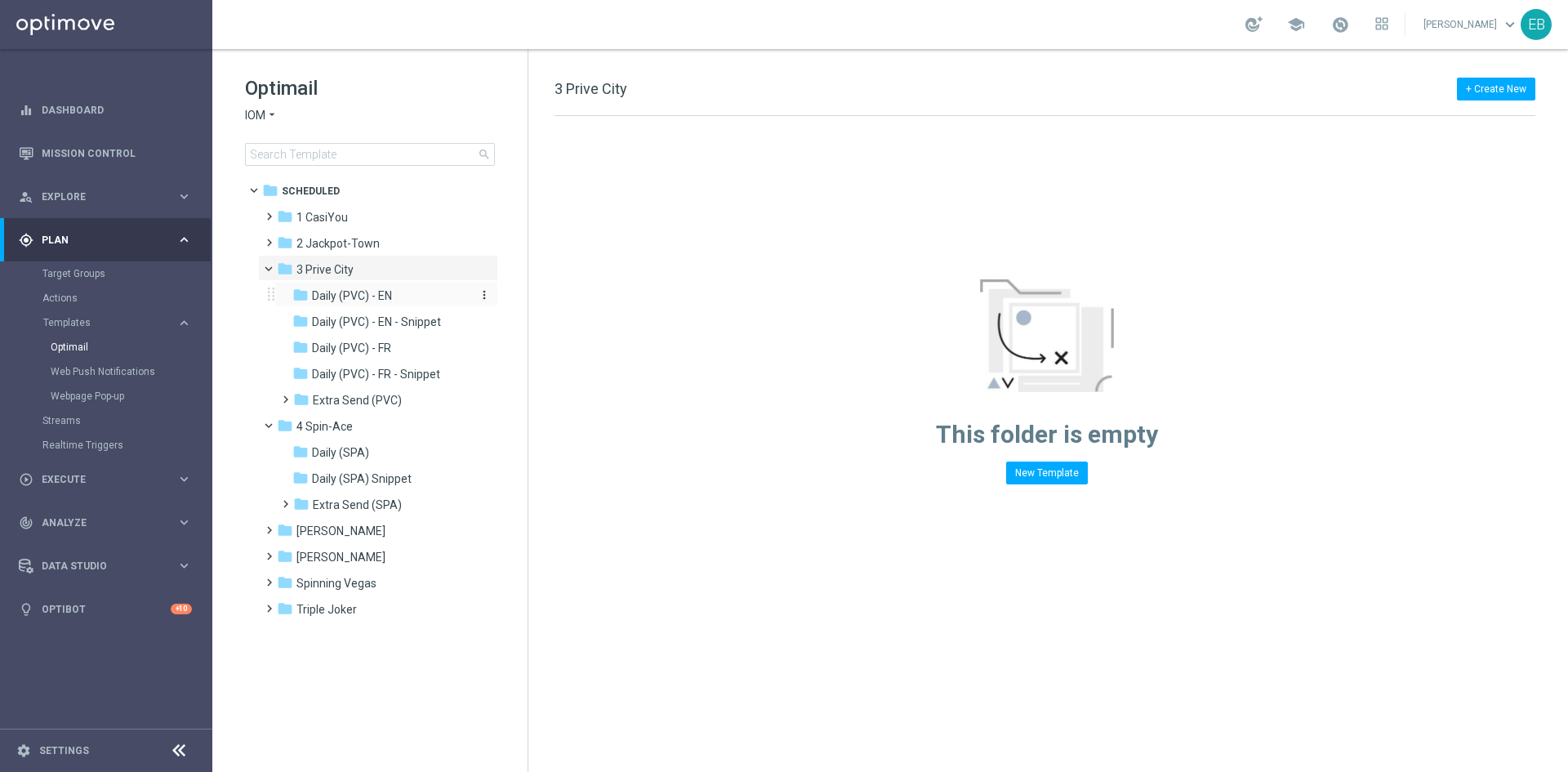
click at [365, 288] on span "Daily (PVC) - EN" at bounding box center [352, 295] width 80 height 15
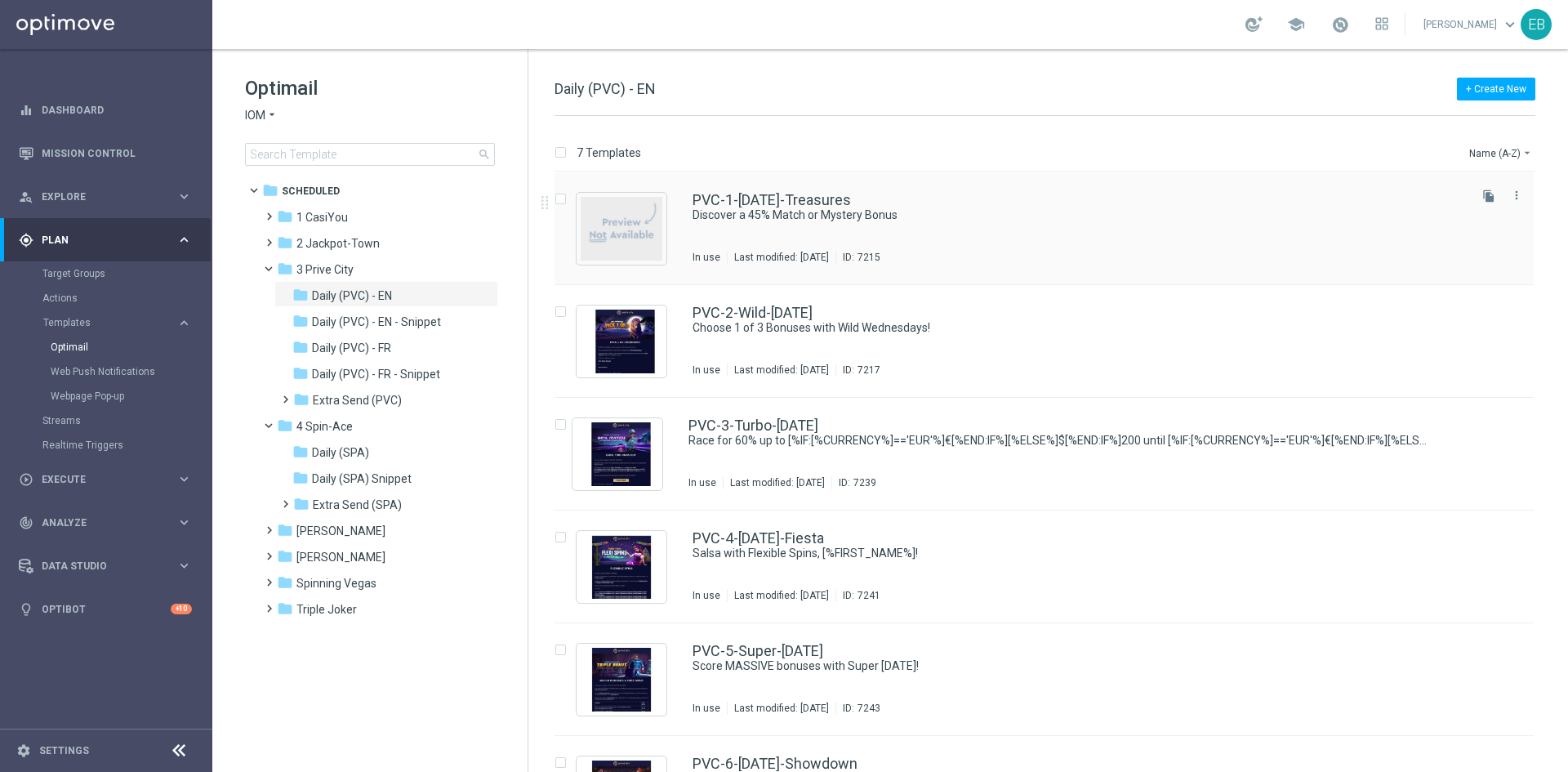
click at [995, 201] on div "PVC-1-[DATE]-Treasures" at bounding box center [1078, 200] width 773 height 15
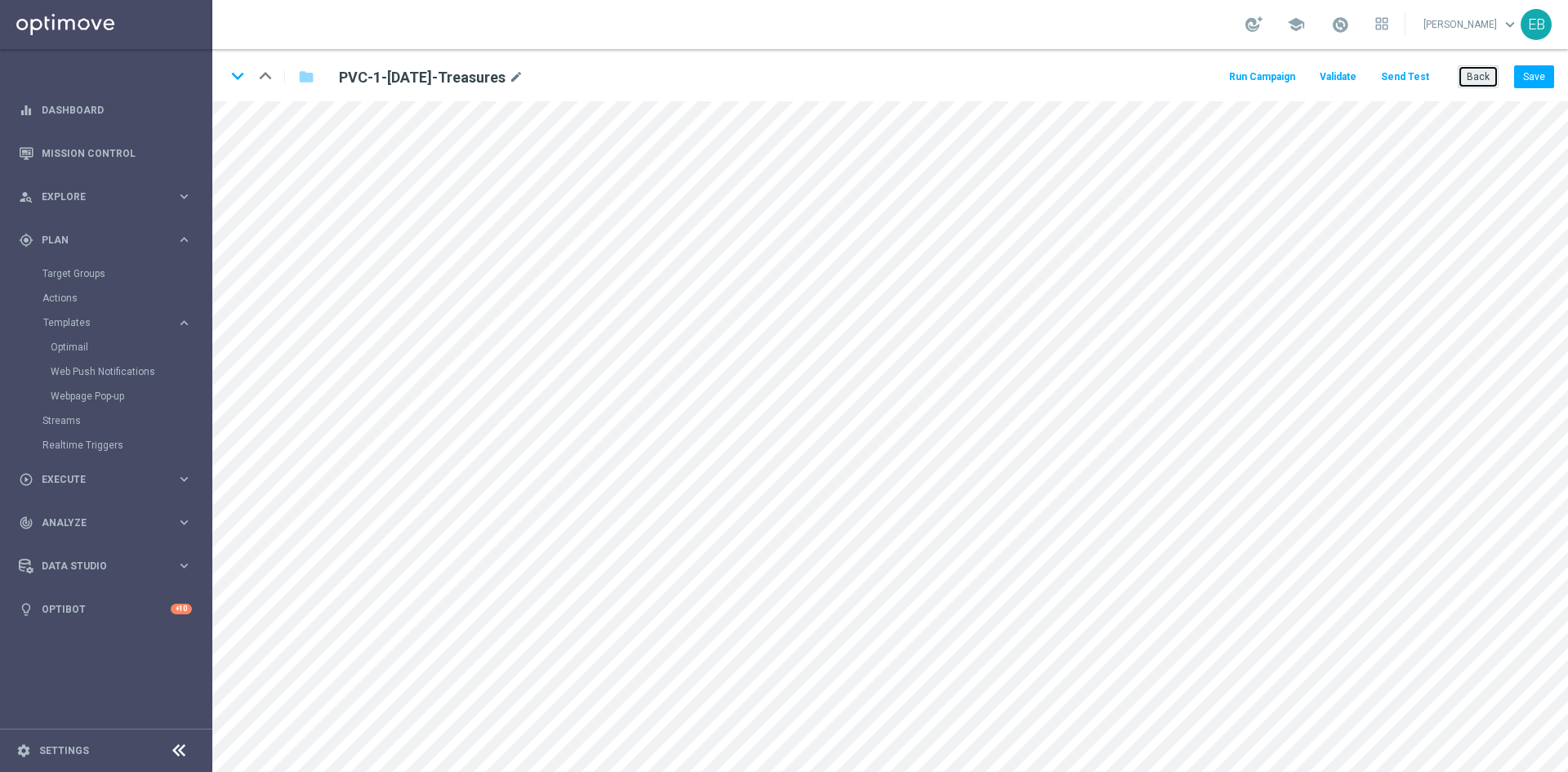
click at [1483, 75] on button "Back" at bounding box center [1477, 76] width 41 height 23
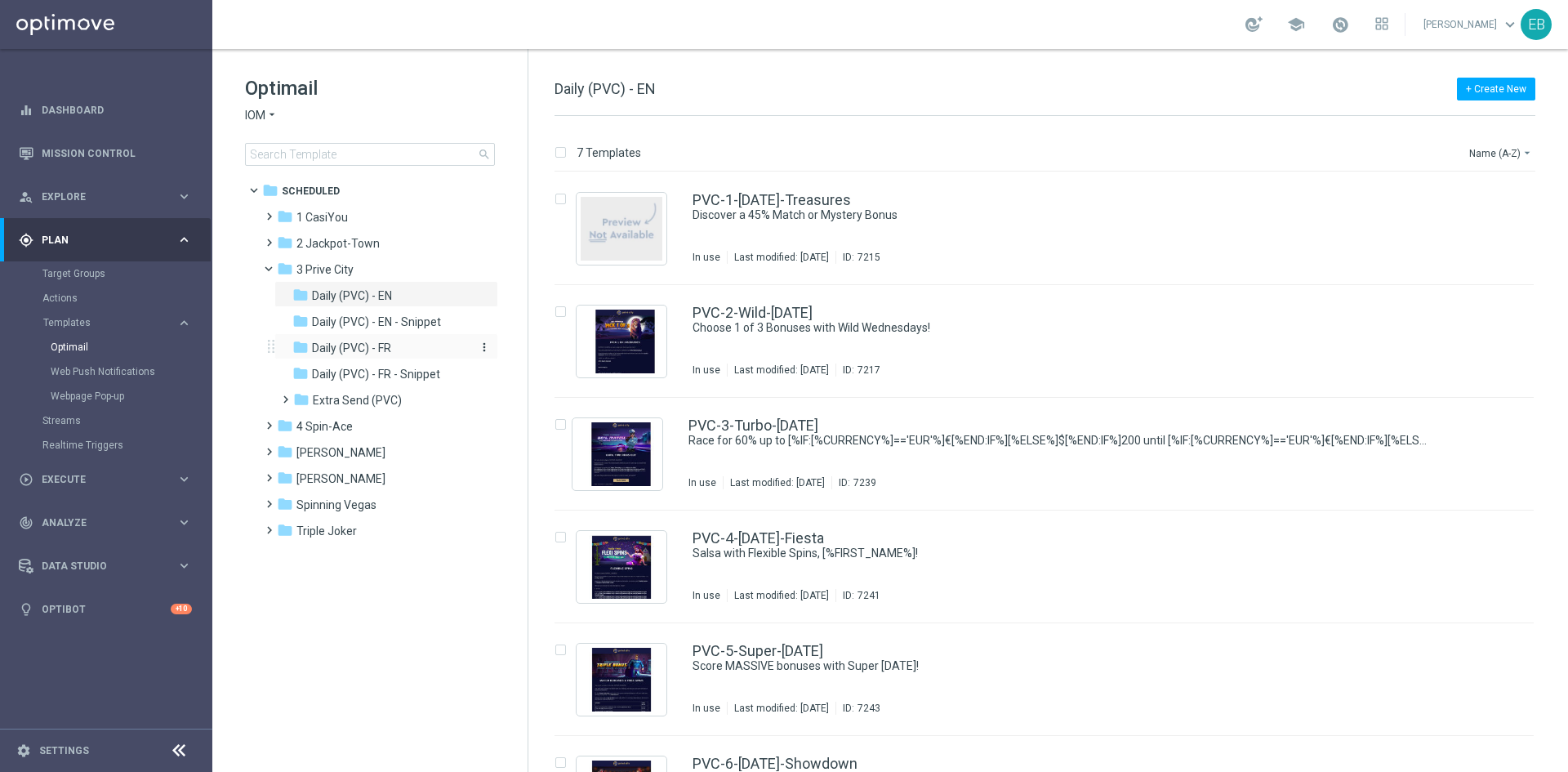
click at [405, 348] on div "folder Daily (PVC) - FR" at bounding box center [379, 348] width 174 height 19
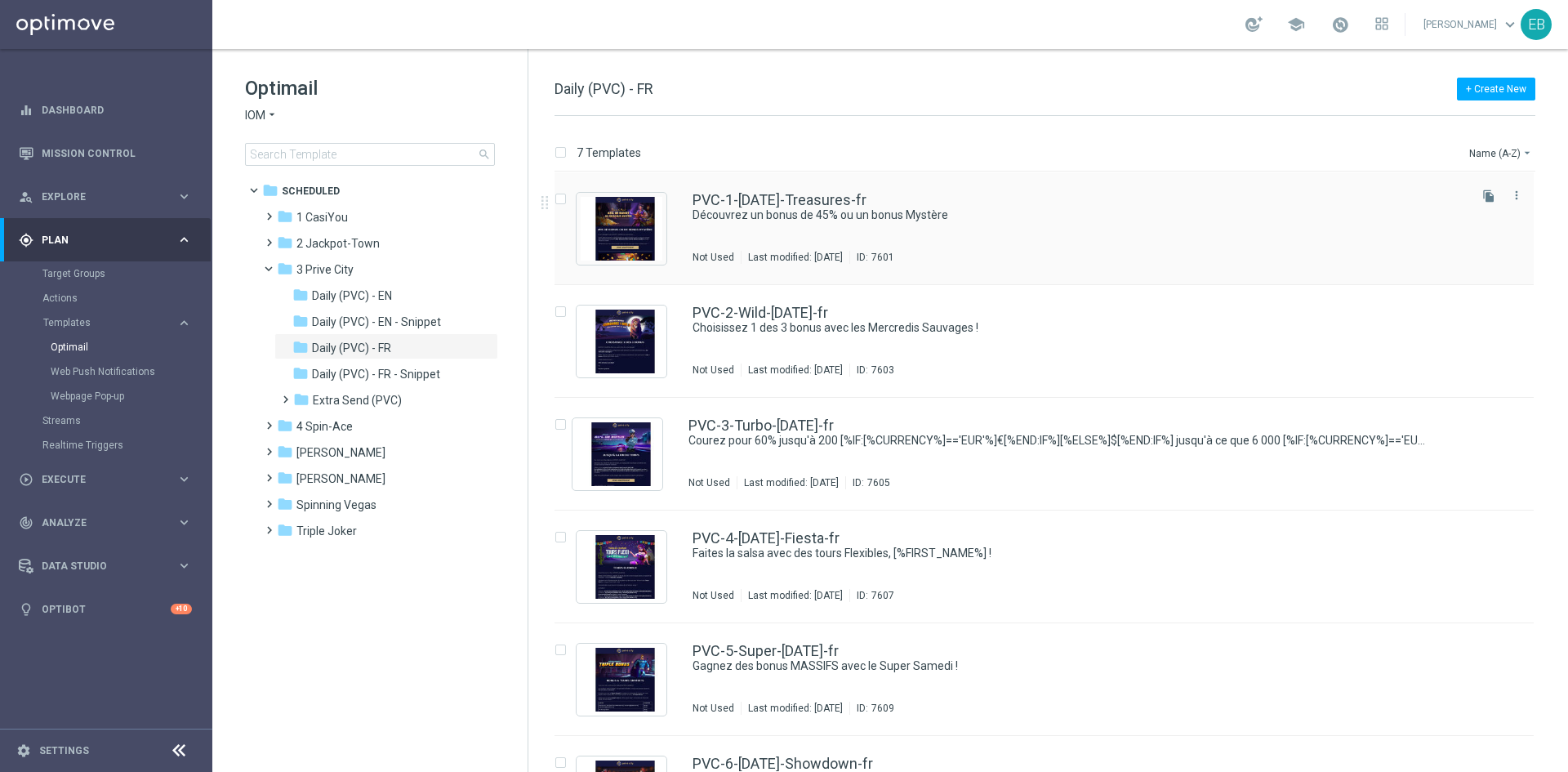
click at [1002, 206] on div "PVC-1-[DATE]-Treasures-fr" at bounding box center [1078, 200] width 773 height 15
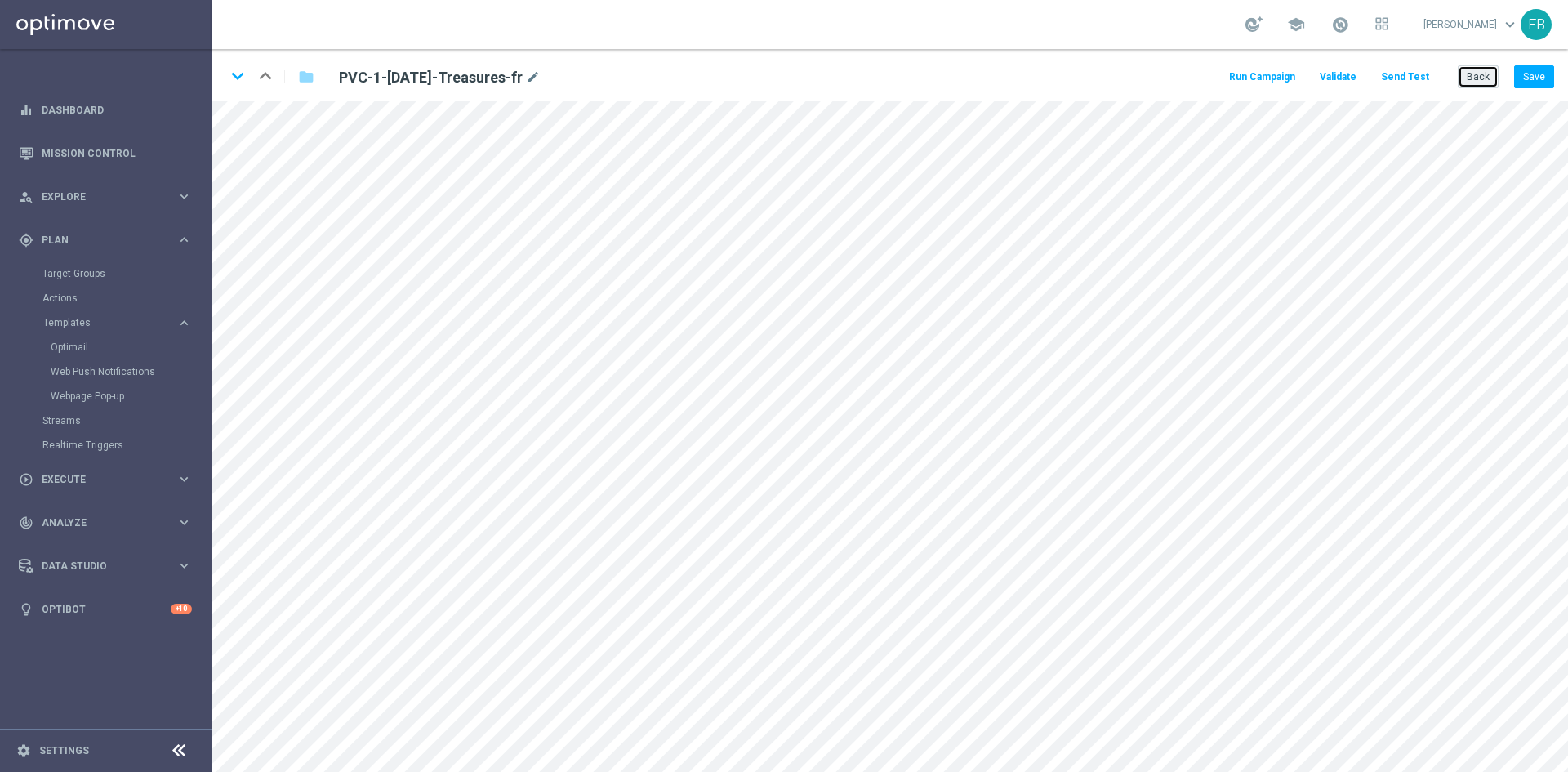
click at [1472, 71] on button "Back" at bounding box center [1477, 76] width 41 height 23
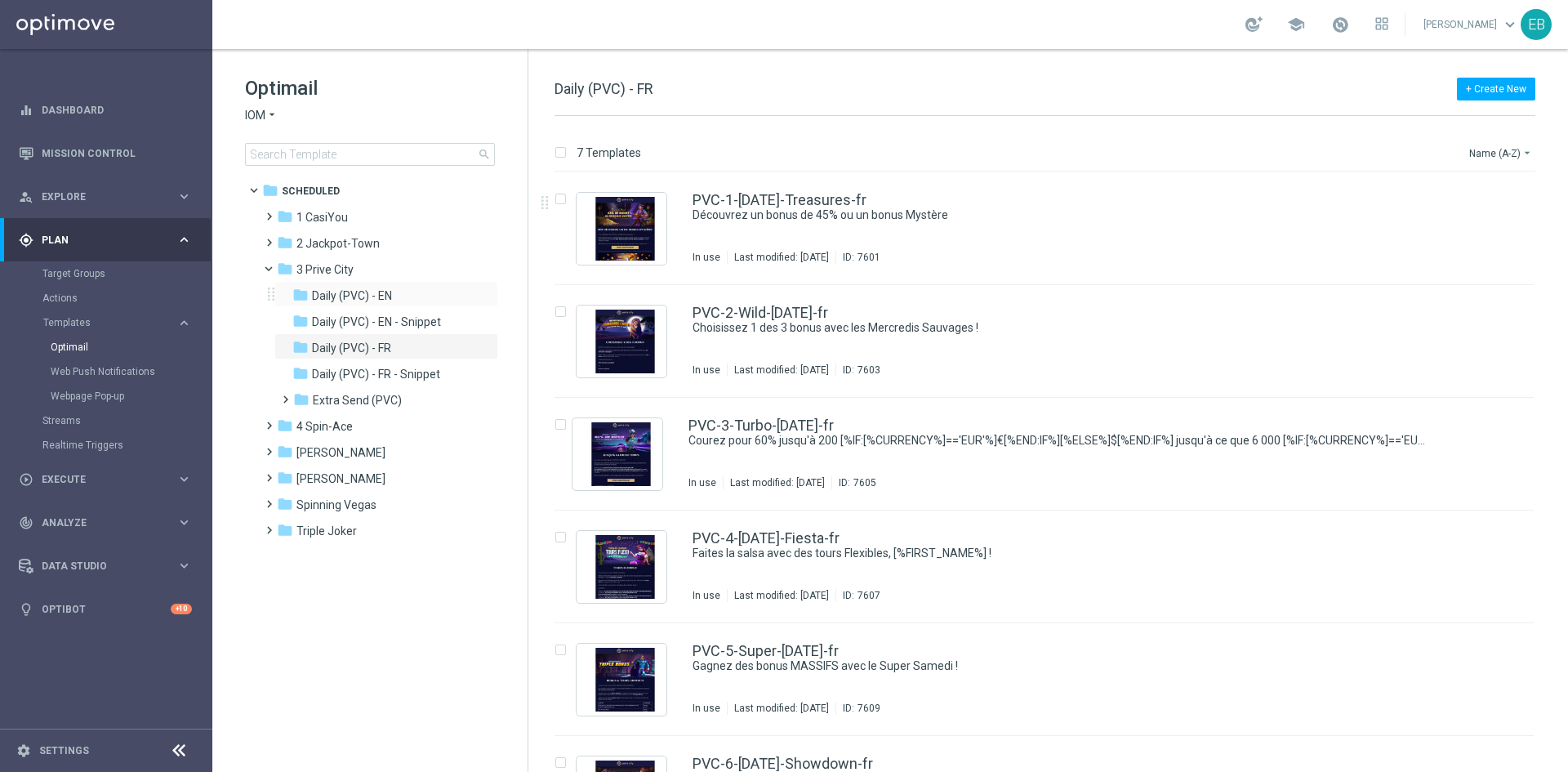
click at [369, 284] on div "folder Daily (PVC) - EN more_vert" at bounding box center [387, 294] width 224 height 26
click at [370, 301] on span "Daily (PVC) - EN" at bounding box center [352, 295] width 80 height 15
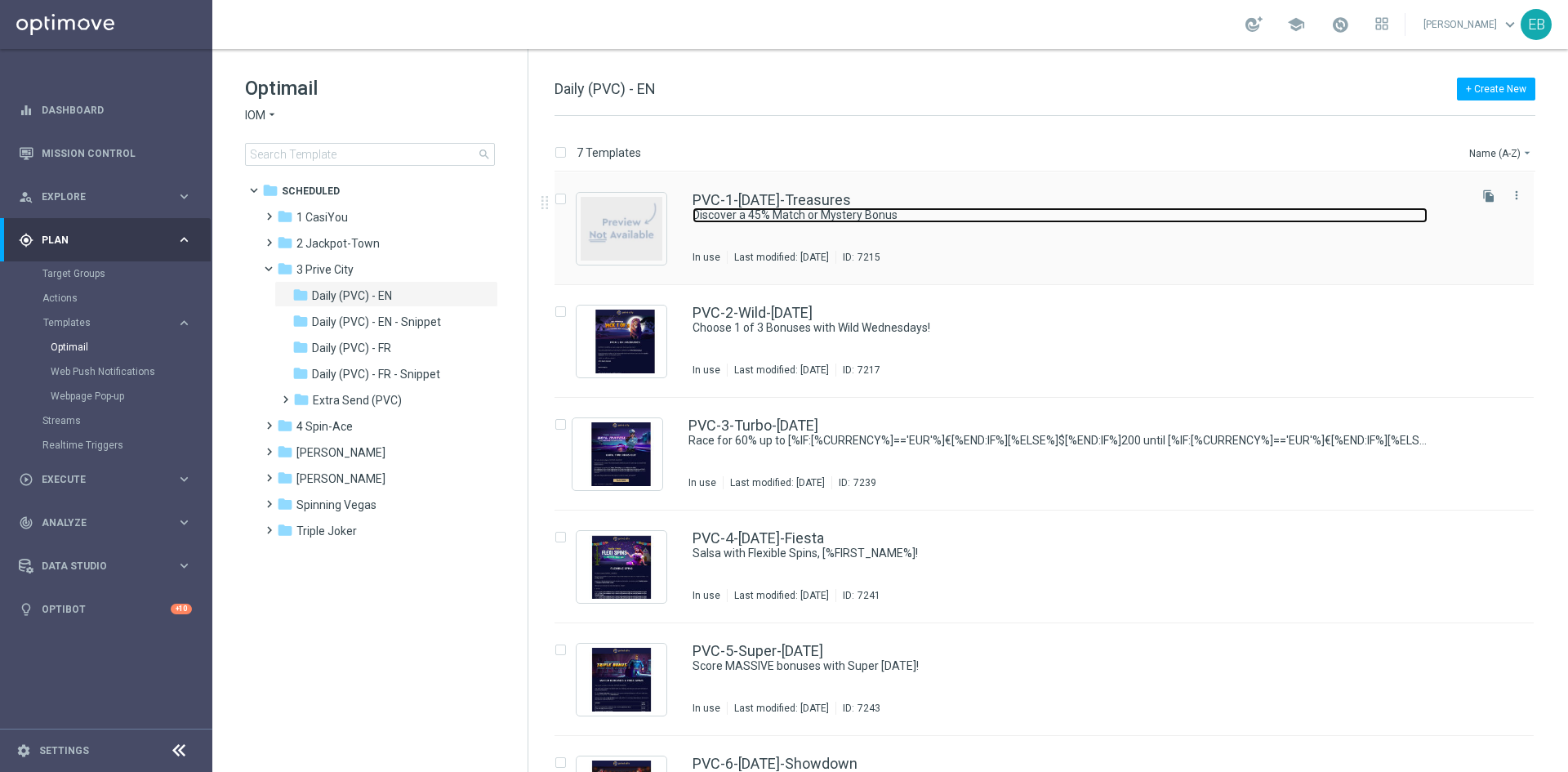
click at [989, 215] on link "Discover a 45% Match or Mystery Bonus" at bounding box center [1059, 216] width 735 height 16
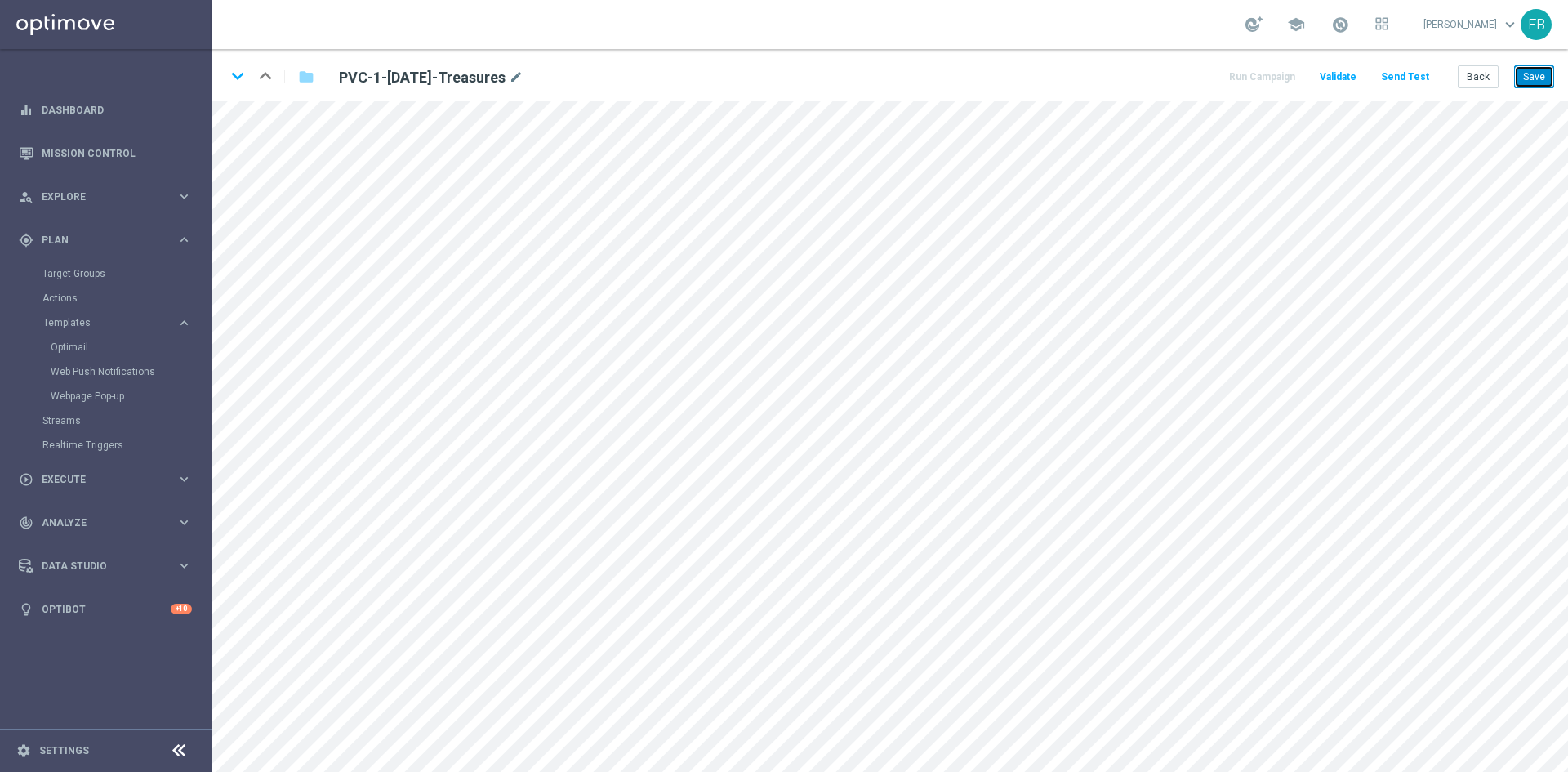
click at [1516, 67] on button "Save" at bounding box center [1534, 76] width 40 height 23
click at [1486, 85] on button "Back" at bounding box center [1477, 76] width 41 height 23
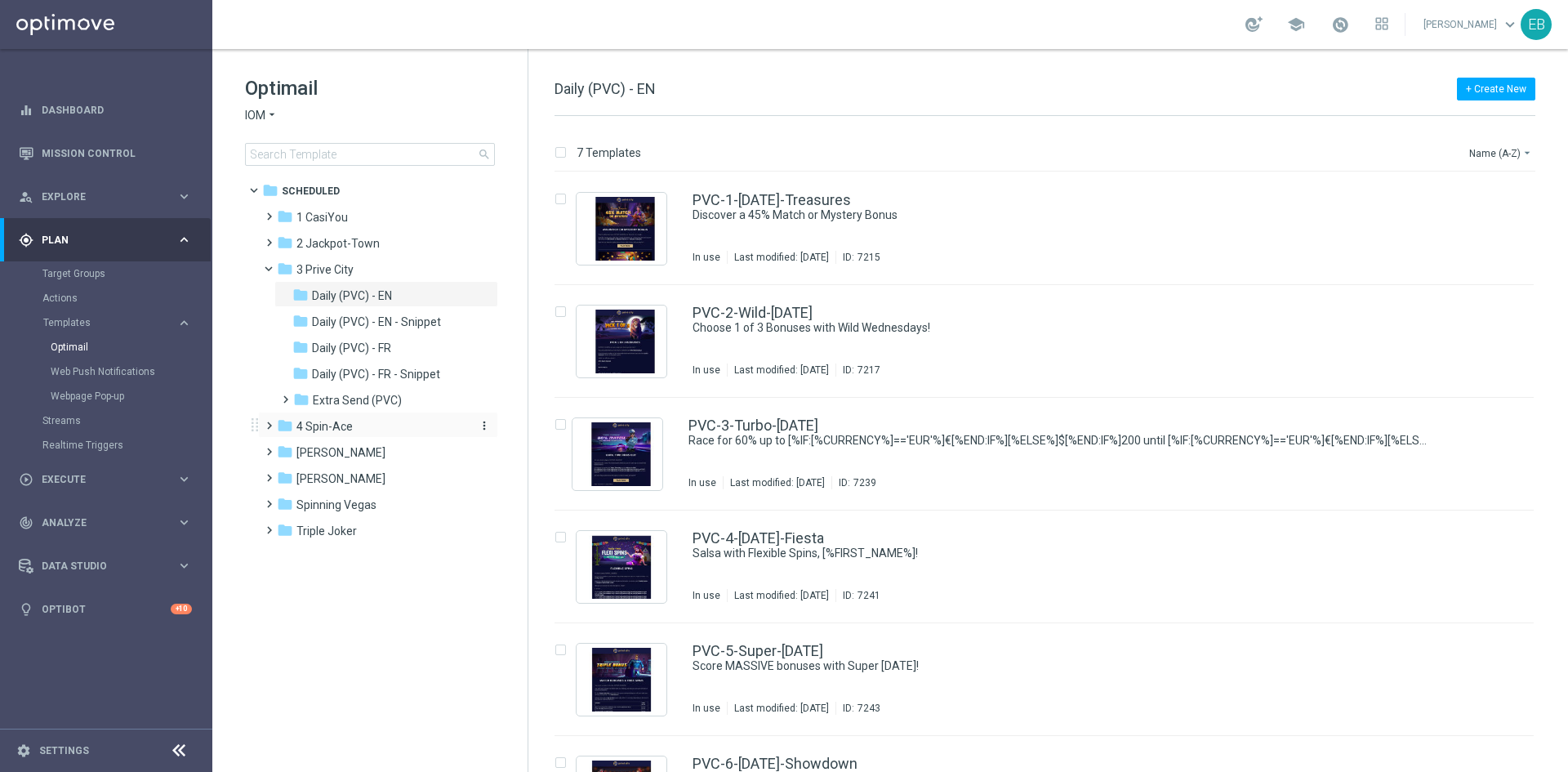
click at [360, 431] on div "folder 4 Spin-Ace" at bounding box center [371, 426] width 188 height 19
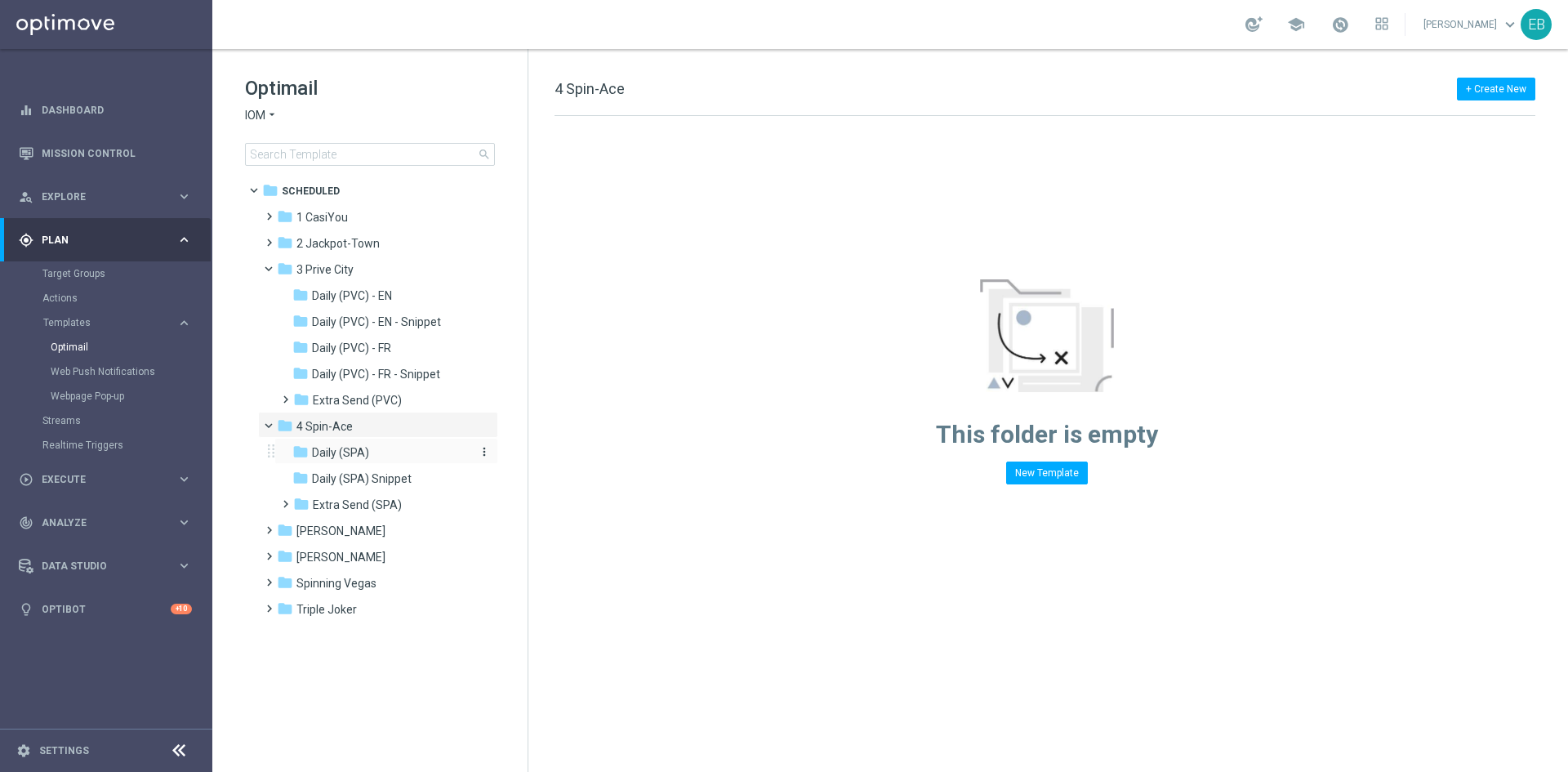
click at [379, 461] on div "folder Daily (SPA)" at bounding box center [379, 453] width 174 height 19
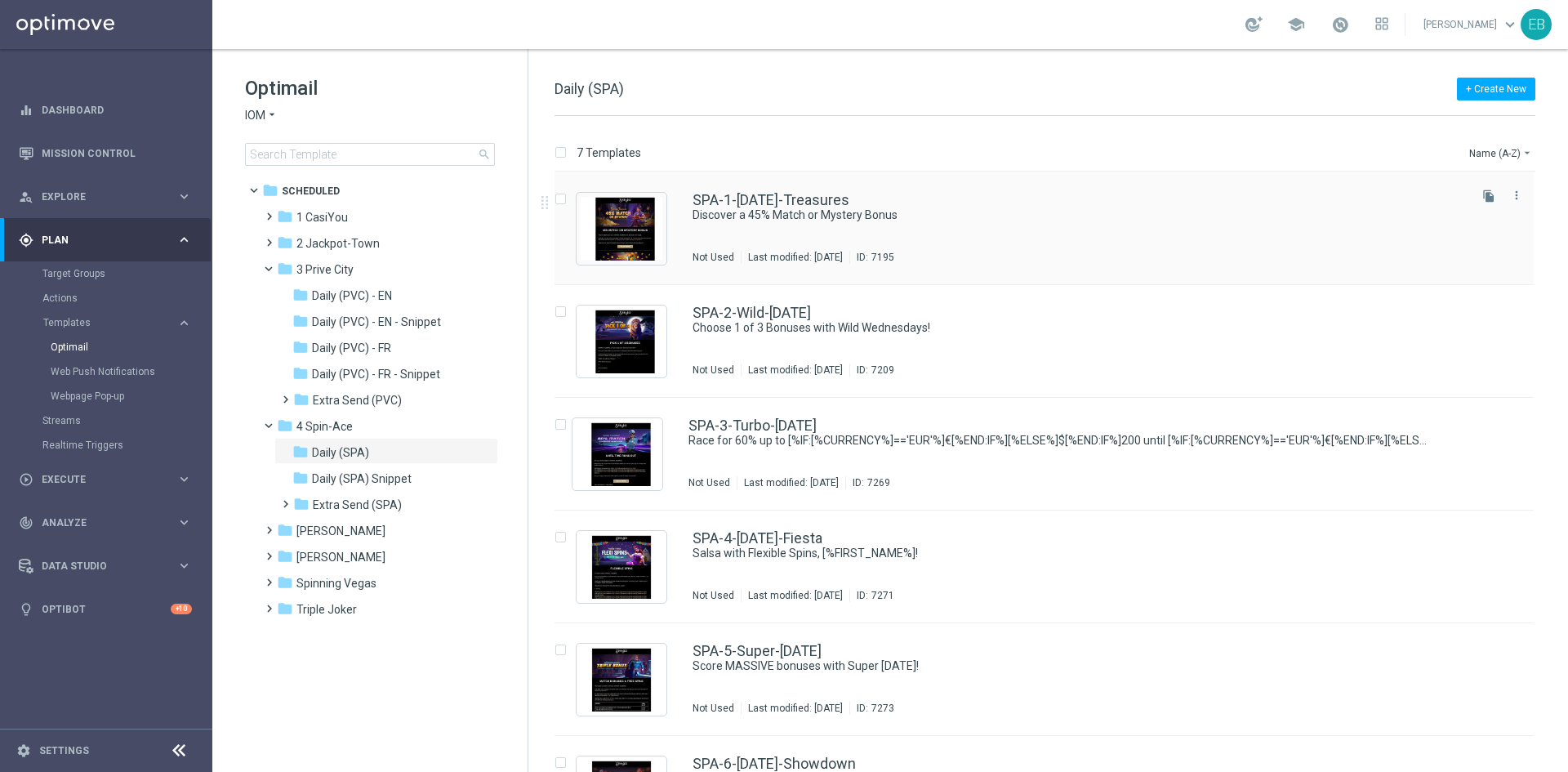
click at [970, 194] on div "SPA-1-[DATE]-Treasures" at bounding box center [1078, 200] width 773 height 15
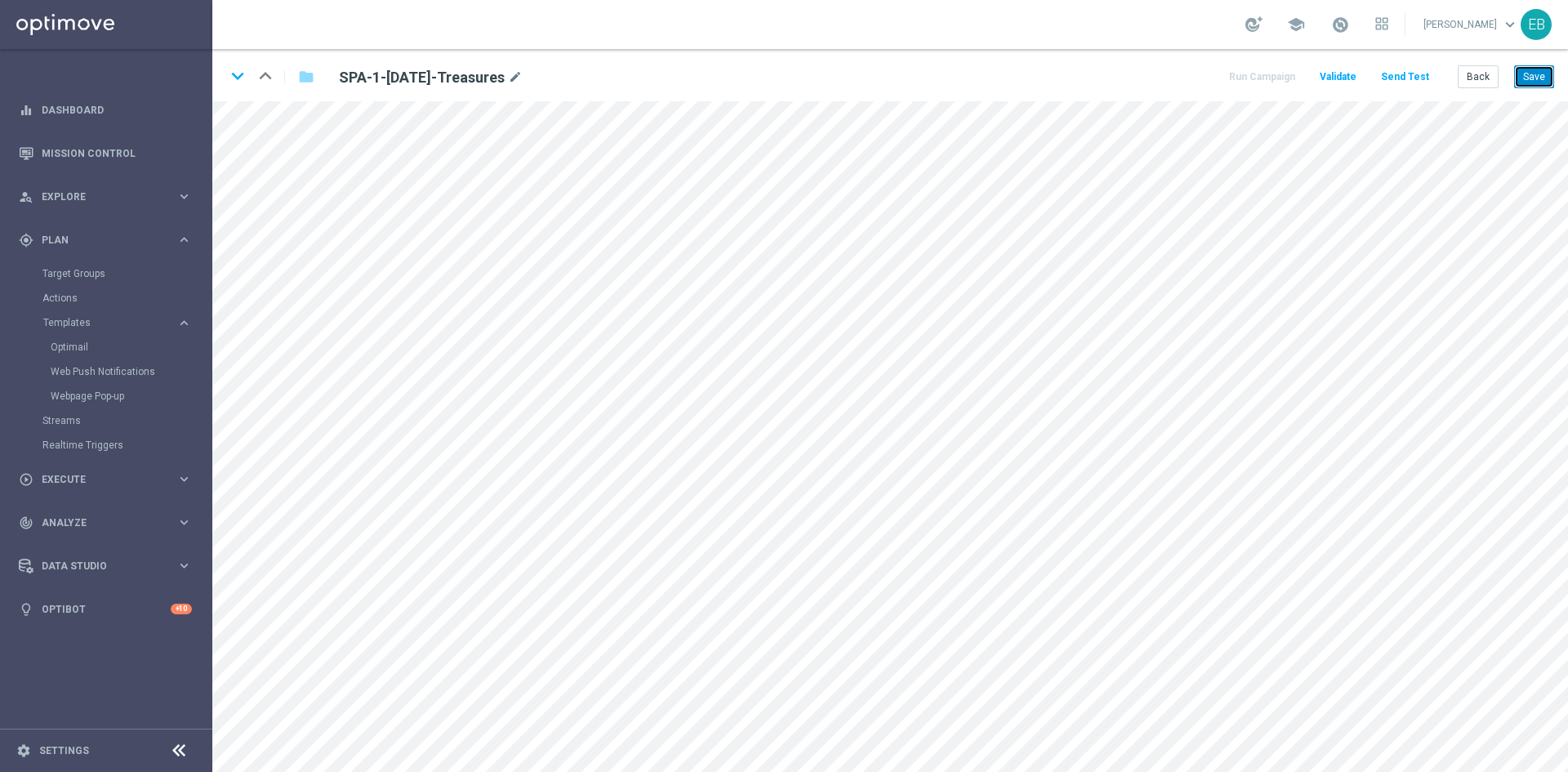
click at [1537, 67] on button "Save" at bounding box center [1534, 76] width 40 height 23
click at [1524, 79] on button "Save" at bounding box center [1534, 76] width 40 height 23
click at [1479, 84] on button "Back" at bounding box center [1477, 76] width 41 height 23
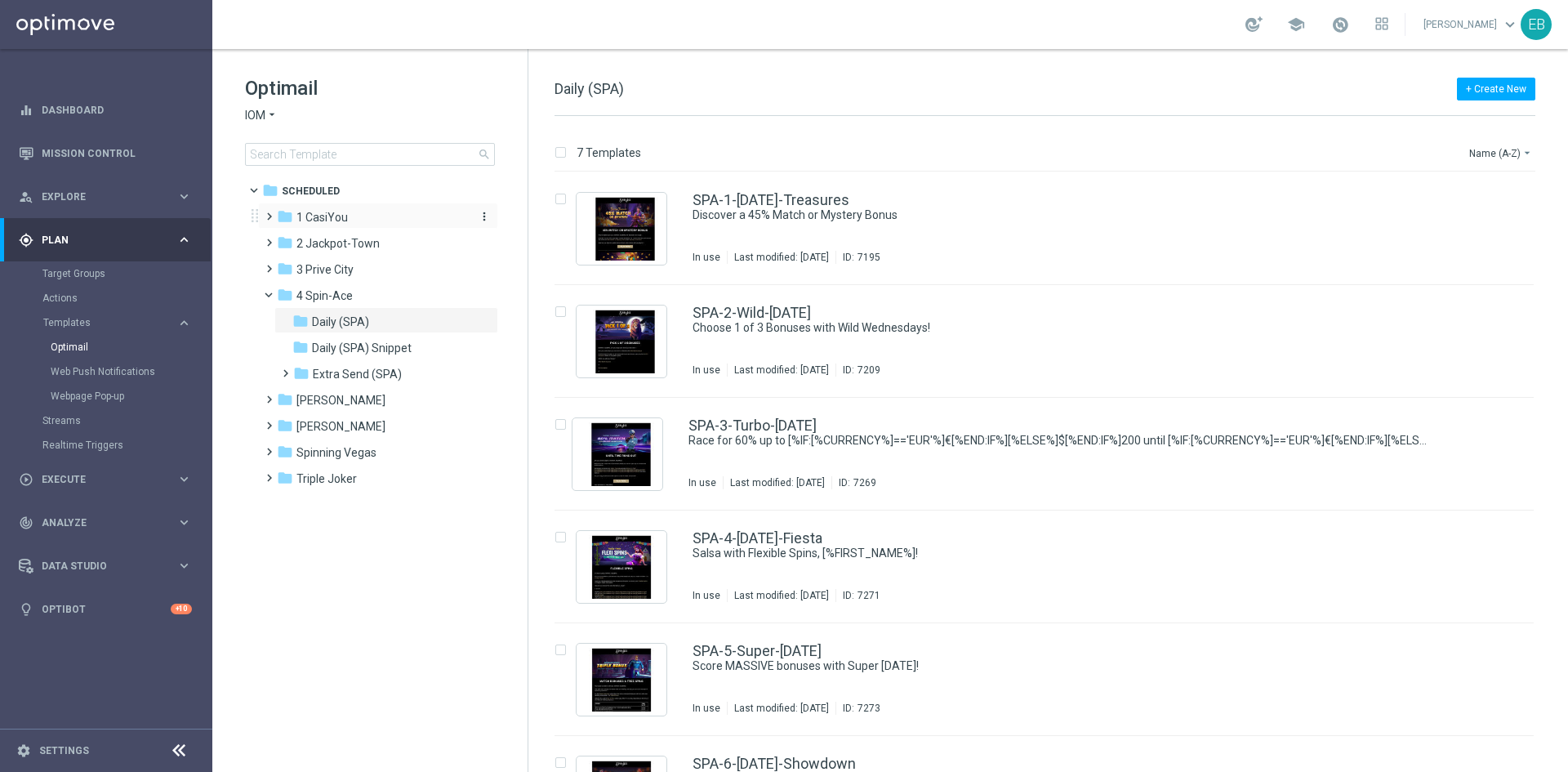
click at [393, 213] on div "folder 1 CasiYou" at bounding box center [371, 217] width 188 height 19
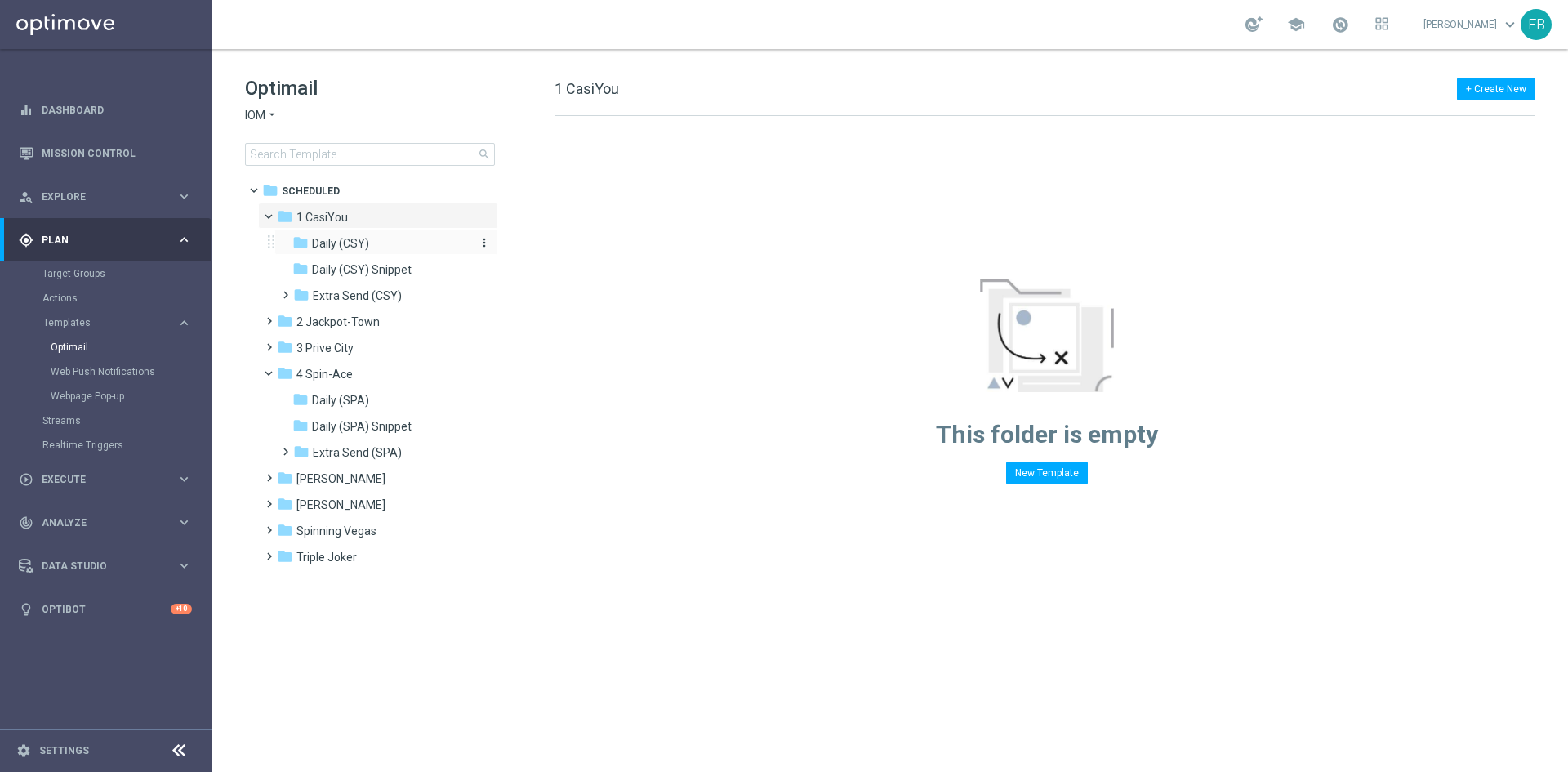
click at [382, 239] on div "folder Daily (CSY)" at bounding box center [379, 243] width 174 height 19
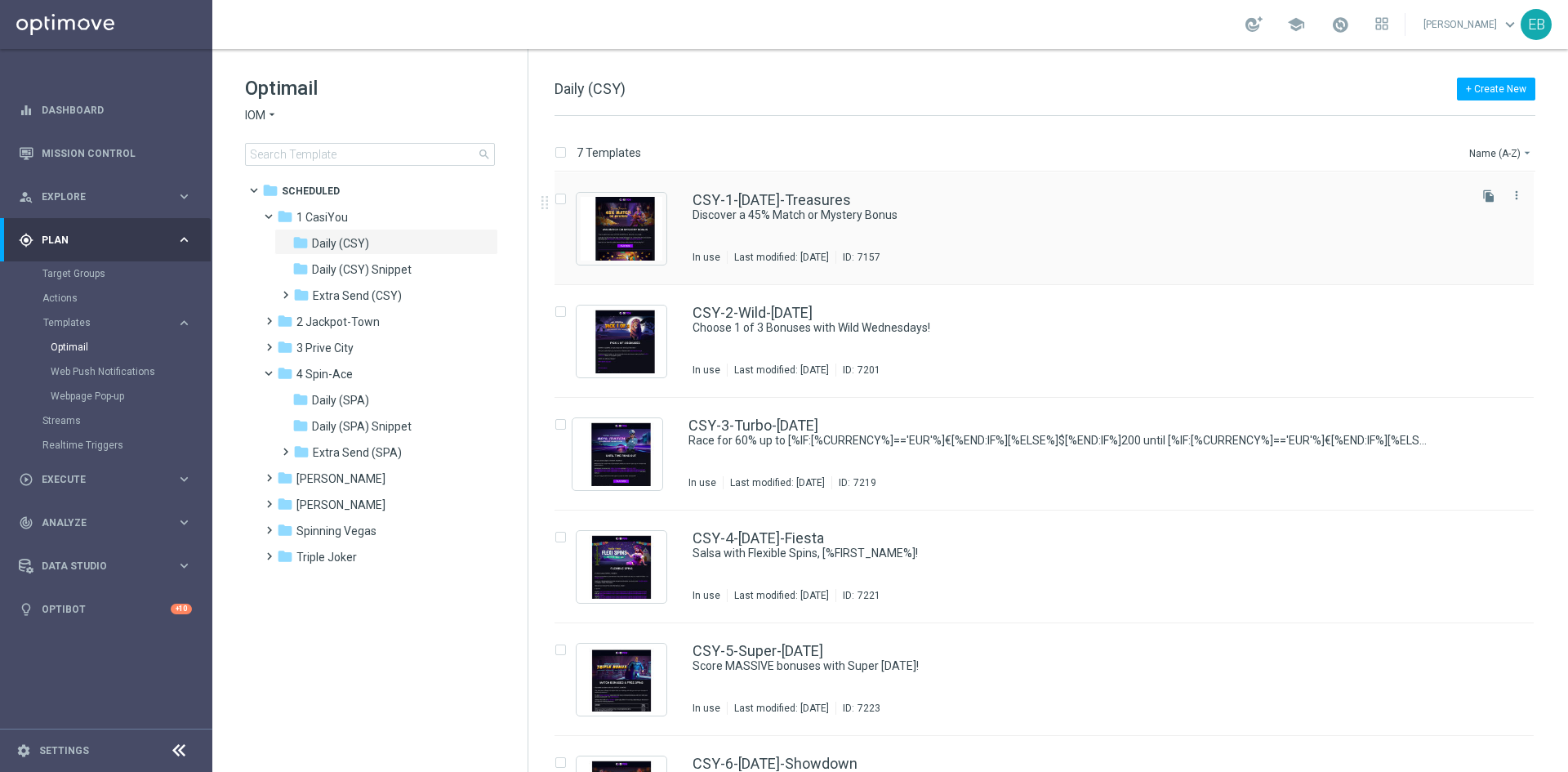
click at [1044, 197] on div "CSY-1-[DATE]-Treasures" at bounding box center [1078, 200] width 773 height 15
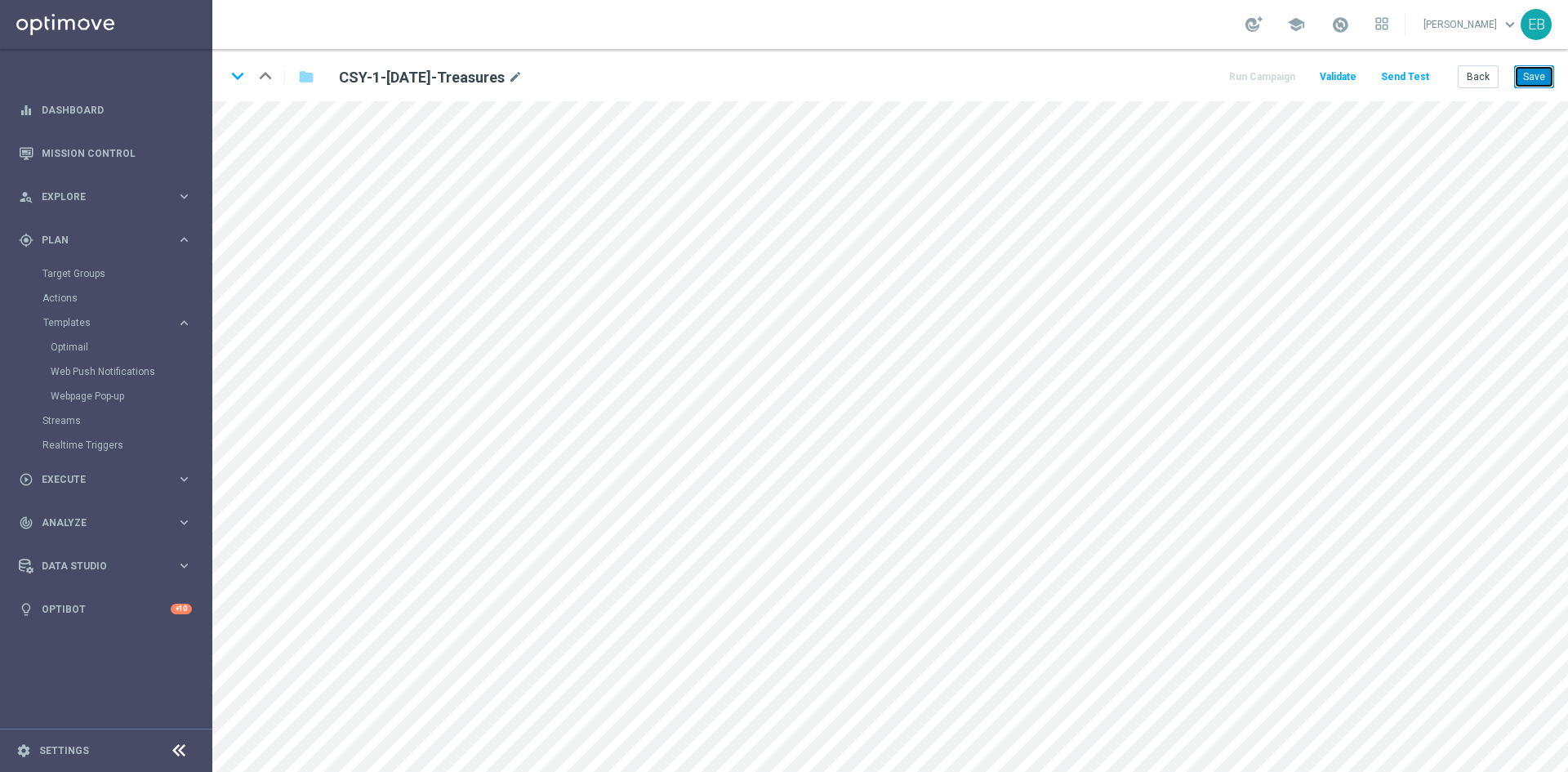
click at [1528, 71] on button "Save" at bounding box center [1534, 76] width 40 height 23
click at [1480, 71] on button "Back" at bounding box center [1477, 76] width 41 height 23
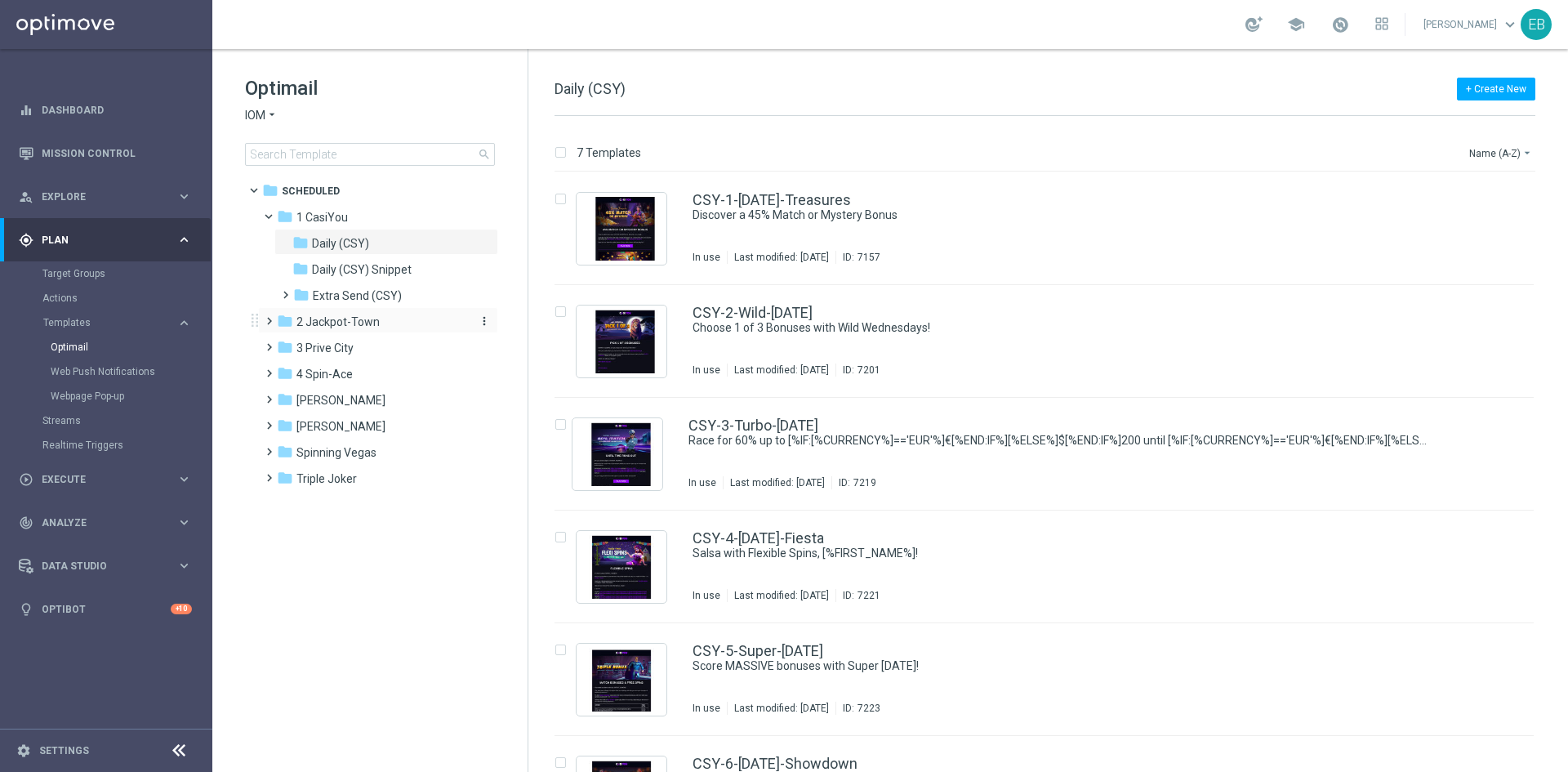
click at [364, 314] on div "folder 2 Jackpot-Town" at bounding box center [371, 322] width 188 height 19
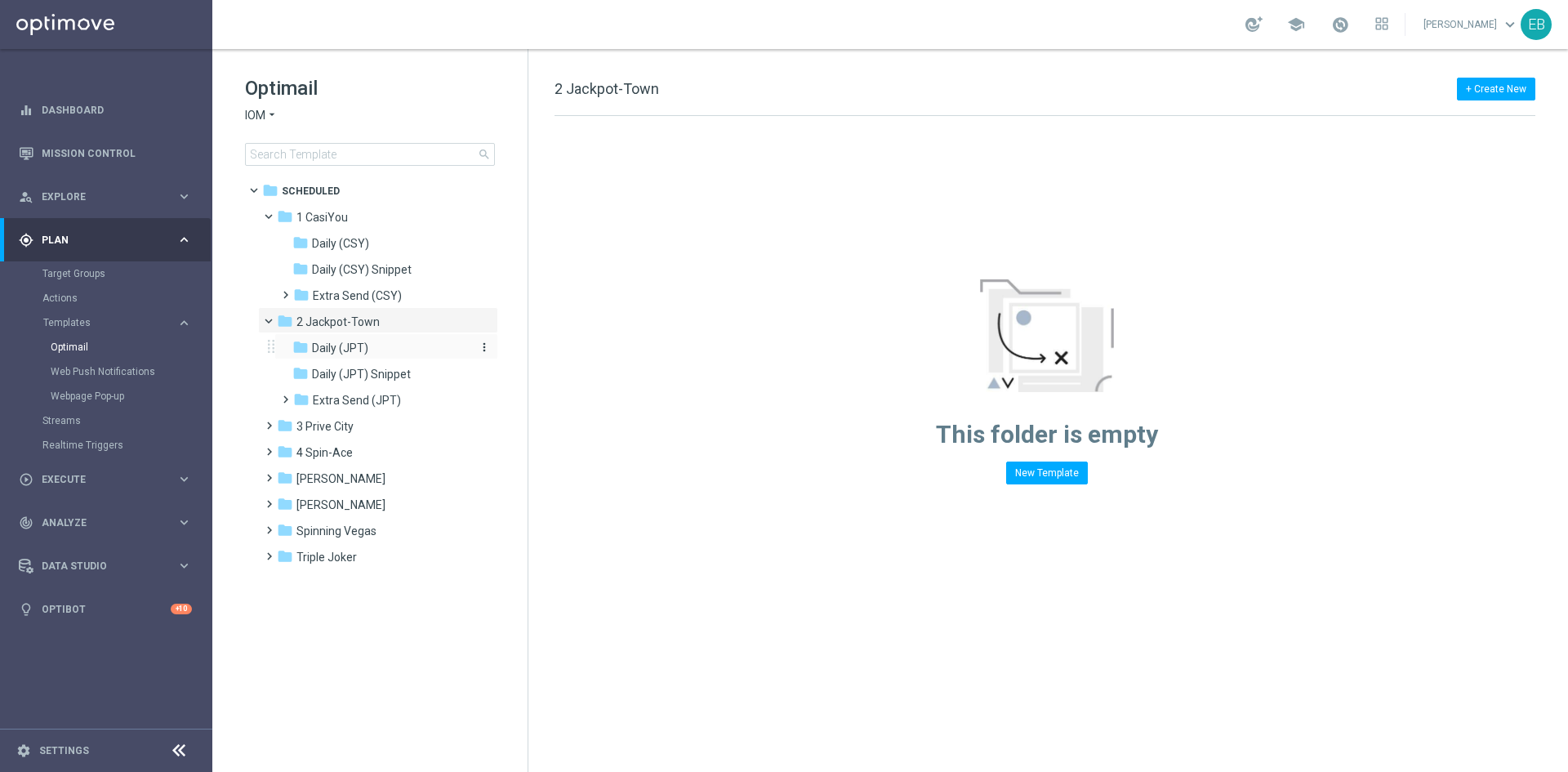
click at [367, 352] on span "Daily (JPT)" at bounding box center [340, 348] width 56 height 15
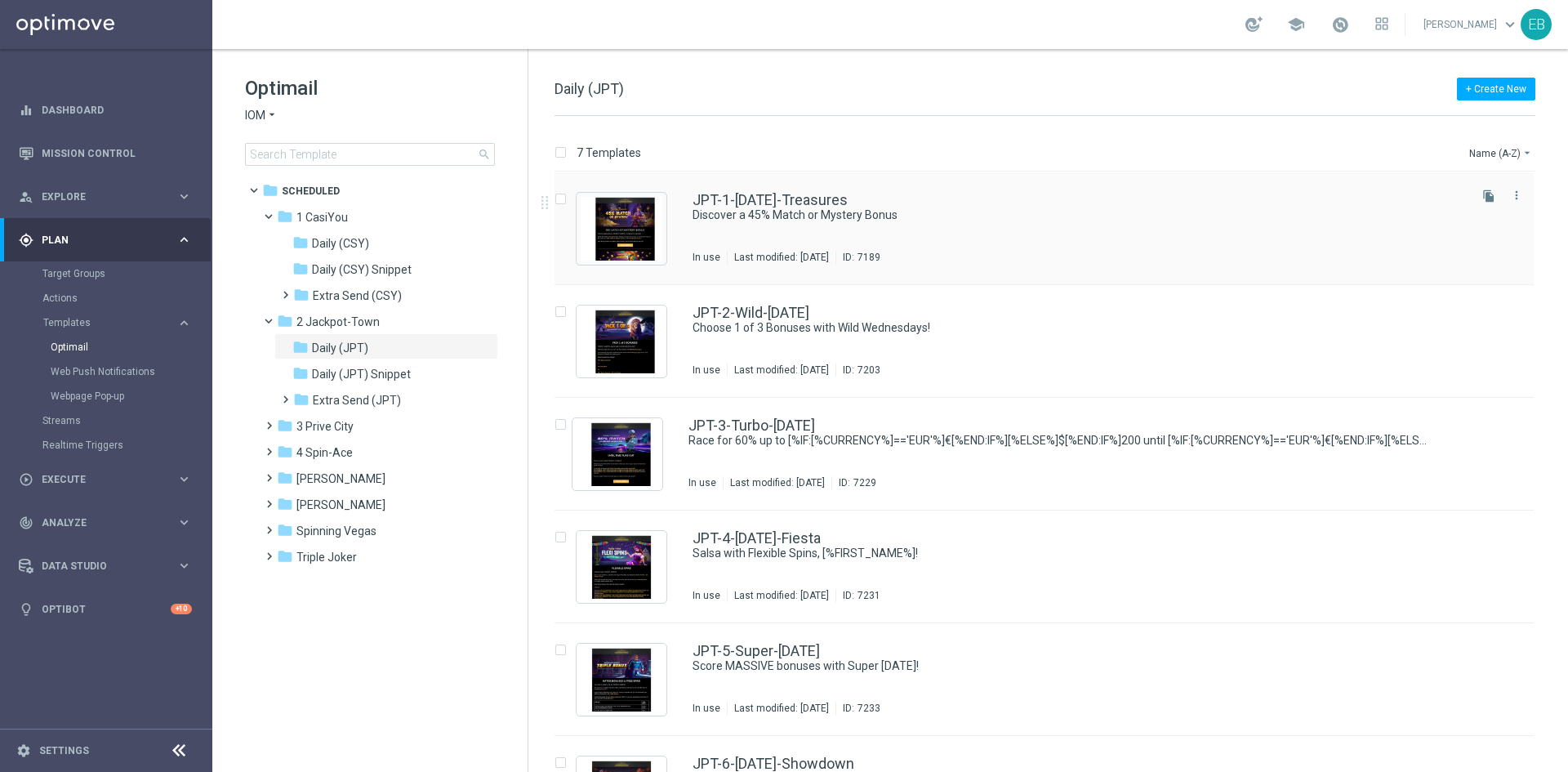
click at [957, 205] on div "JPT-1-[DATE]-Treasures" at bounding box center [1078, 200] width 773 height 15
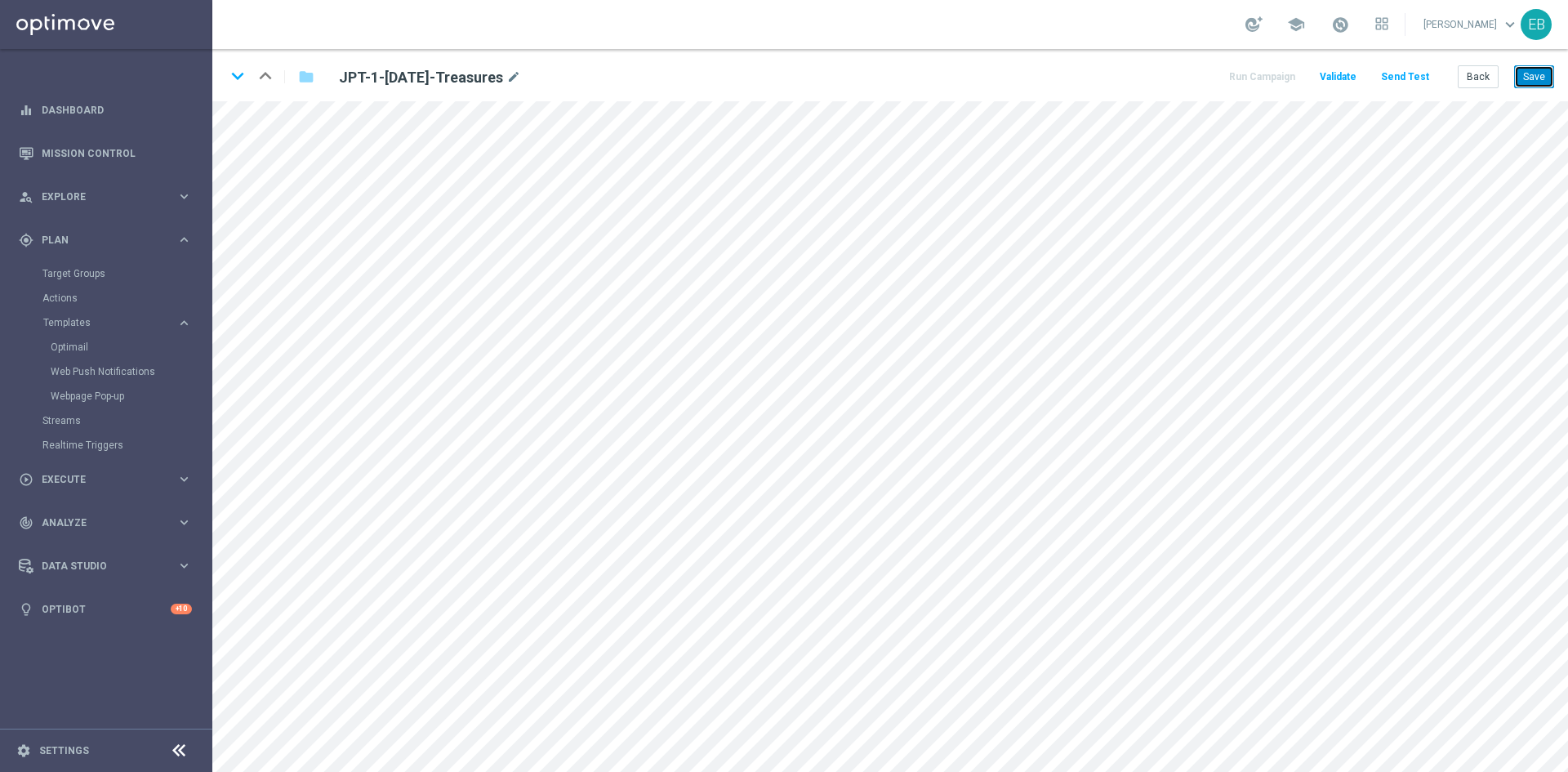
click at [1534, 80] on button "Save" at bounding box center [1534, 76] width 40 height 23
click at [1479, 79] on button "Back" at bounding box center [1477, 76] width 41 height 23
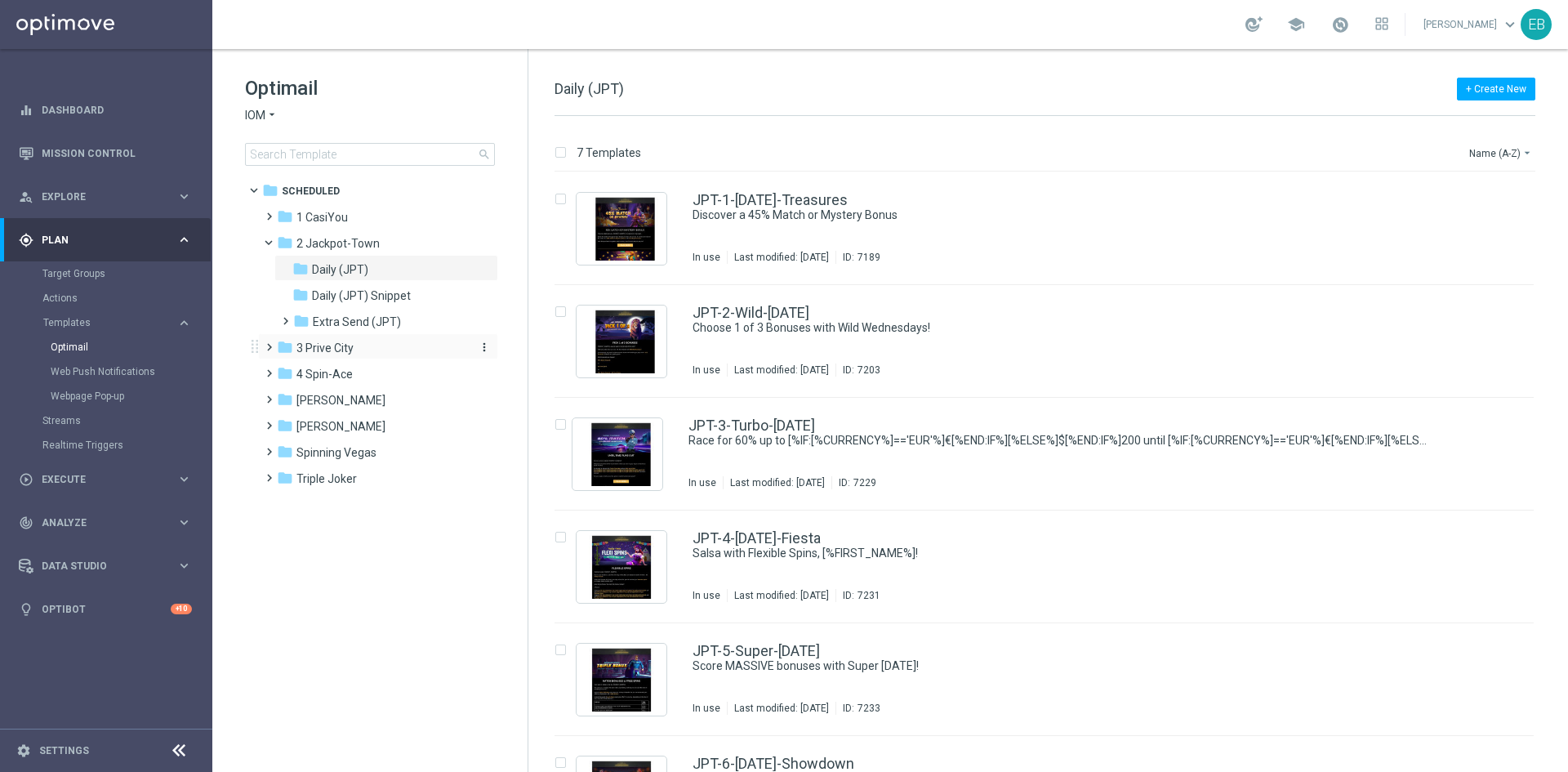
click at [355, 350] on div "folder 3 [GEOGRAPHIC_DATA]" at bounding box center [371, 348] width 188 height 19
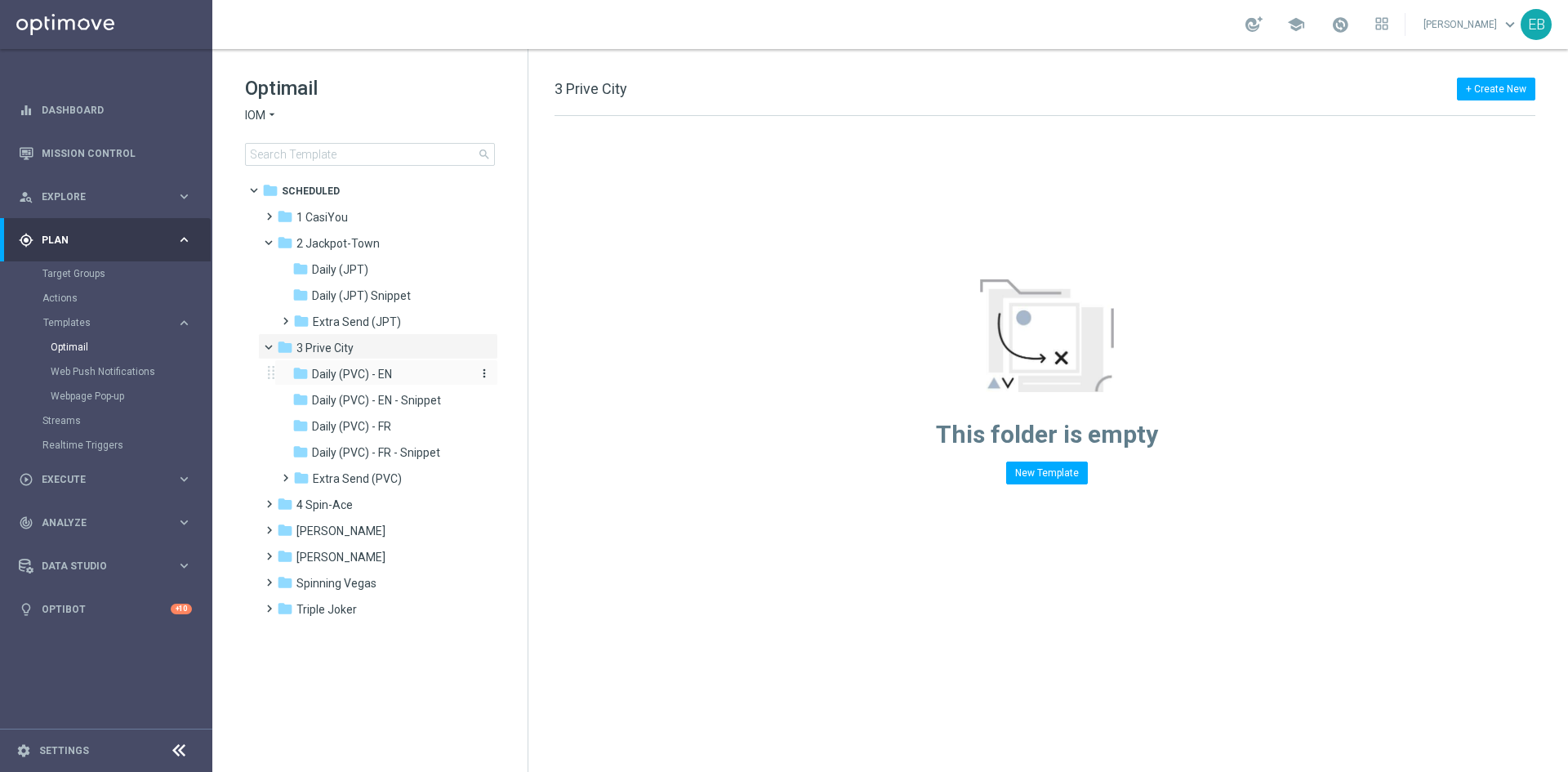
click at [409, 383] on div "folder Daily (PVC) - EN" at bounding box center [379, 374] width 174 height 19
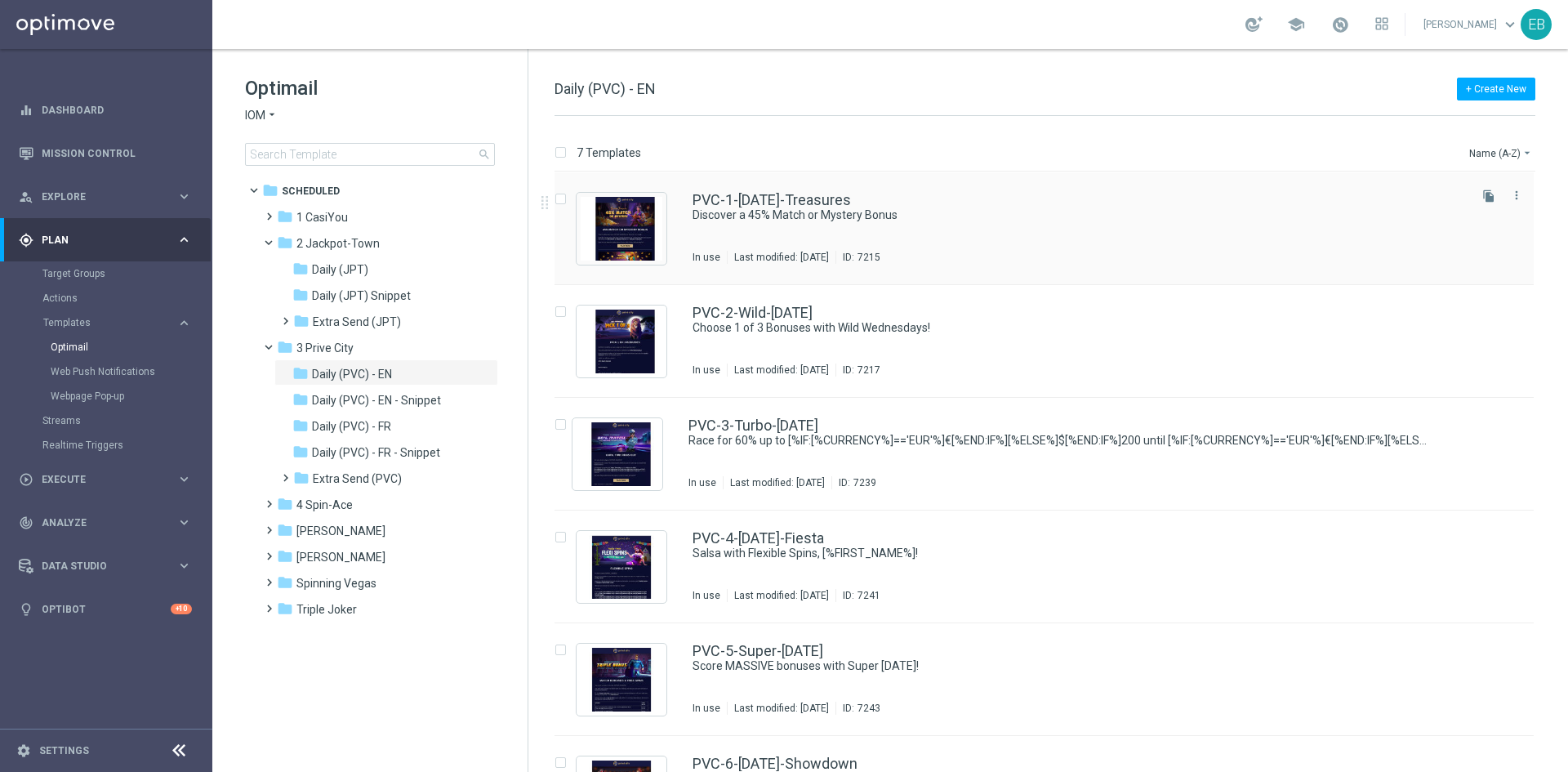
click at [1033, 207] on div "PVC-1-[DATE]-Treasures" at bounding box center [1078, 200] width 773 height 15
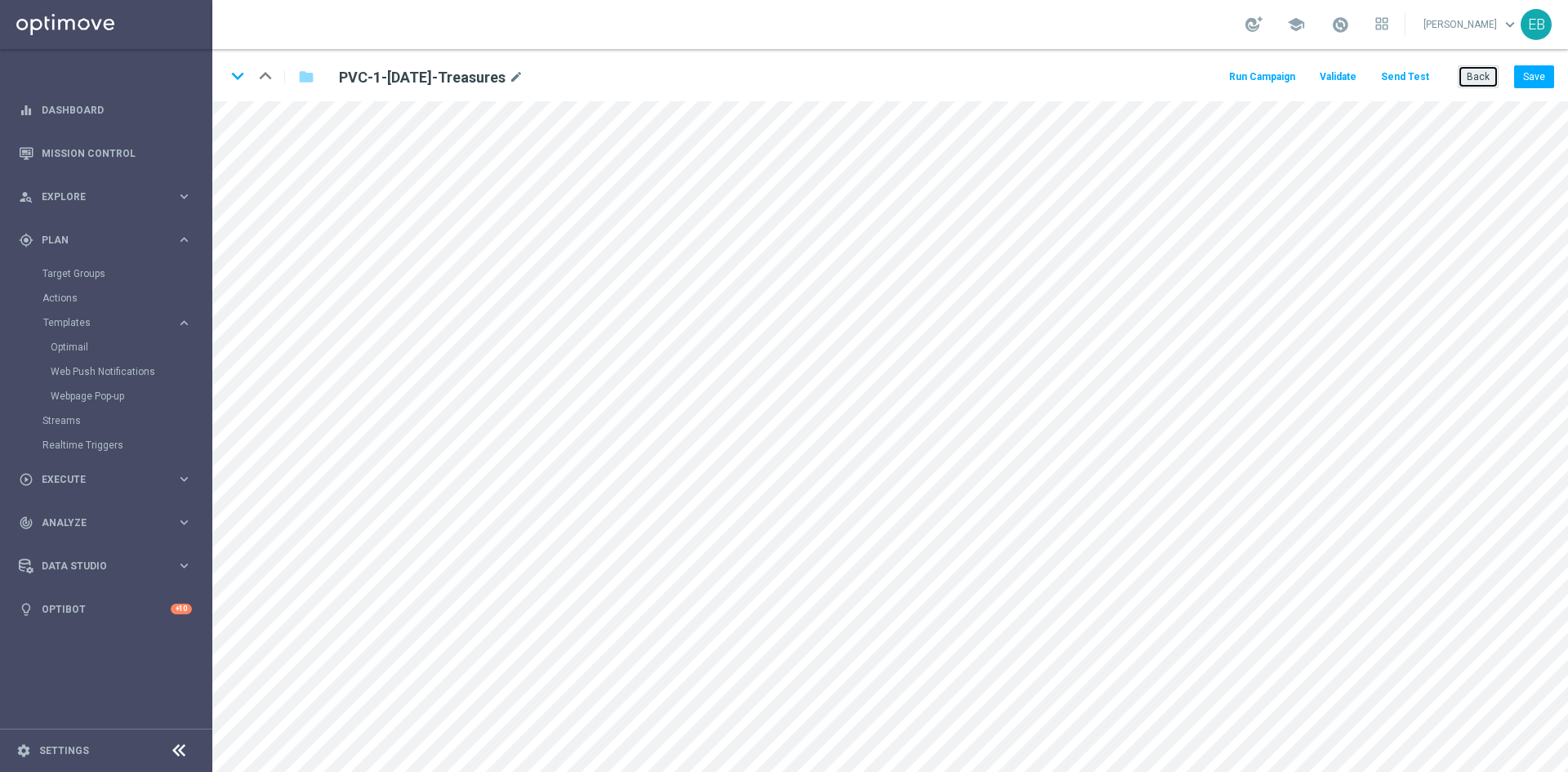
click at [1473, 74] on button "Back" at bounding box center [1477, 76] width 41 height 23
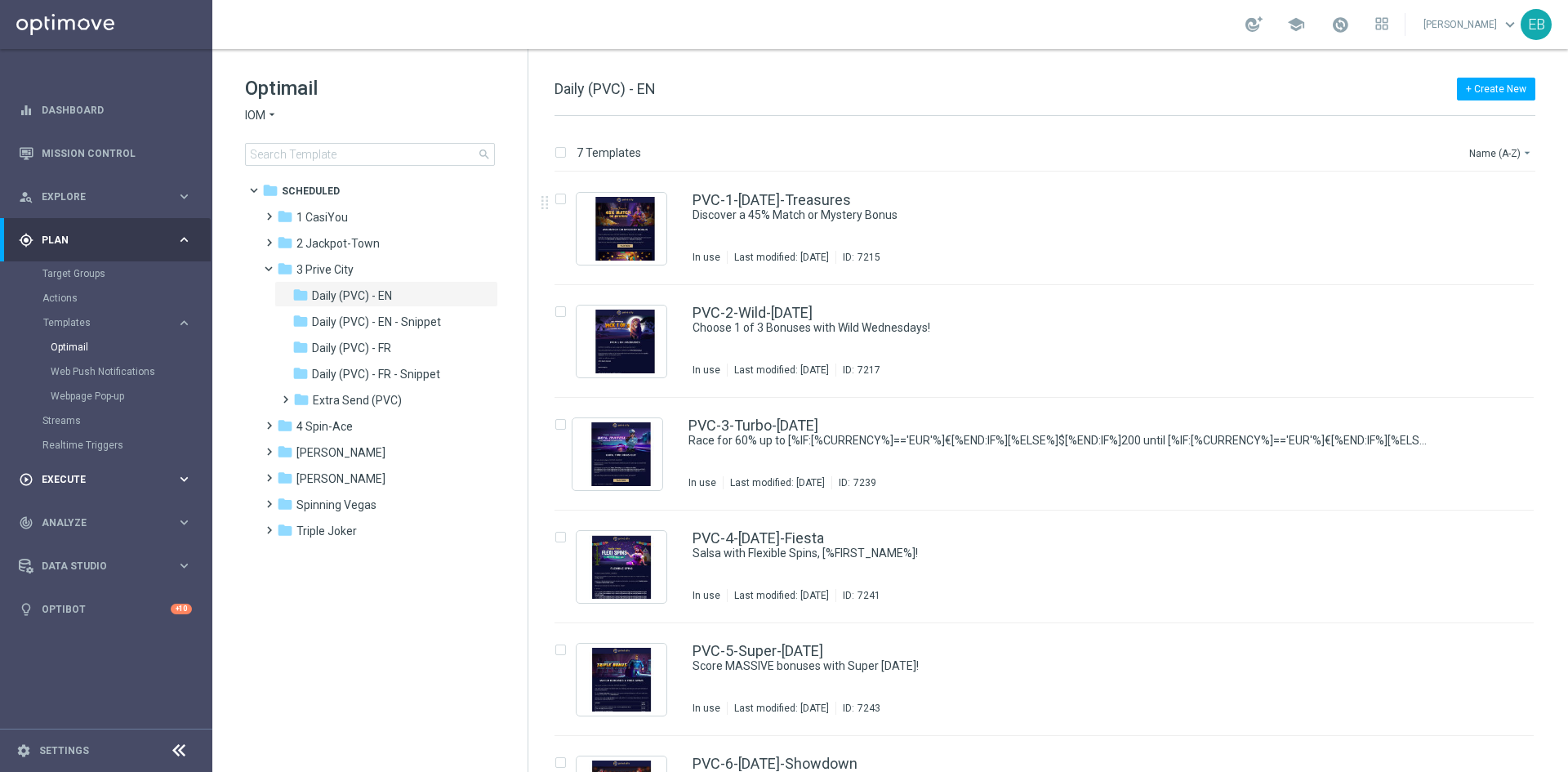
click at [96, 493] on div "play_circle_outline Execute keyboard_arrow_right" at bounding box center [105, 479] width 211 height 43
click at [132, 208] on div "person_search Explore keyboard_arrow_right" at bounding box center [105, 196] width 211 height 43
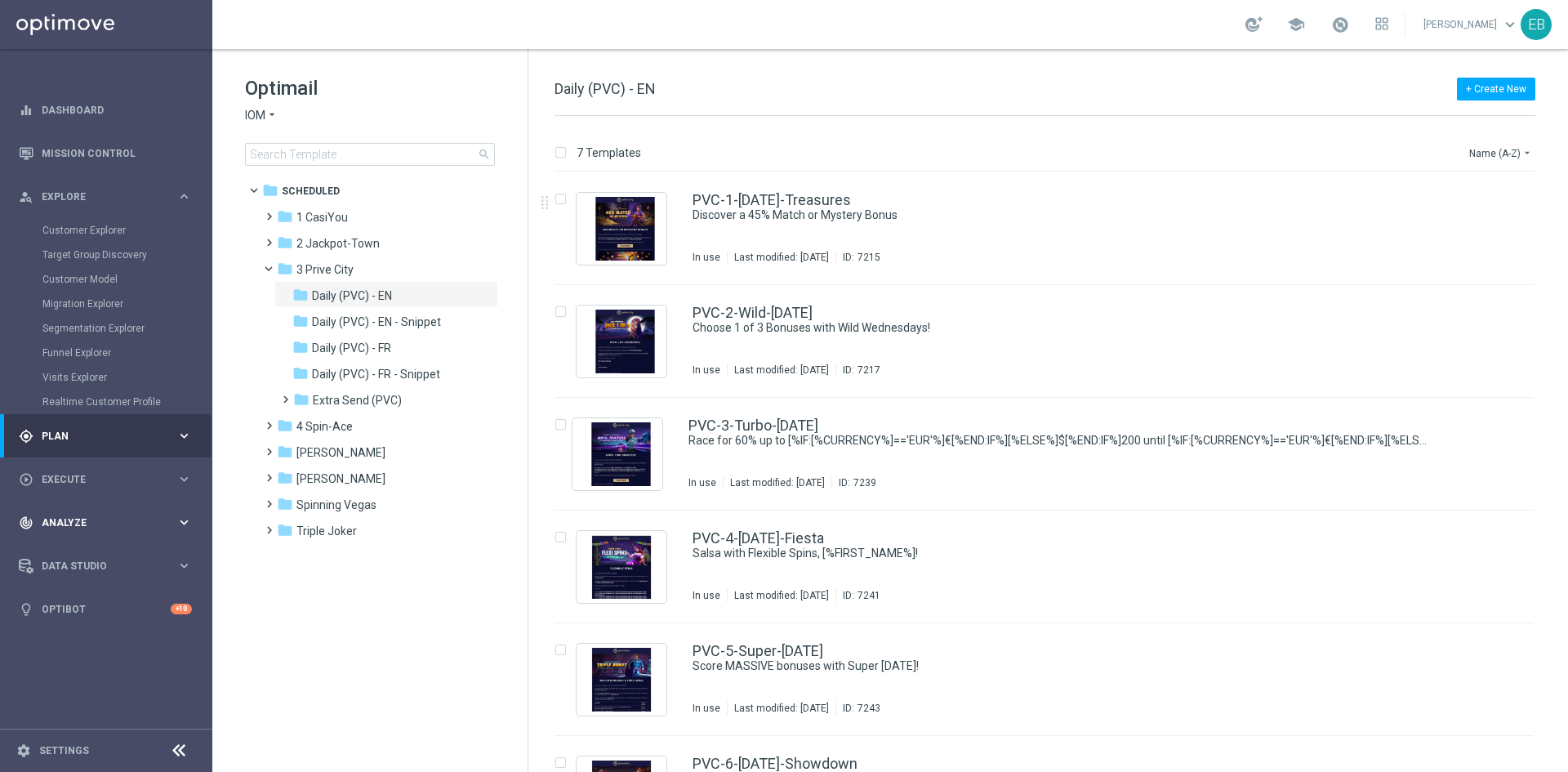
click at [115, 514] on div "track_changes Analyze keyboard_arrow_right" at bounding box center [105, 522] width 211 height 43
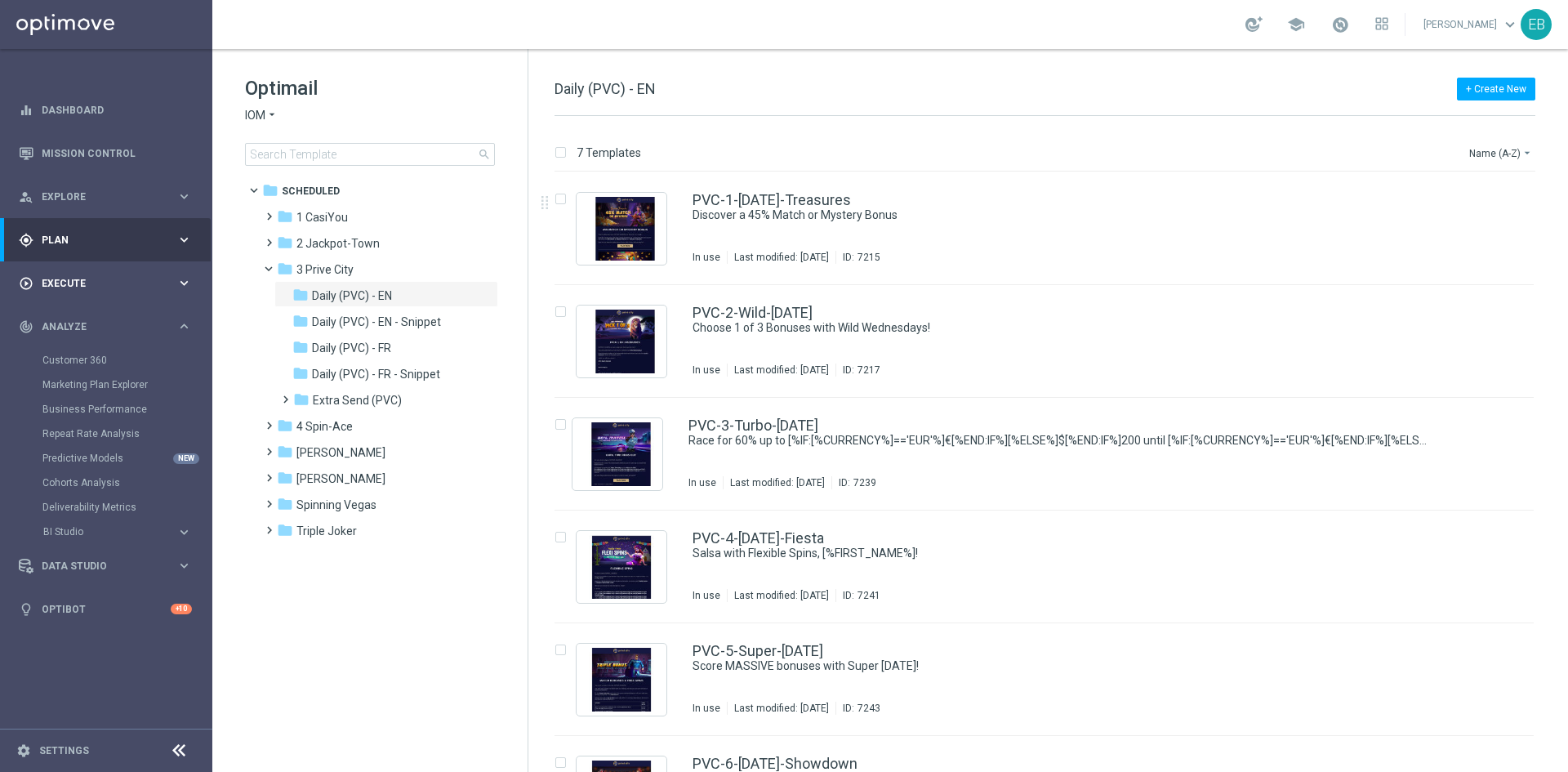
click at [95, 270] on div "play_circle_outline Execute keyboard_arrow_right" at bounding box center [105, 282] width 211 height 43
click at [93, 239] on span "Plan" at bounding box center [109, 240] width 135 height 10
click at [99, 268] on link "Target Groups" at bounding box center [105, 273] width 127 height 13
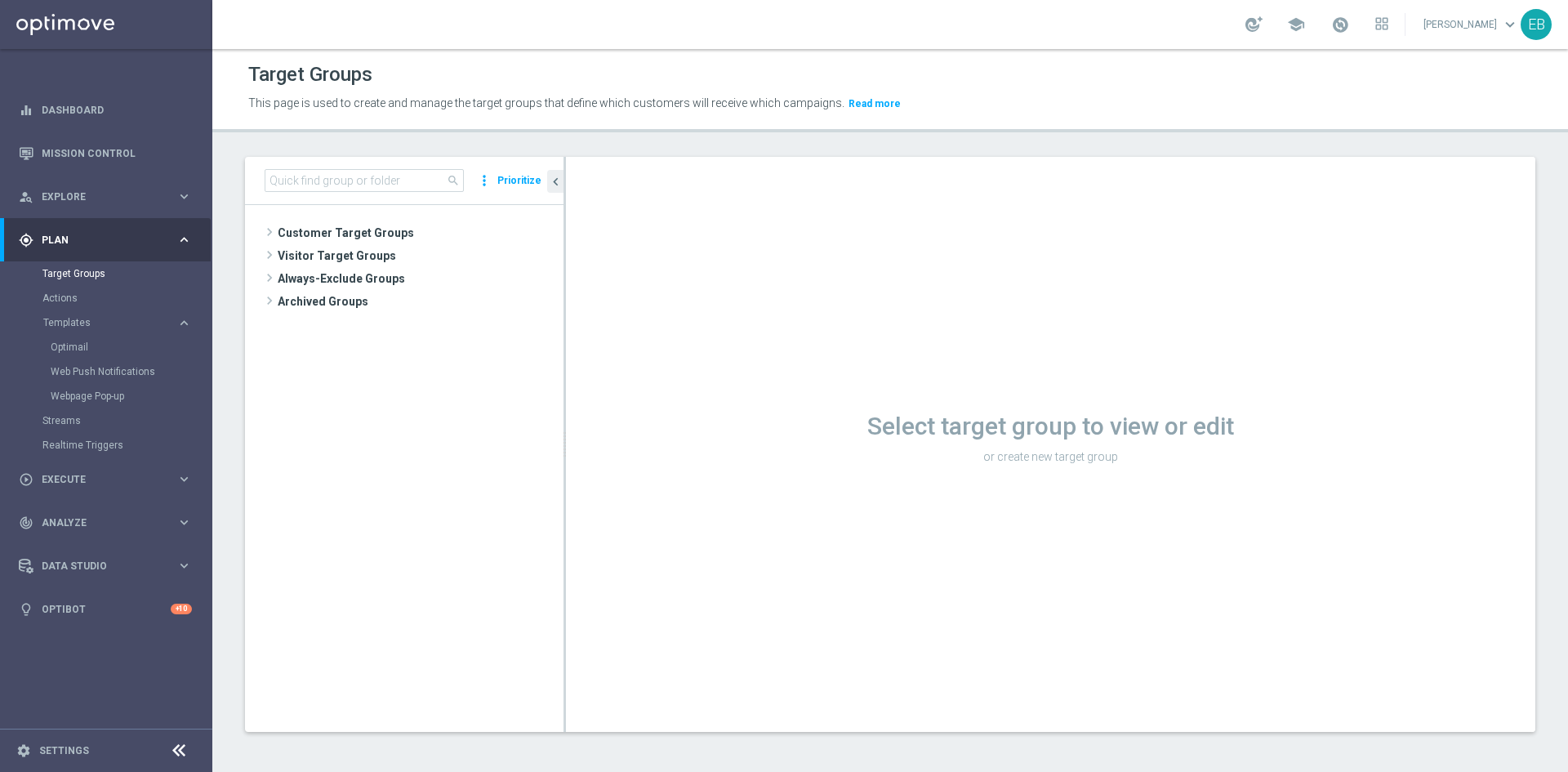
click at [337, 186] on div "search more_vert Prioritize" at bounding box center [404, 181] width 319 height 48
click at [328, 176] on input at bounding box center [364, 180] width 199 height 23
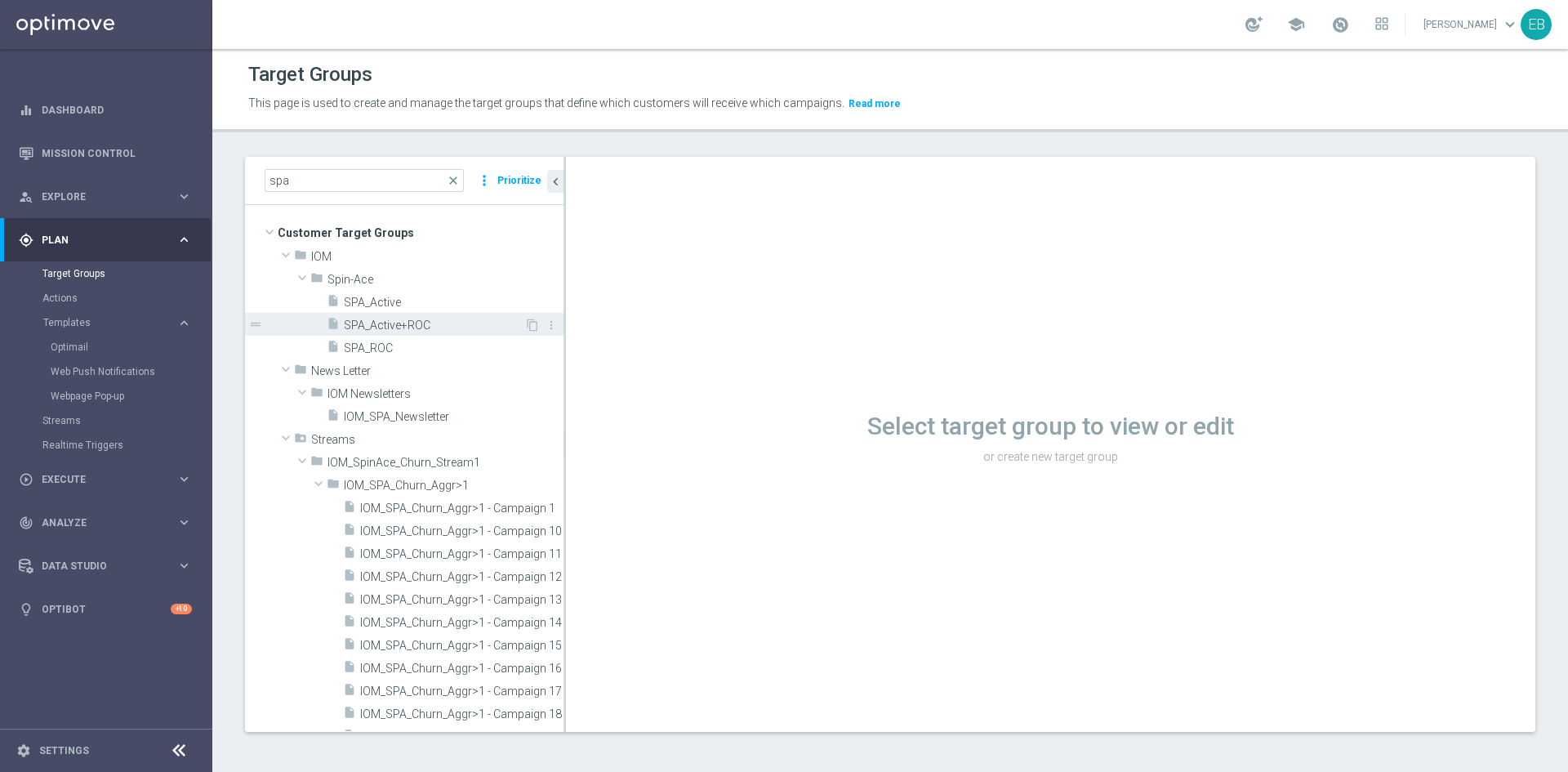
click at [425, 324] on span "SPA_Active+ROC" at bounding box center [434, 326] width 181 height 14
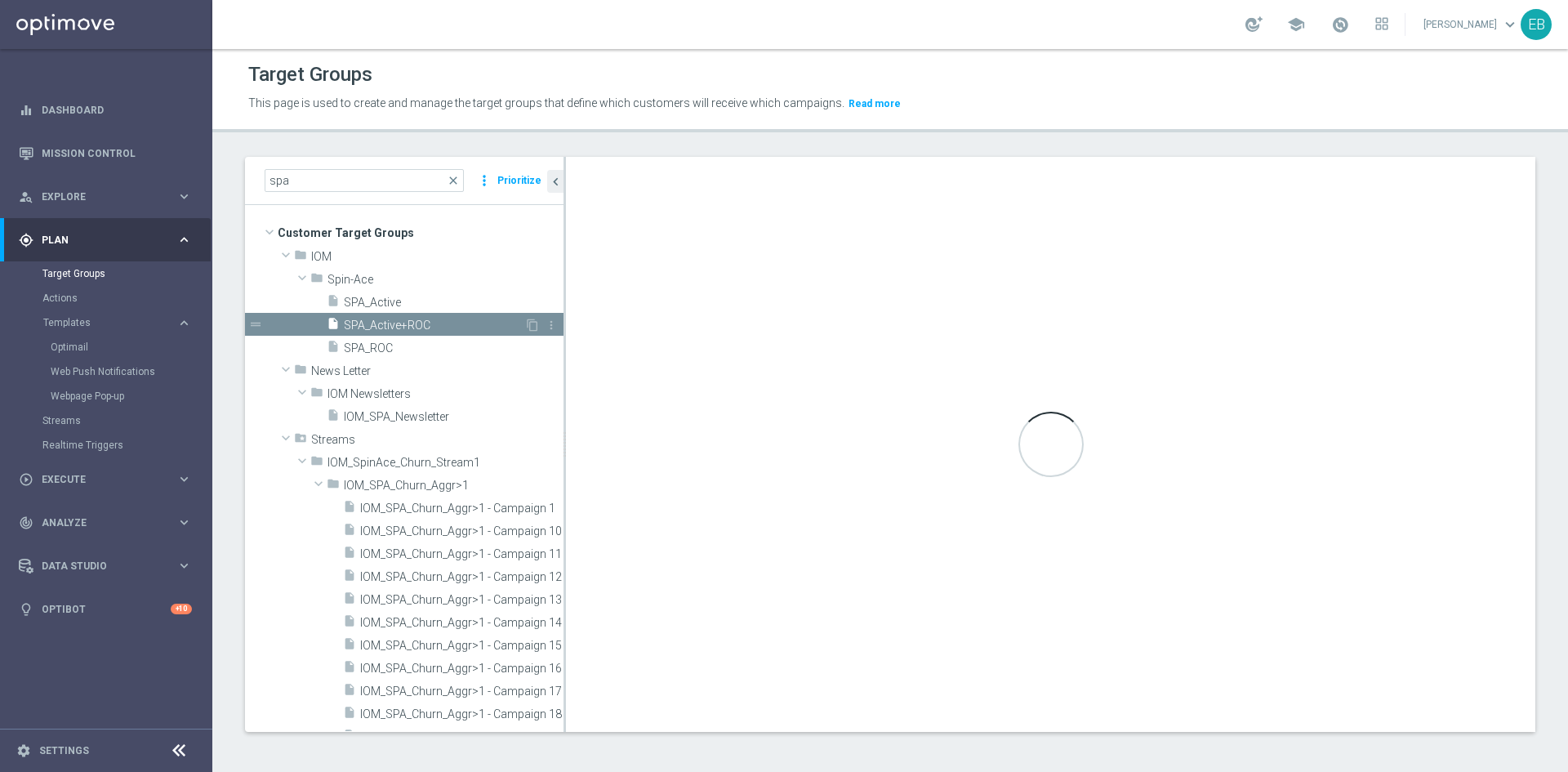
click at [429, 330] on span "SPA_Active+ROC" at bounding box center [434, 326] width 181 height 14
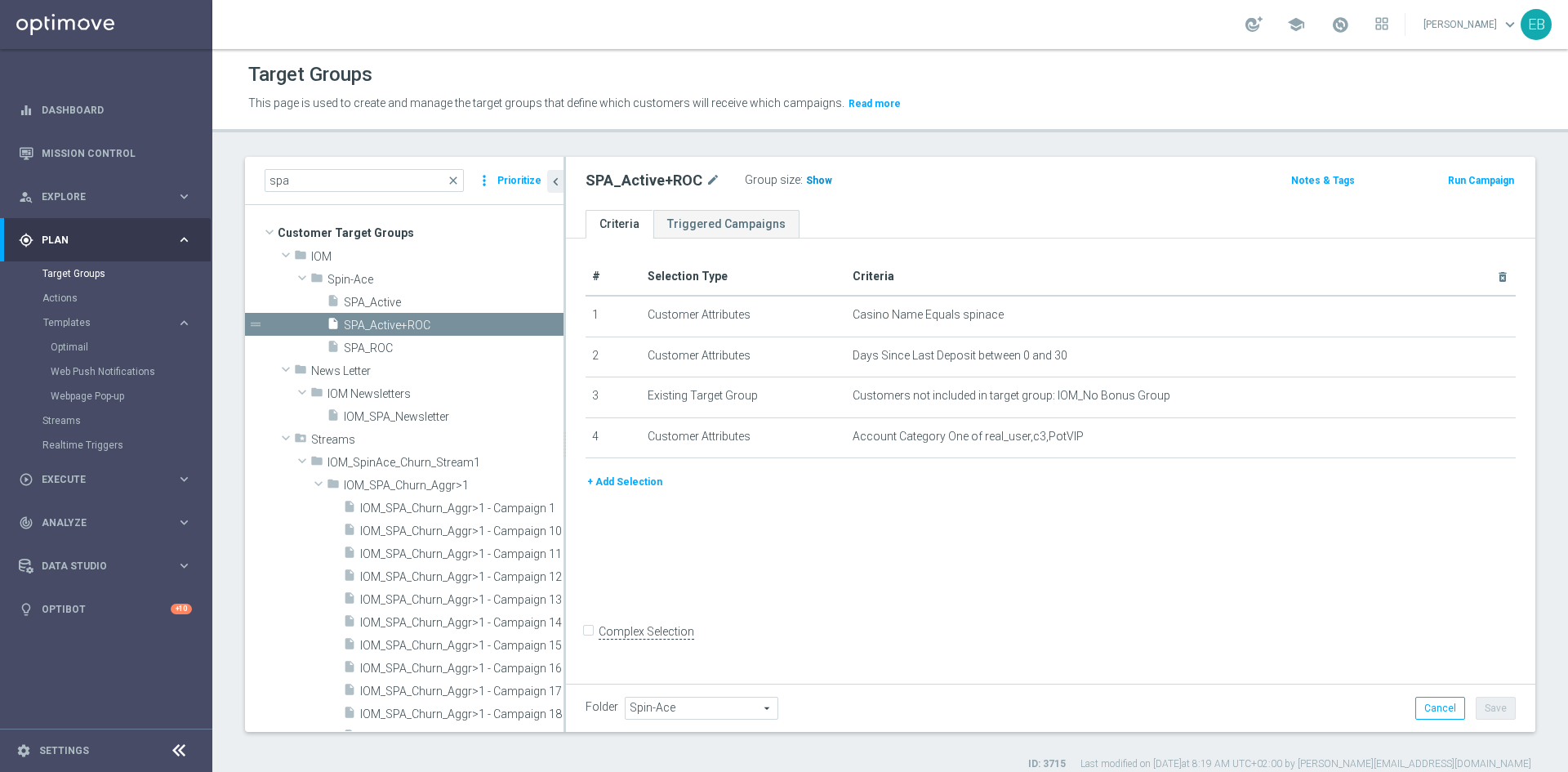
click at [809, 181] on span "Show" at bounding box center [818, 180] width 26 height 11
drag, startPoint x: 333, startPoint y: 176, endPoint x: 145, endPoint y: 152, distance: 189.5
click at [145, 152] on main "equalizer Dashboard Mission Control" at bounding box center [784, 386] width 1568 height 772
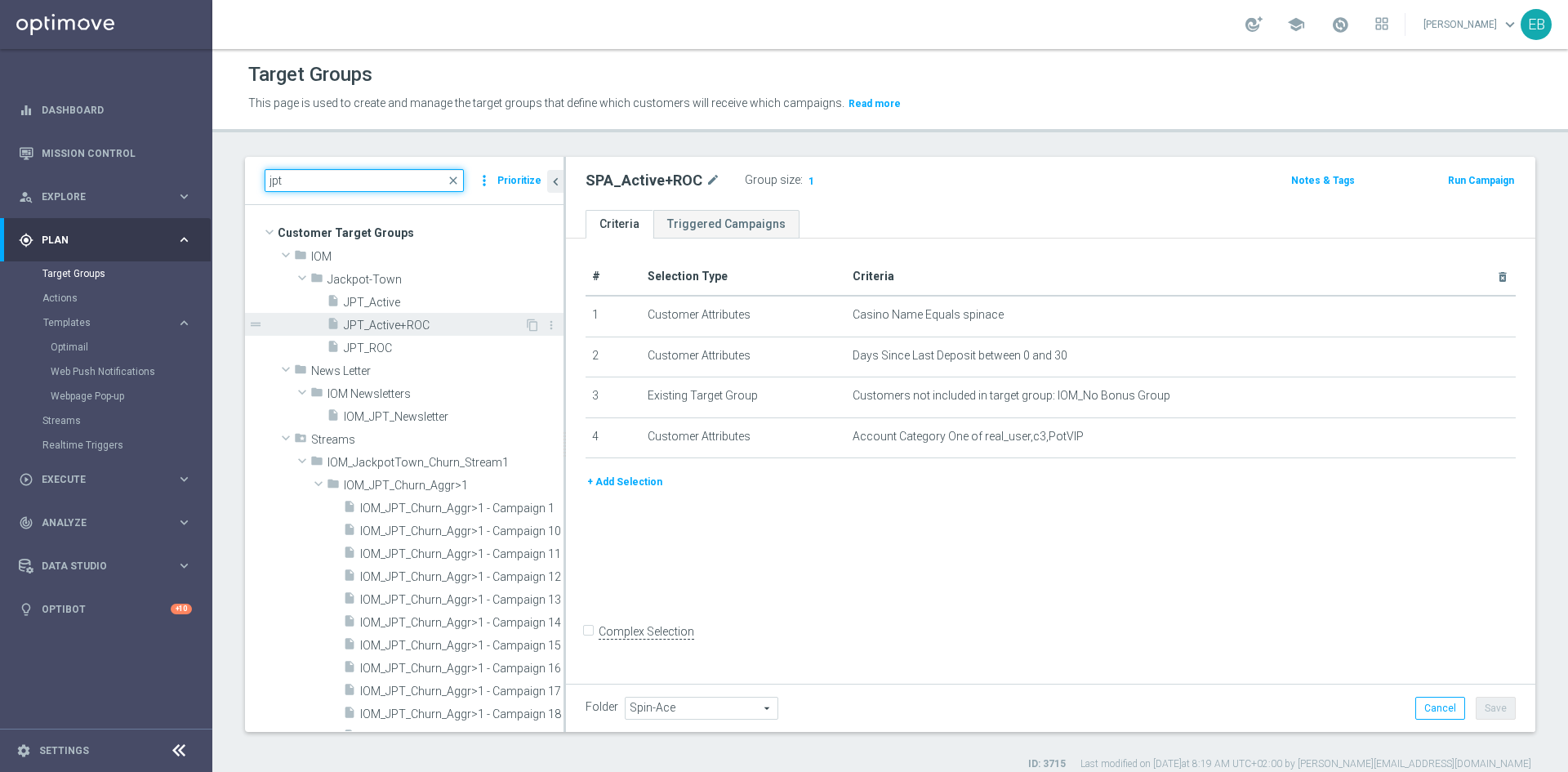
type input "jpt"
click at [413, 316] on div "insert_drive_file JPT_Active+ROC" at bounding box center [426, 324] width 198 height 23
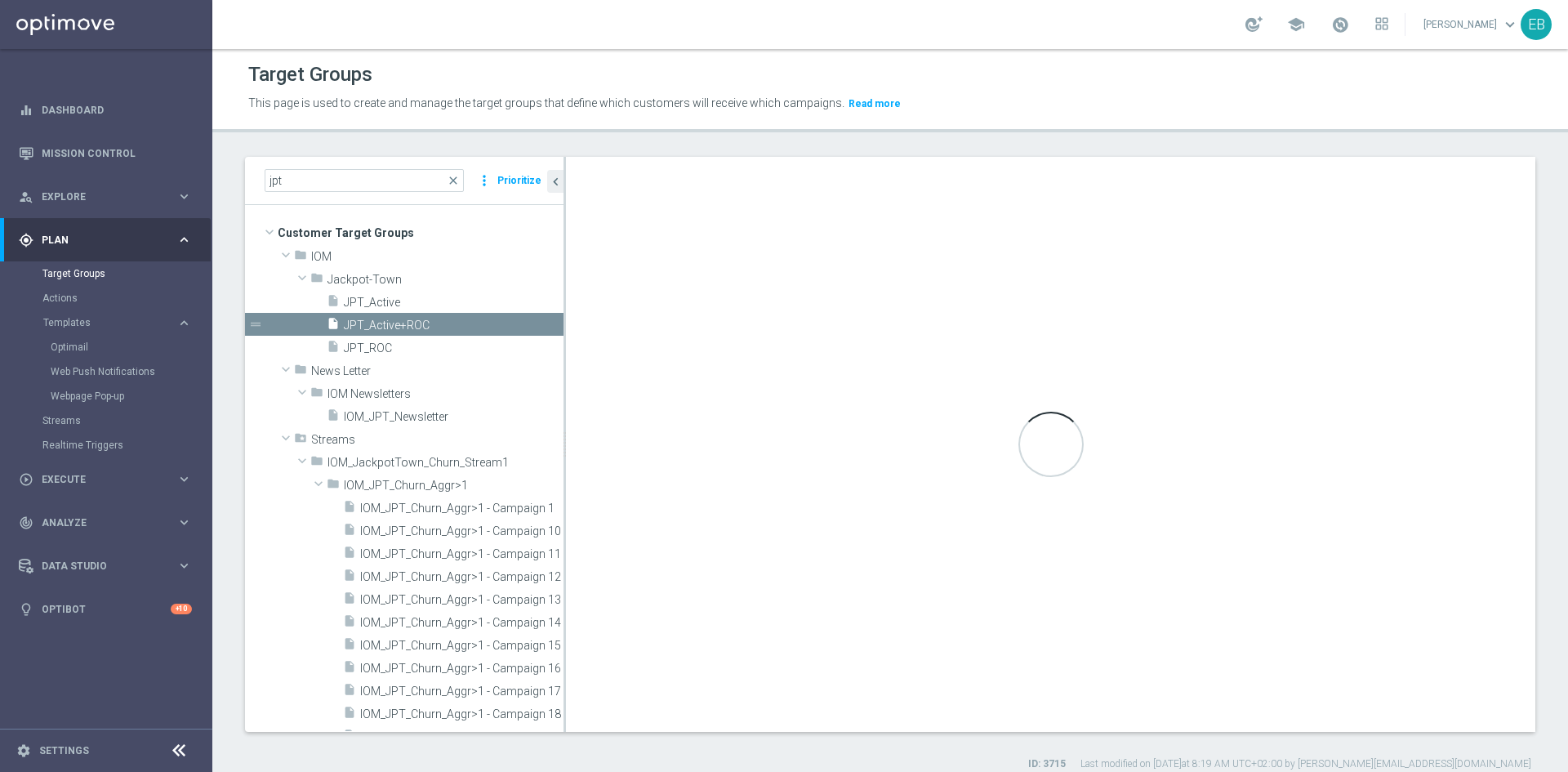
type input "Jackpot-Town"
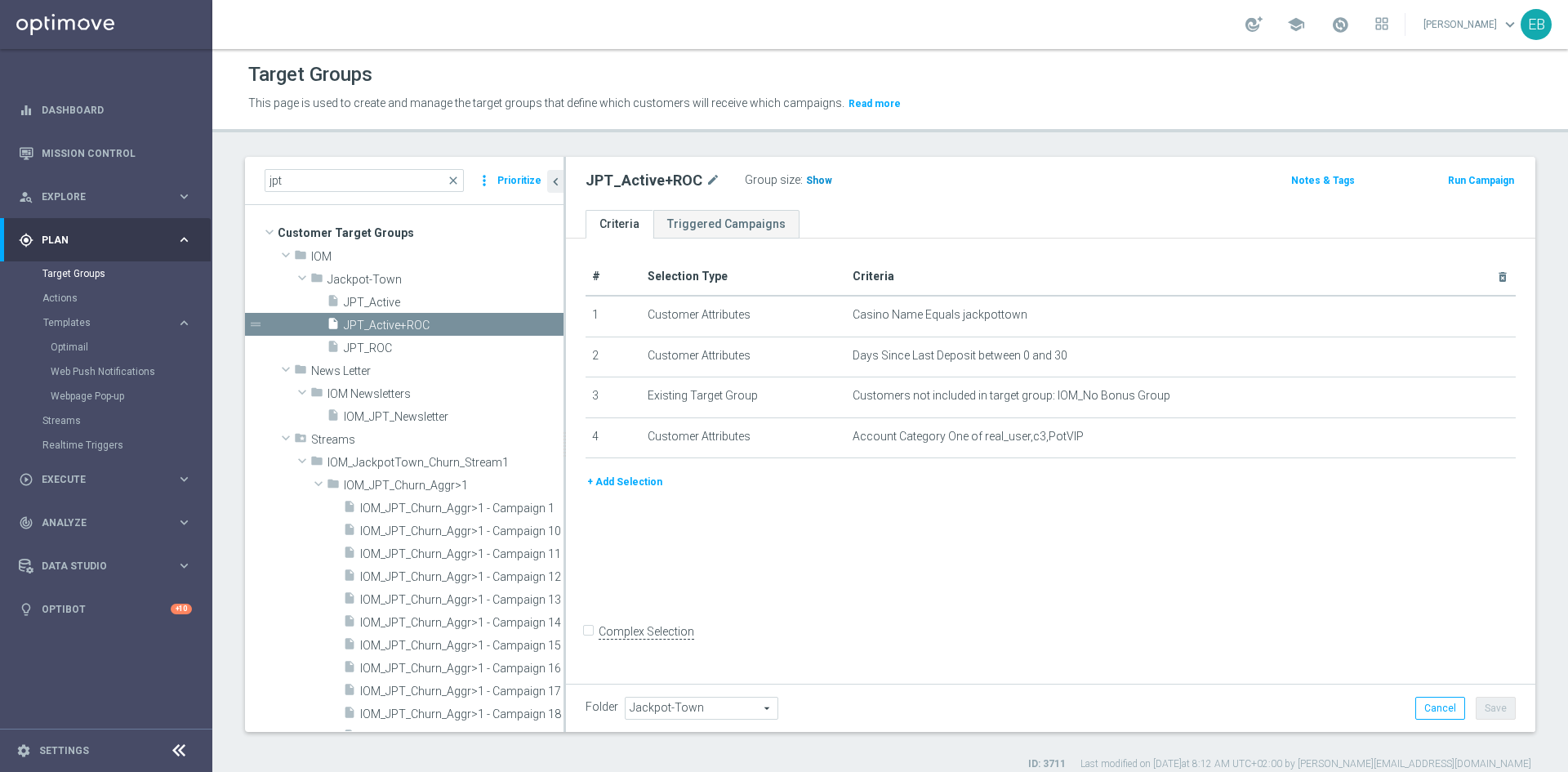
click at [809, 180] on span "Show" at bounding box center [818, 180] width 26 height 11
click at [111, 150] on link "Mission Control" at bounding box center [117, 153] width 150 height 43
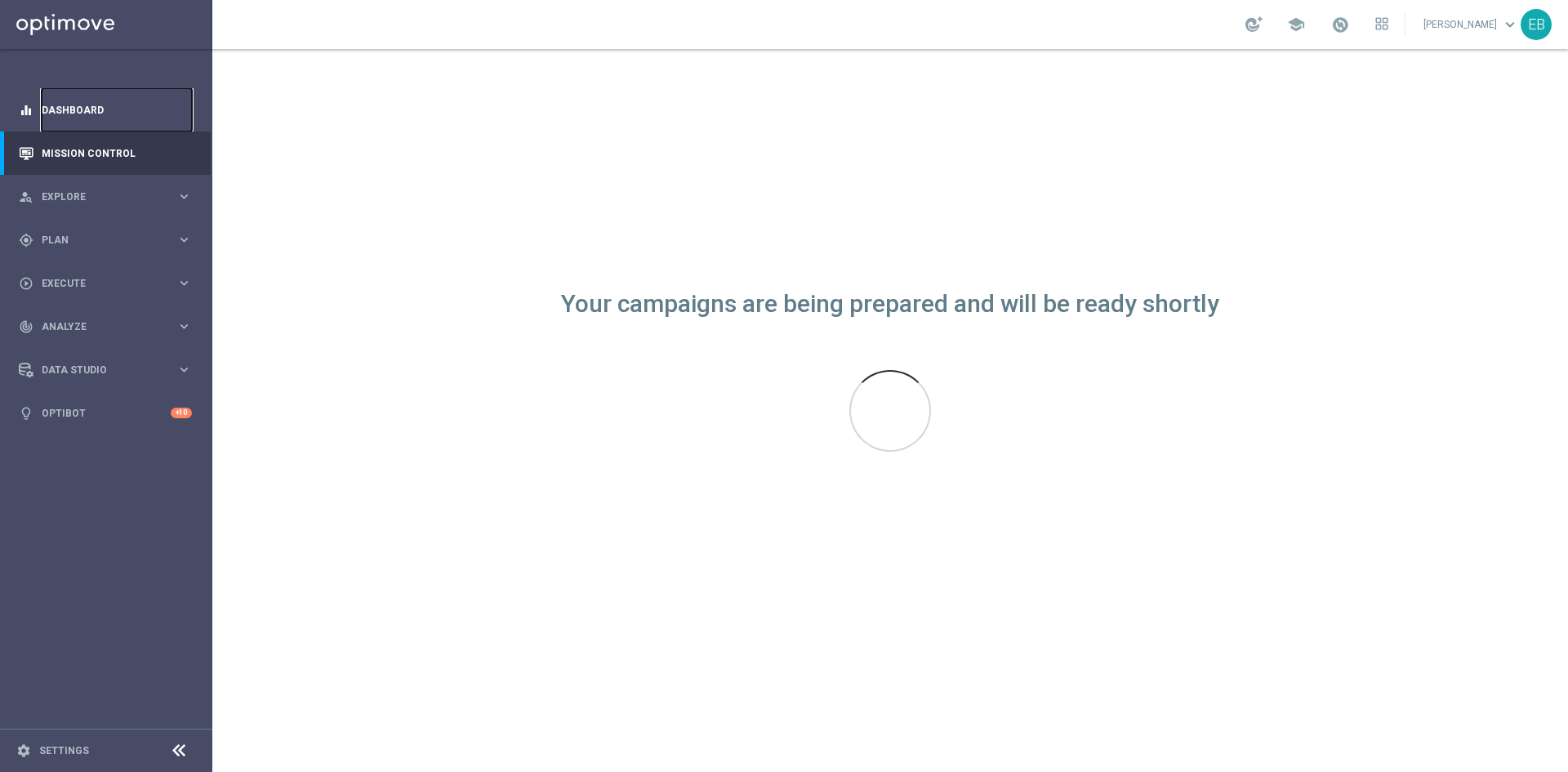
click at [111, 99] on link "Dashboard" at bounding box center [117, 109] width 150 height 43
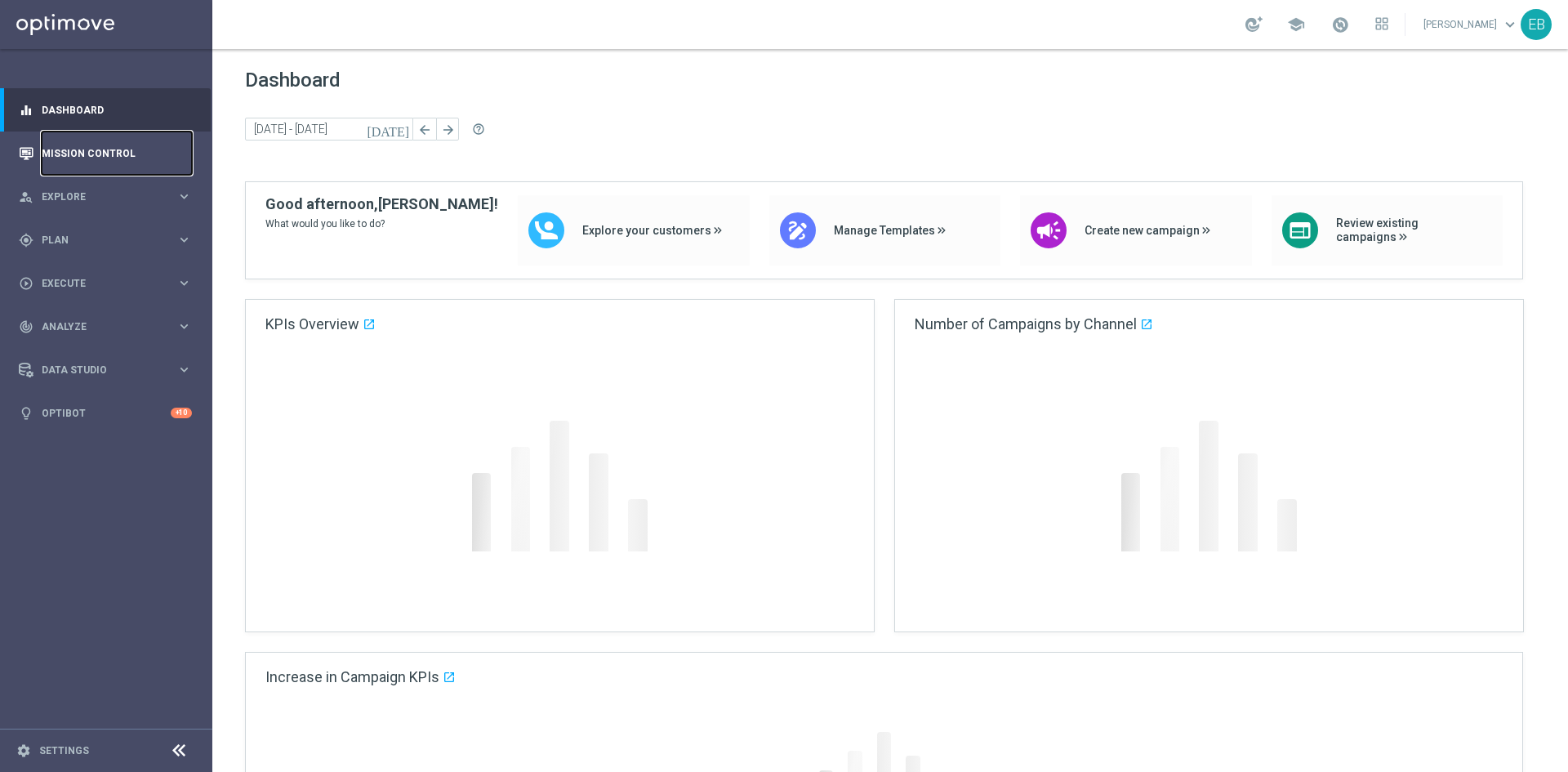
click at [108, 145] on link "Mission Control" at bounding box center [117, 153] width 150 height 43
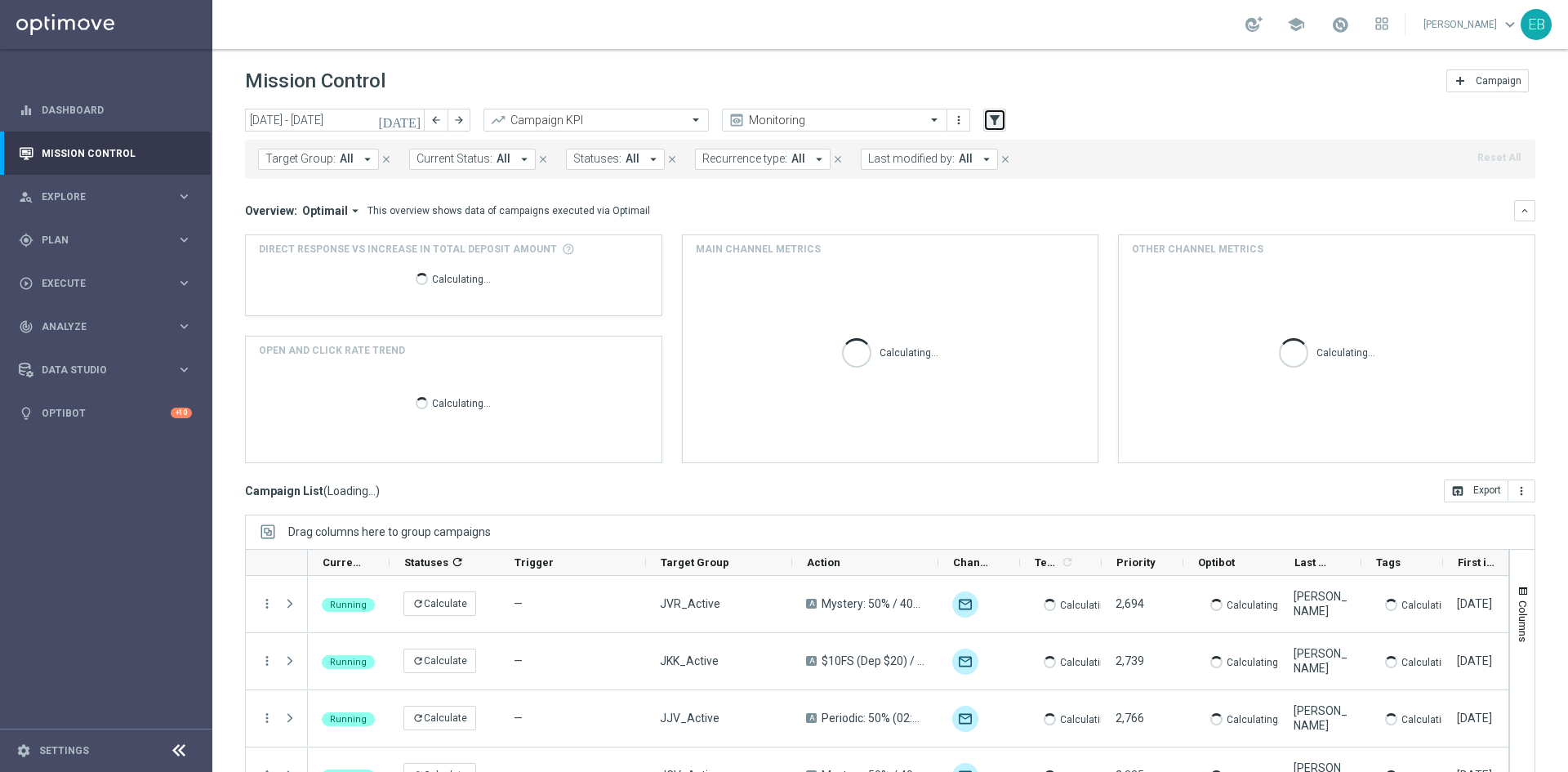
click at [985, 120] on button "filter_alt" at bounding box center [994, 120] width 23 height 23
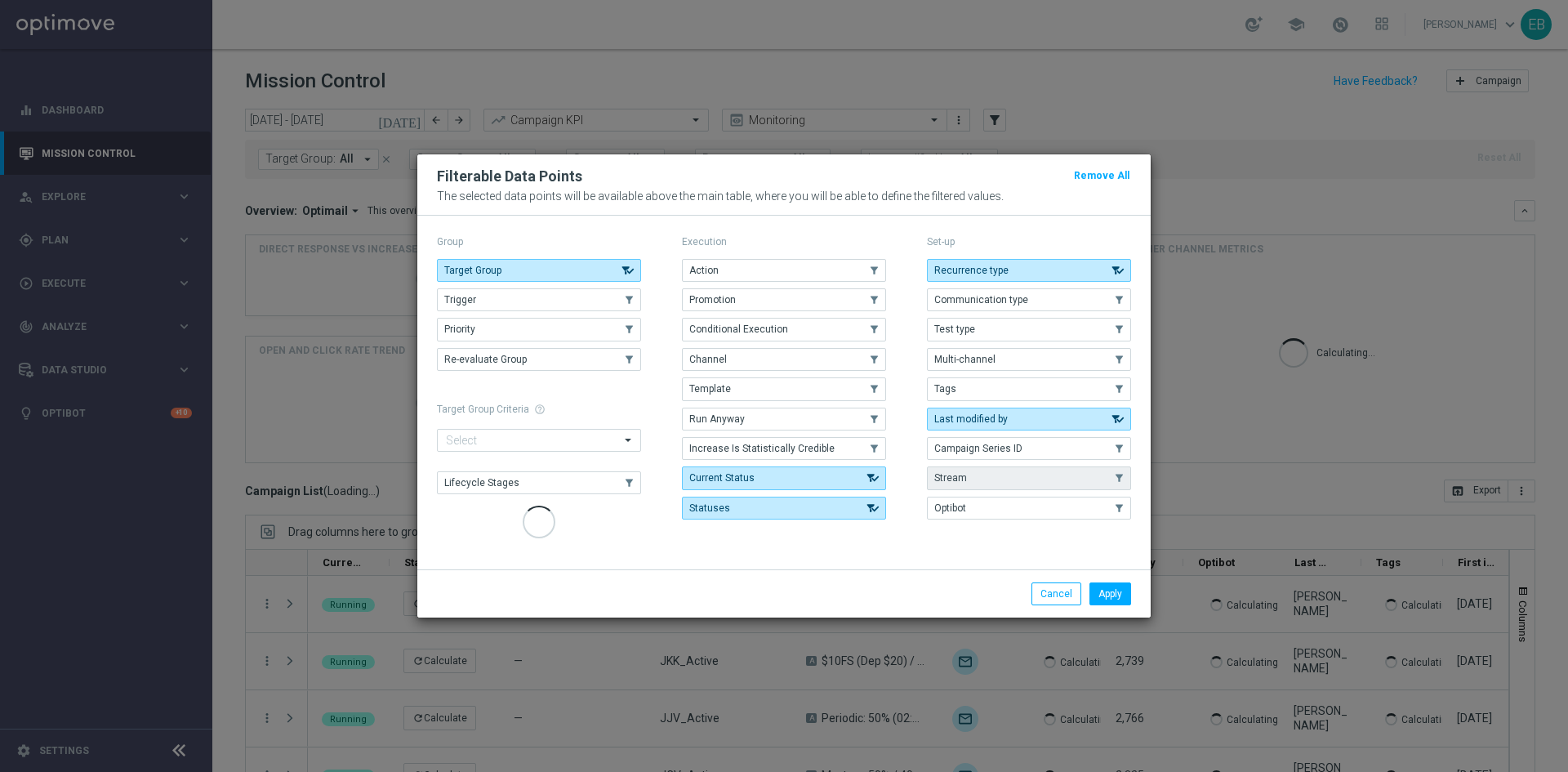
click at [1004, 114] on modal-container "Filterable Data Points Remove All The selected data points will be available ab…" at bounding box center [784, 386] width 1568 height 772
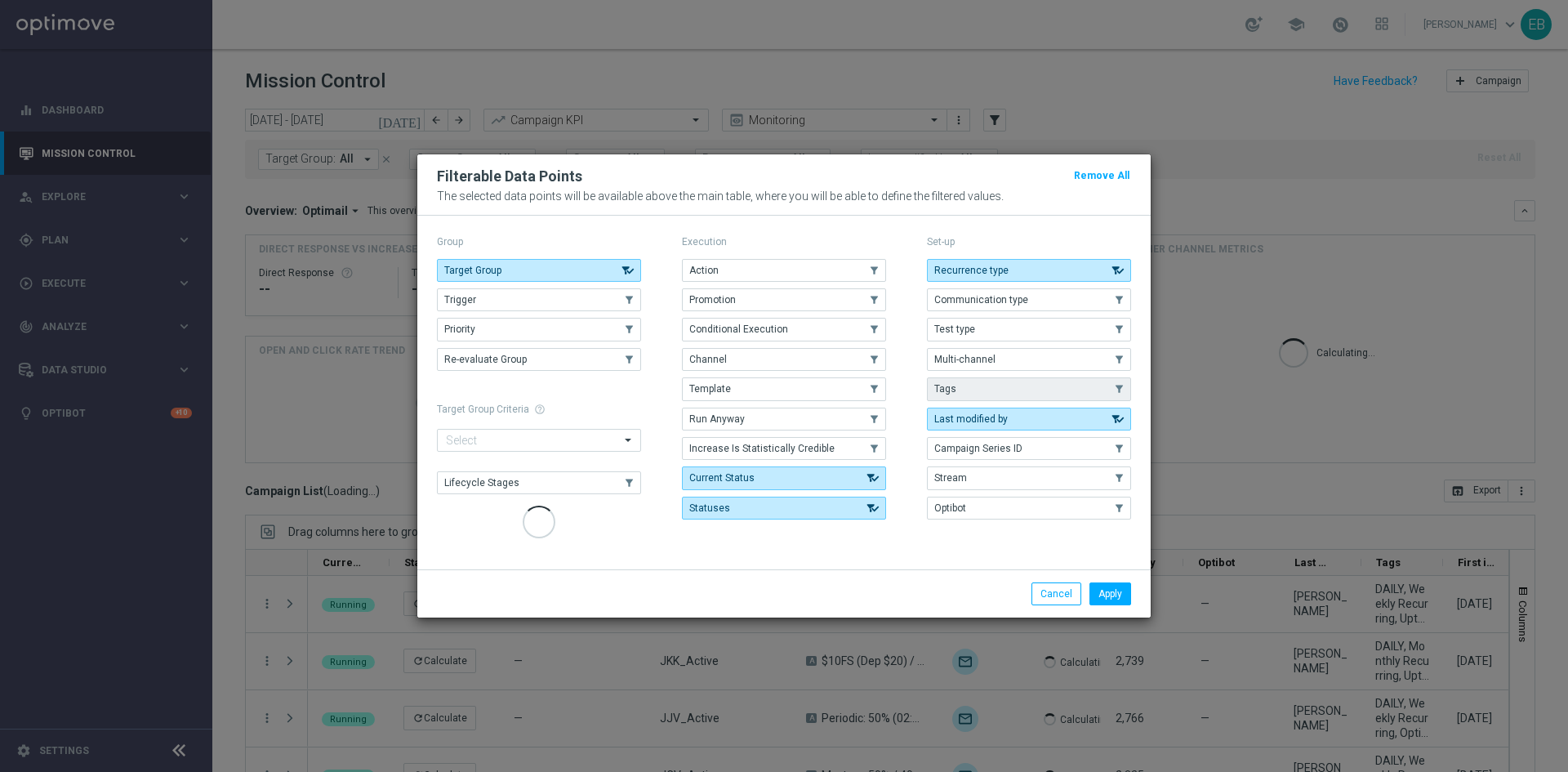
click at [1000, 383] on div "Recurrence type .cls-1{fill:none;} .cls-1{fill:none;} Communication type .cls-1…" at bounding box center [1028, 389] width 204 height 261
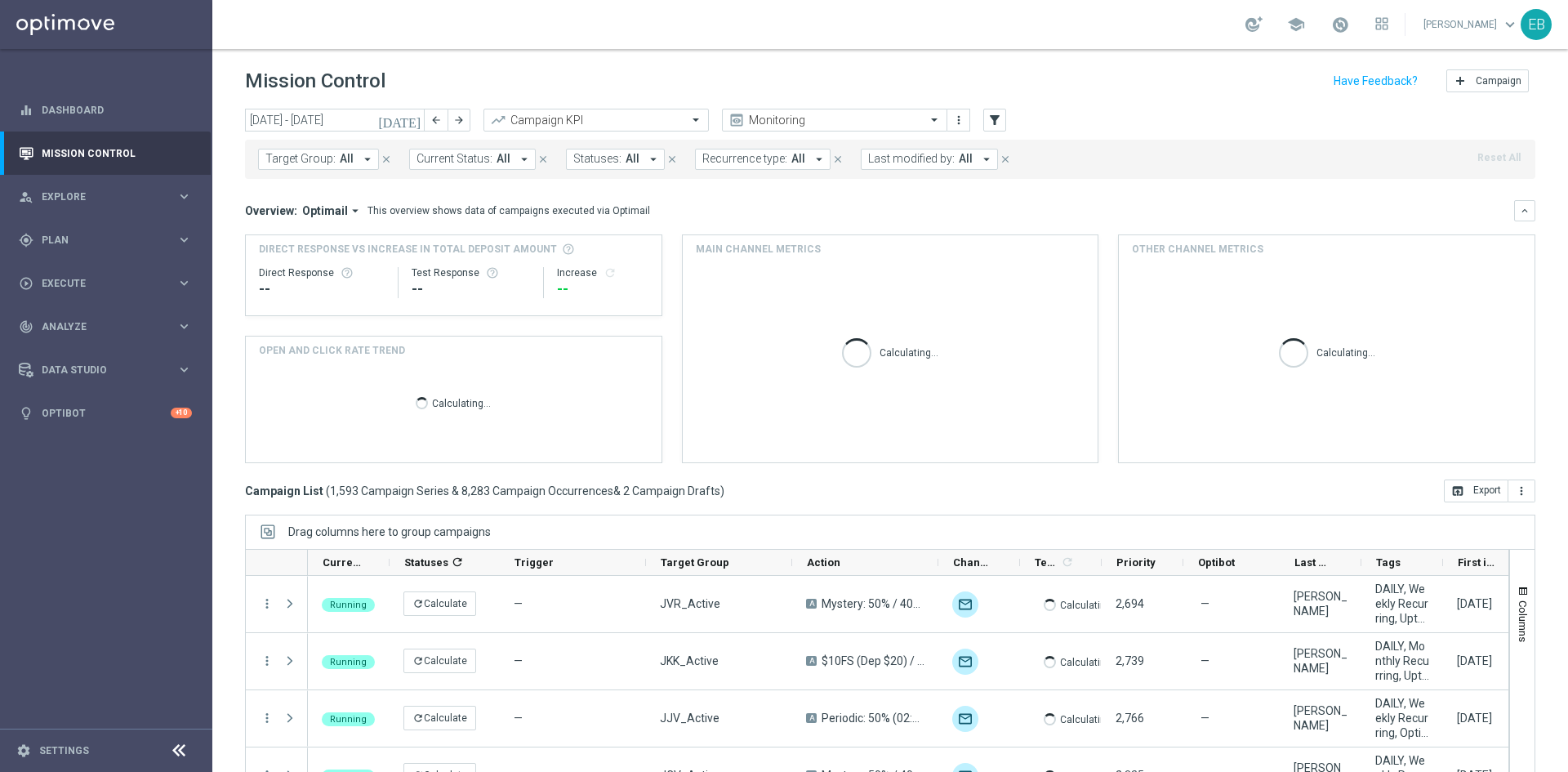
click at [327, 153] on span "Target Group:" at bounding box center [301, 159] width 70 height 14
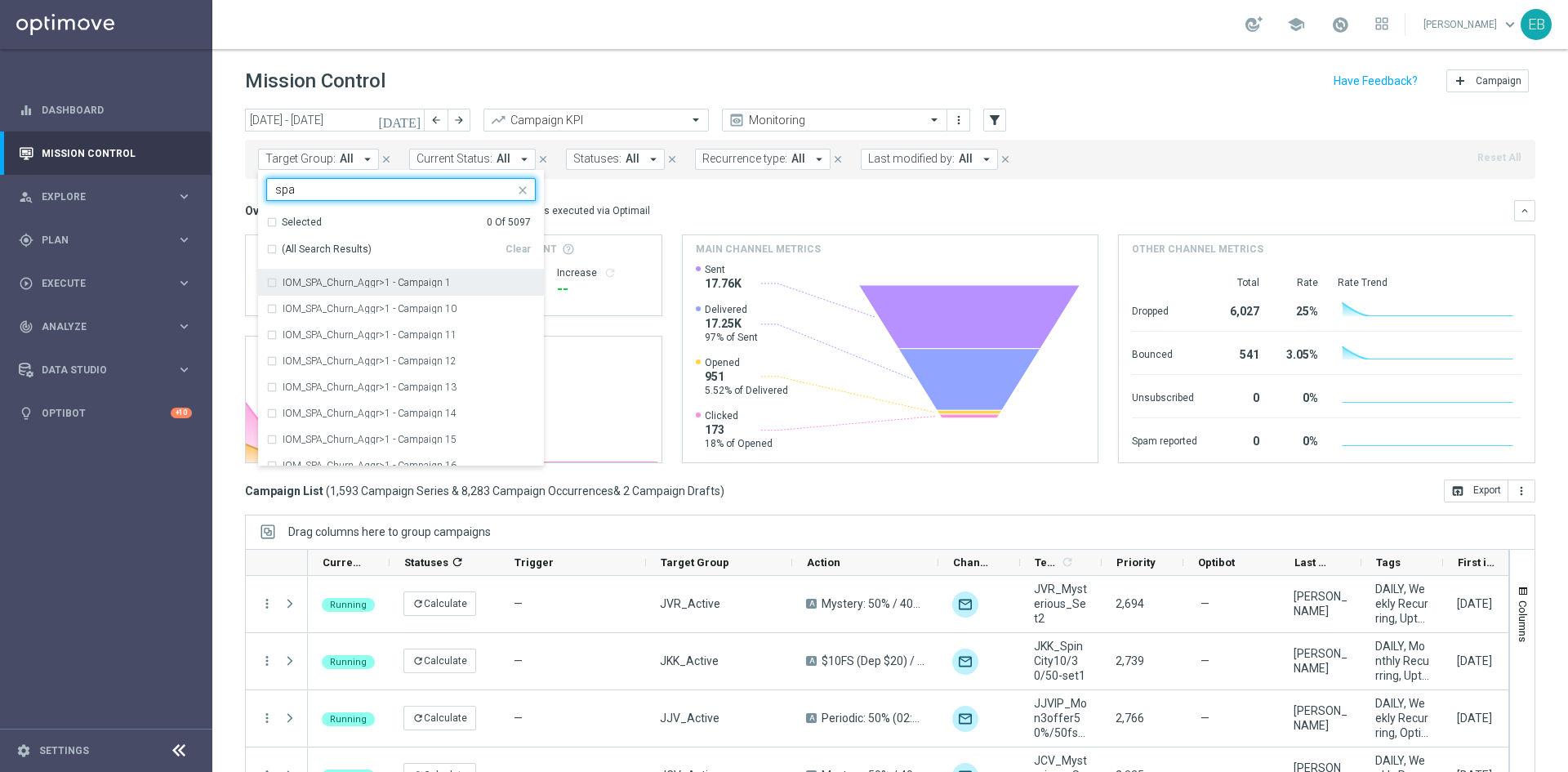
click at [268, 248] on div "(All Search Results)" at bounding box center [385, 250] width 239 height 14
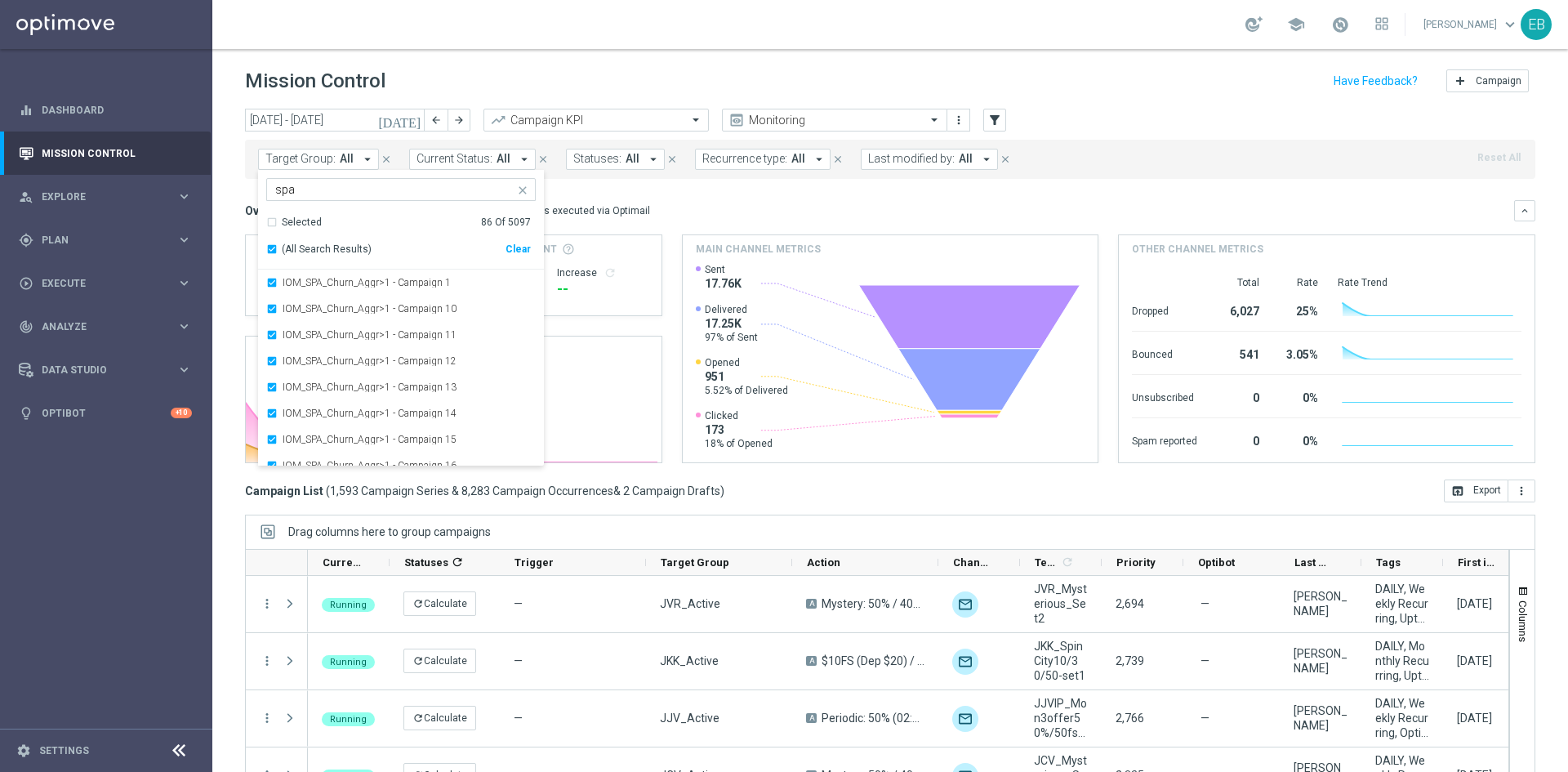
click at [332, 190] on input "spa" at bounding box center [394, 190] width 239 height 14
drag, startPoint x: 301, startPoint y: 186, endPoint x: 266, endPoint y: 194, distance: 35.9
click at [265, 186] on ng-select "Selected 86 of 5097 spa Selected 86 Of 5097 (All Search Results) Clear IOM_SPA_…" at bounding box center [401, 322] width 286 height 288
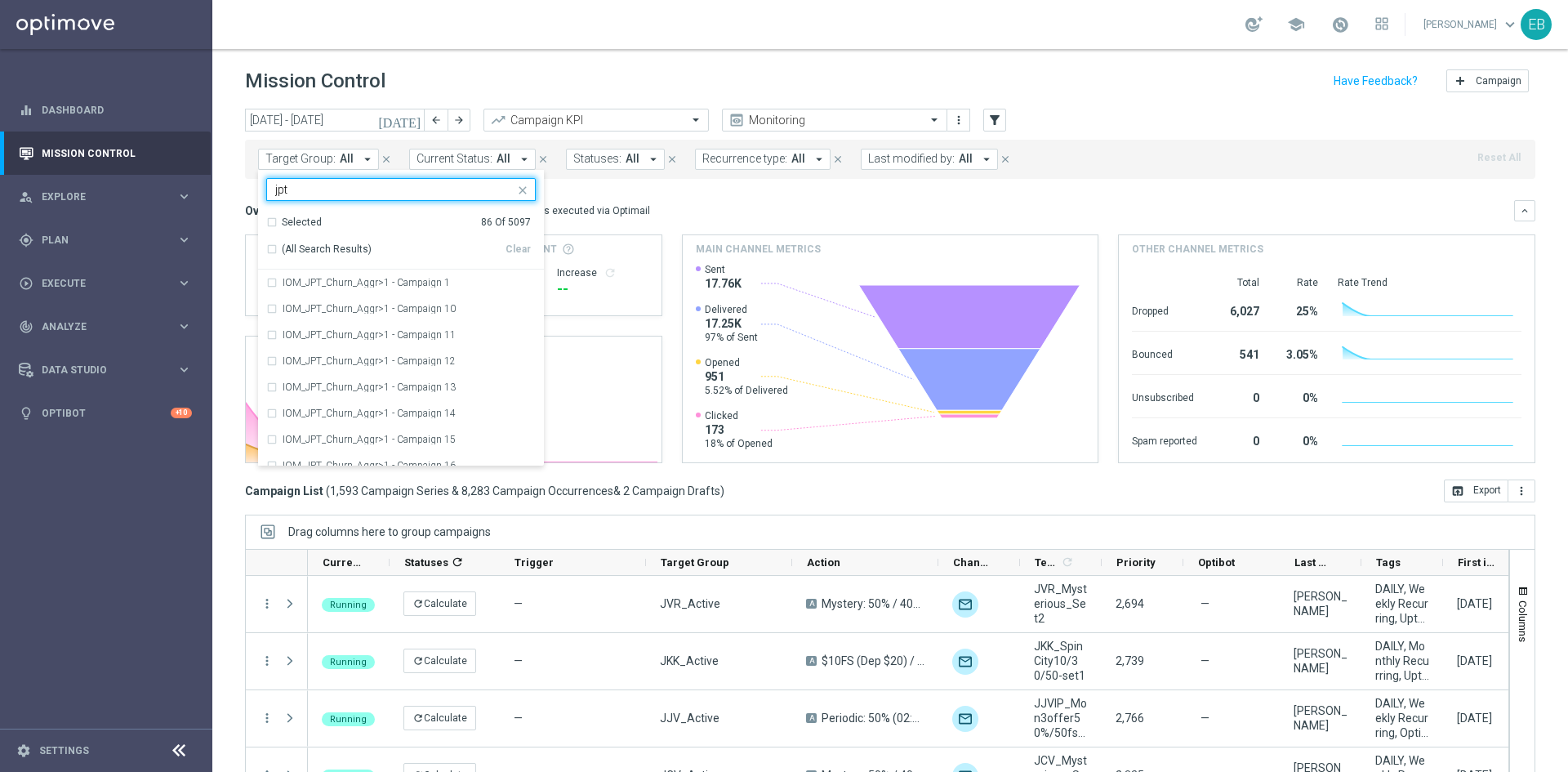
click at [279, 241] on div "(All Search Results) Clear" at bounding box center [398, 246] width 265 height 33
click at [282, 255] on span "(All Search Results)" at bounding box center [327, 250] width 90 height 14
type input "jpt"
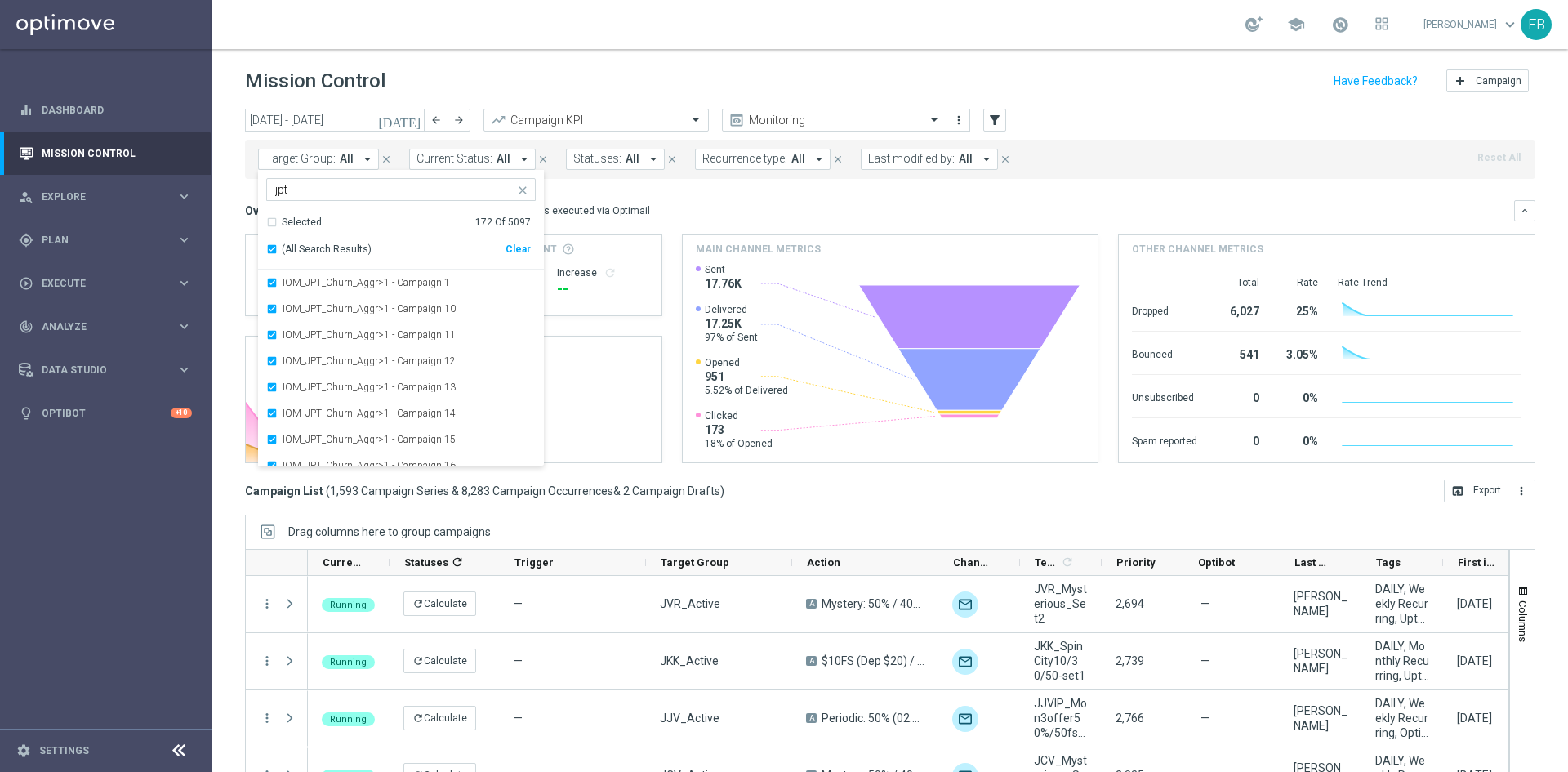
click at [890, 183] on mini-dashboard "Overview: Optimail arrow_drop_down This overview shows data of campaigns execut…" at bounding box center [889, 329] width 1290 height 301
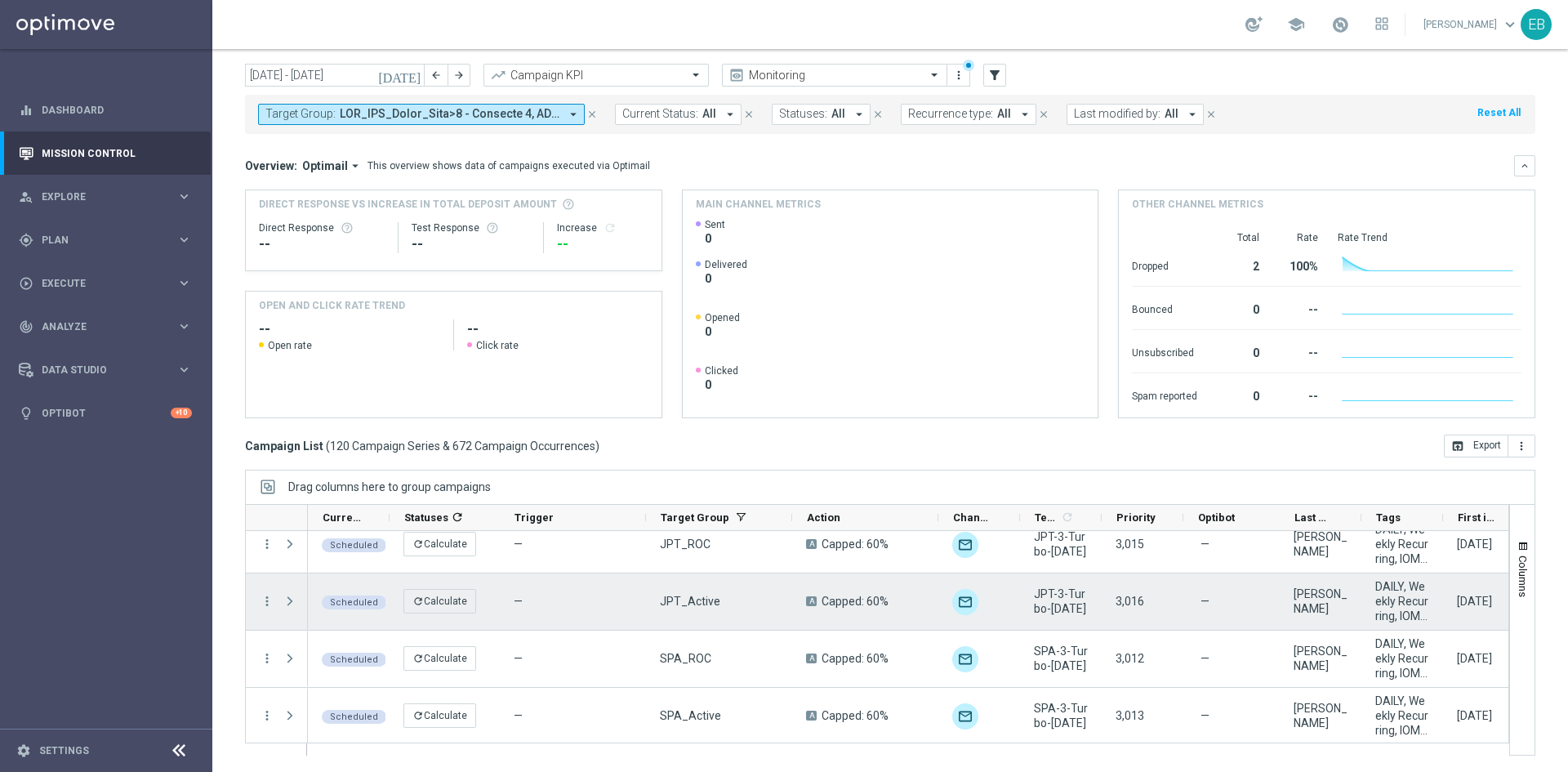
scroll to position [6651, 0]
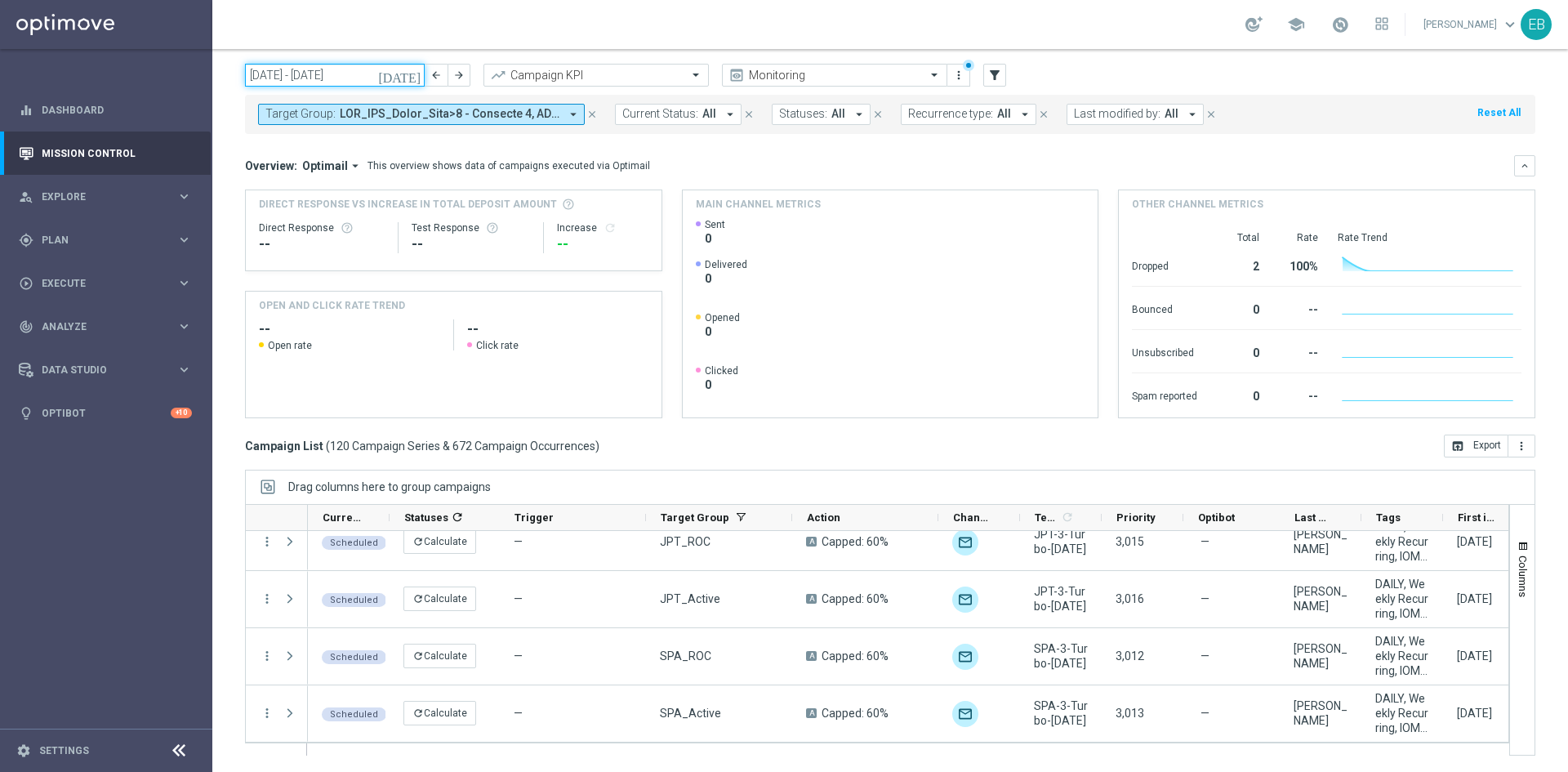
click at [357, 71] on input "[DATE] - [DATE]" at bounding box center [335, 75] width 180 height 23
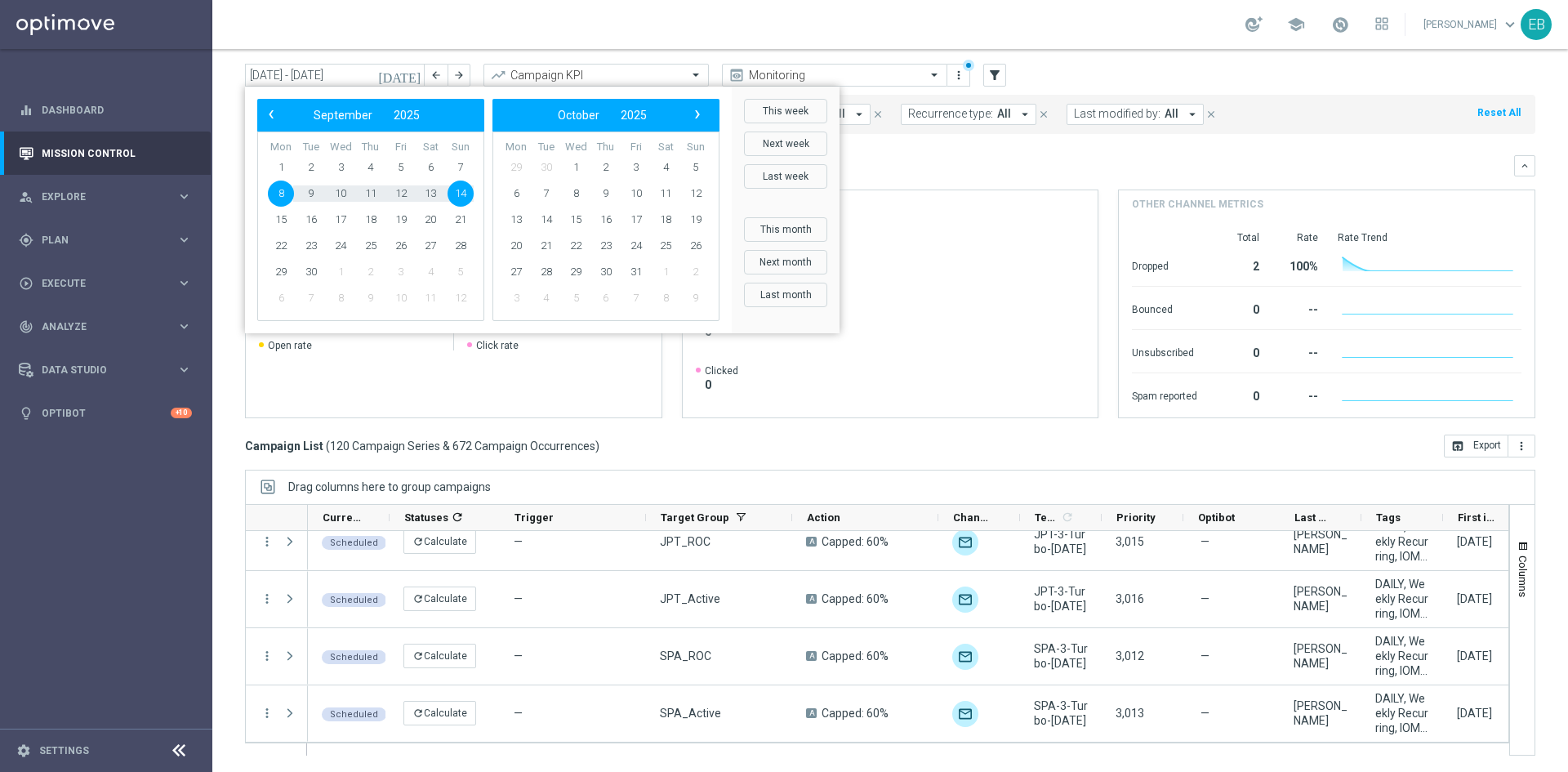
click at [276, 190] on span "8" at bounding box center [281, 194] width 26 height 26
type input "[DATE] - [DATE]"
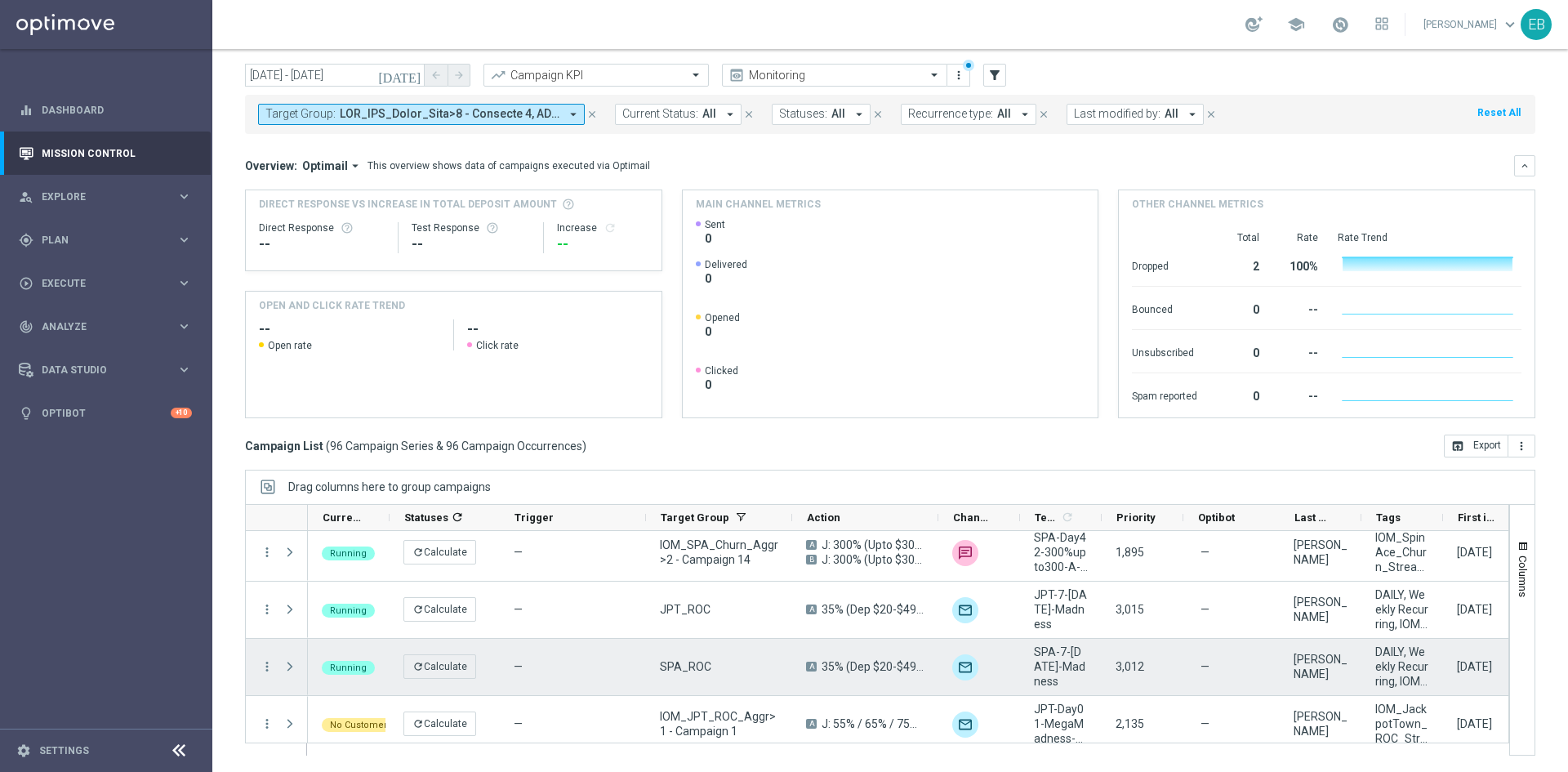
scroll to position [82, 0]
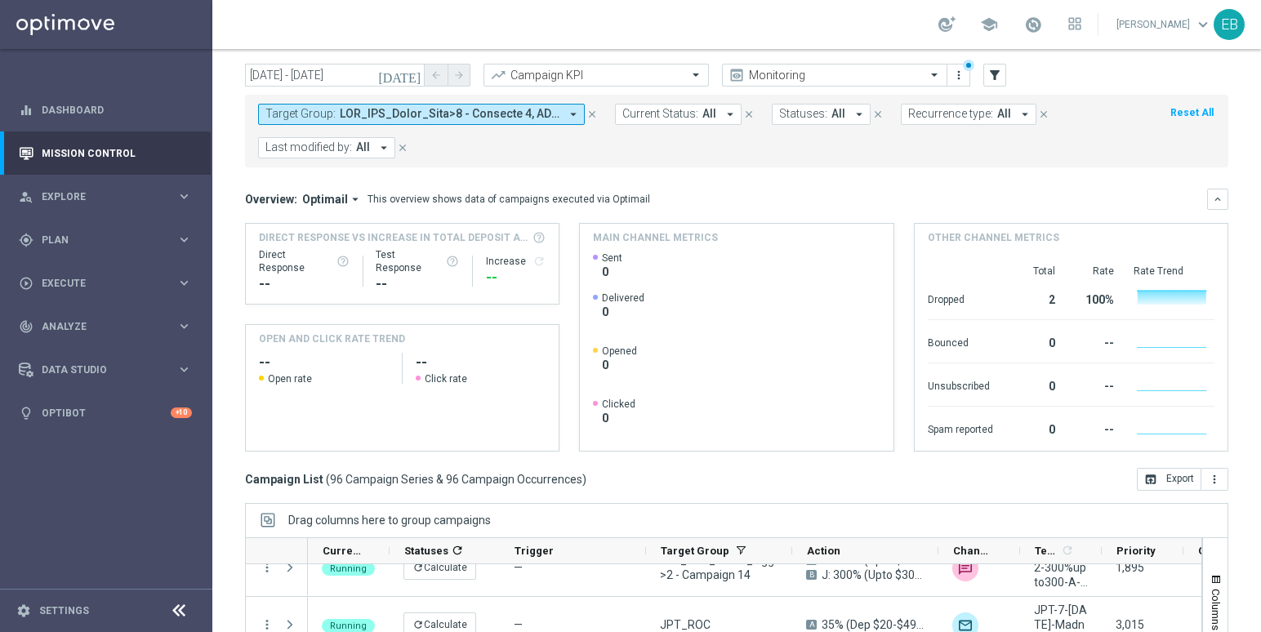
drag, startPoint x: 1051, startPoint y: 470, endPoint x: 1061, endPoint y: 466, distance: 11.4
click at [1062, 466] on div "[DATE] [DATE] - [DATE] arrow_back arrow_forward Campaign KPI trending_up Monito…" at bounding box center [736, 318] width 1049 height 509
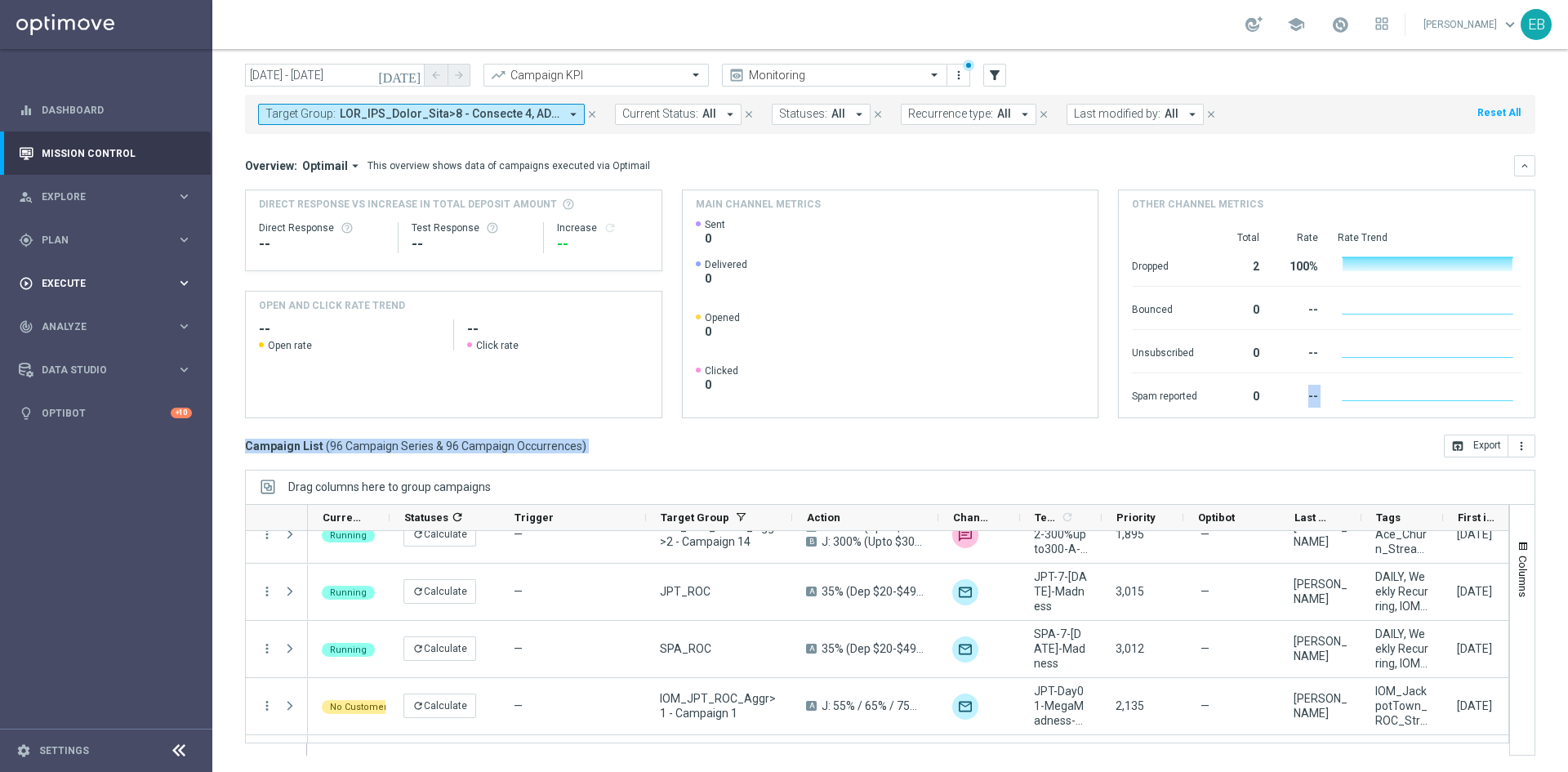
click at [119, 283] on span "Execute" at bounding box center [109, 284] width 135 height 10
click at [67, 252] on div "gps_fixed Plan keyboard_arrow_right" at bounding box center [105, 239] width 211 height 43
click at [875, 255] on rect at bounding box center [888, 317] width 386 height 199
